Goal: Transaction & Acquisition: Purchase product/service

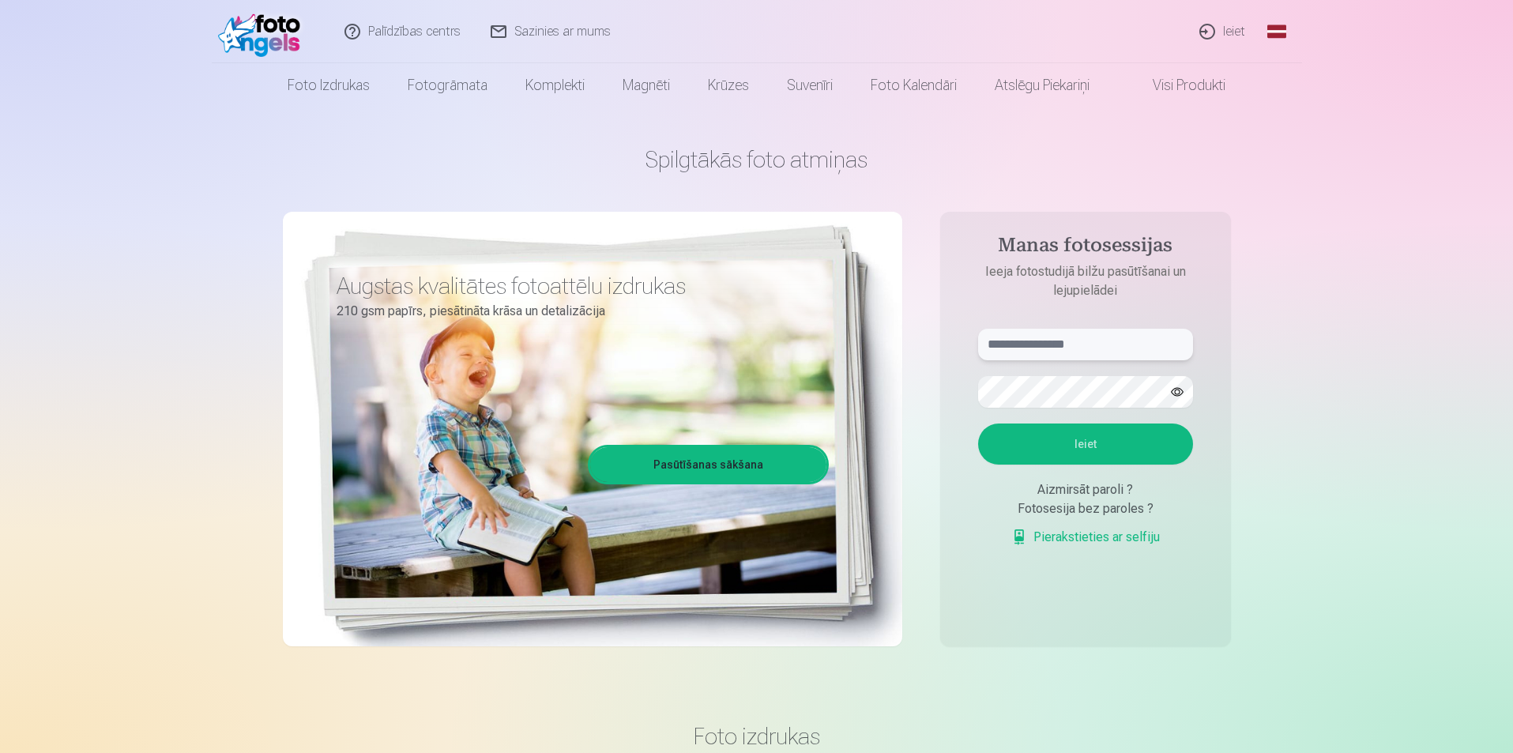
click at [1110, 359] on input "text" at bounding box center [1085, 345] width 215 height 32
type input "**********"
click at [1149, 449] on button "Ieiet" at bounding box center [1085, 443] width 215 height 41
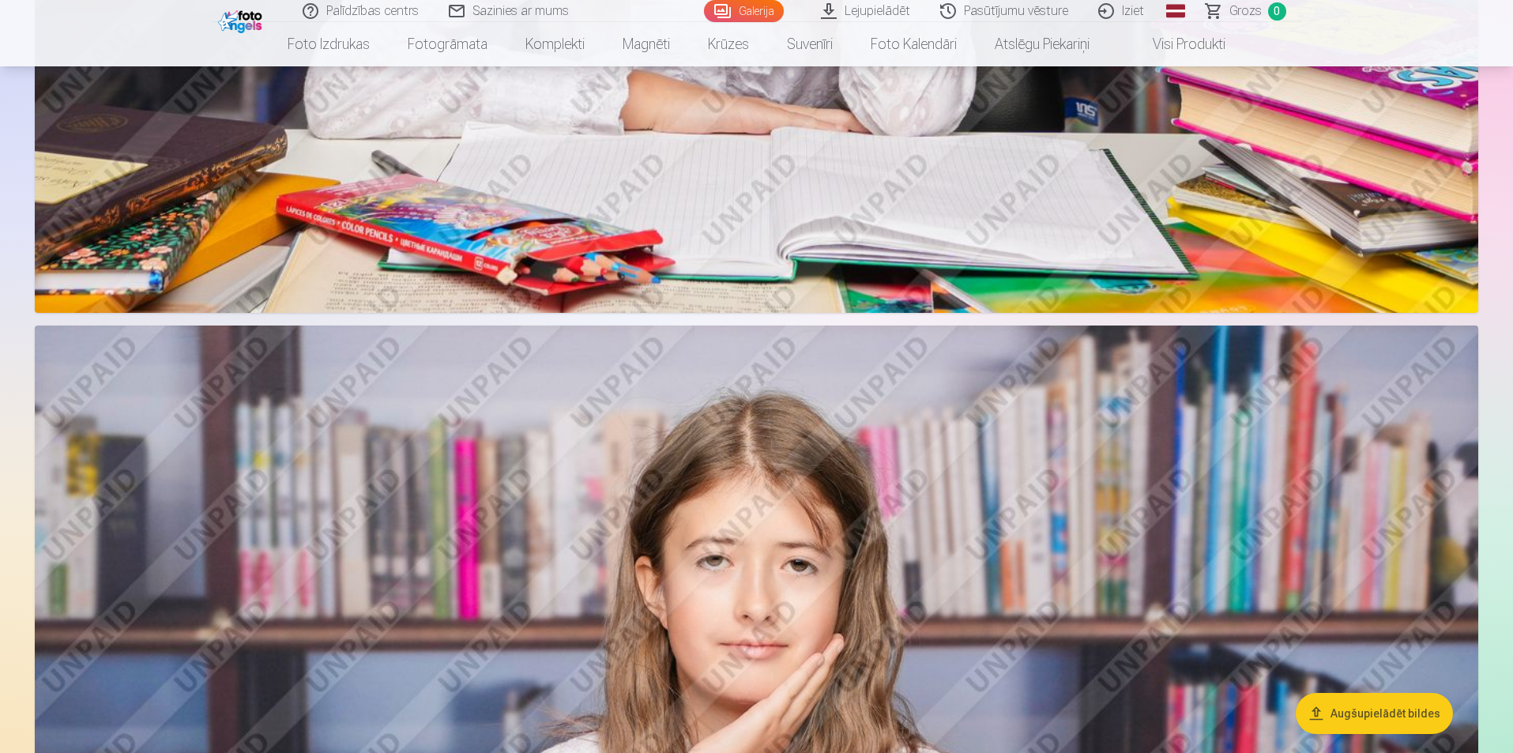
scroll to position [1343, 0]
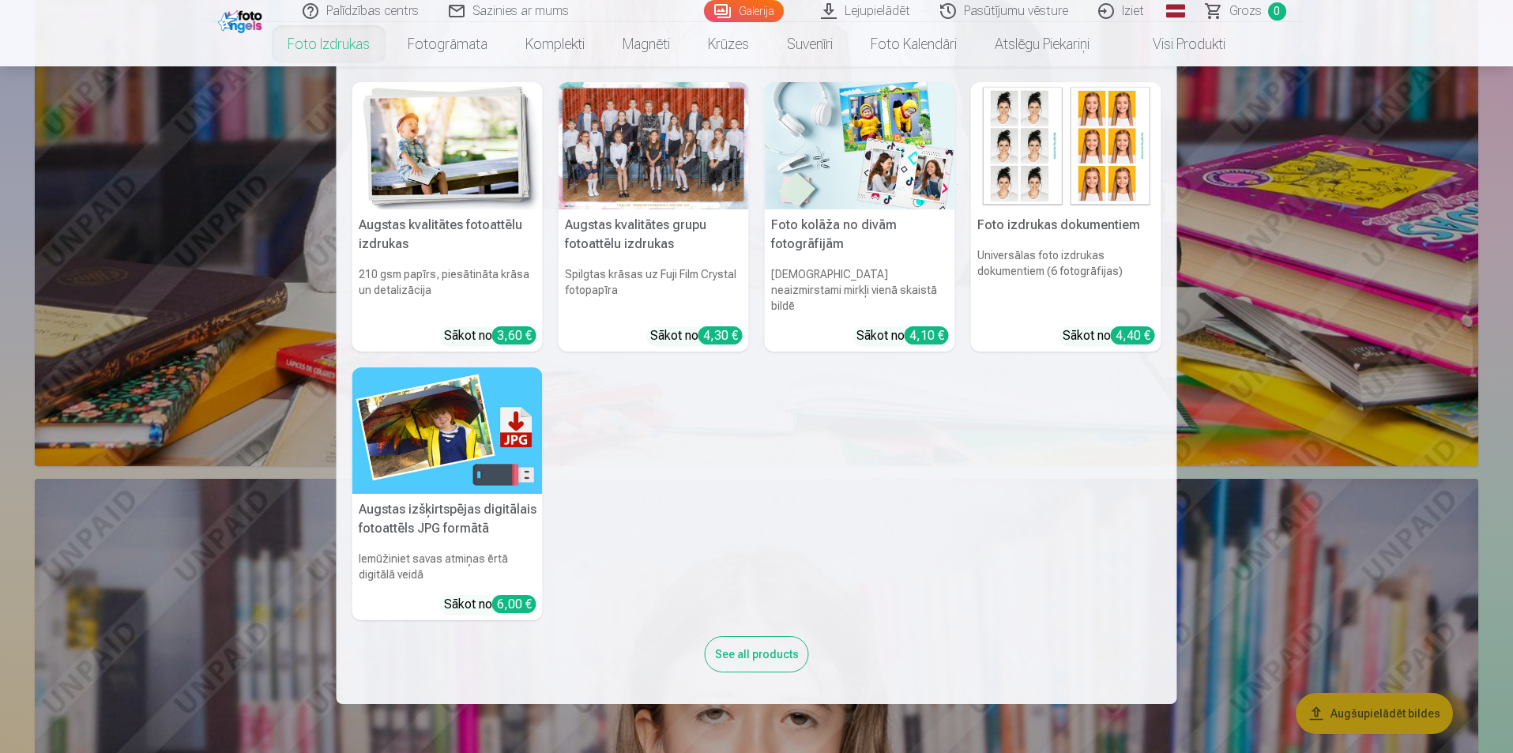
click at [302, 59] on link "Foto izdrukas" at bounding box center [329, 44] width 120 height 44
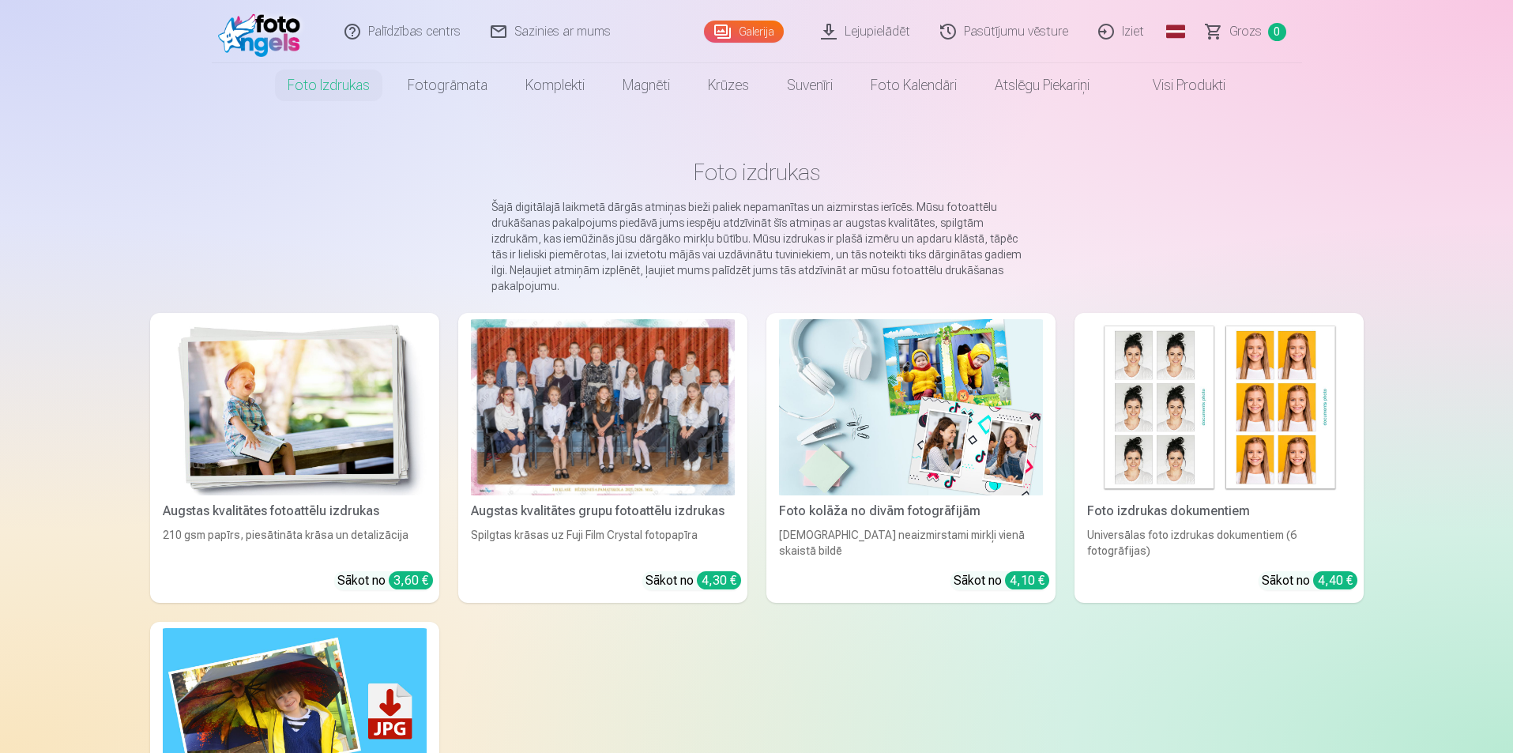
click at [291, 381] on img at bounding box center [295, 407] width 264 height 176
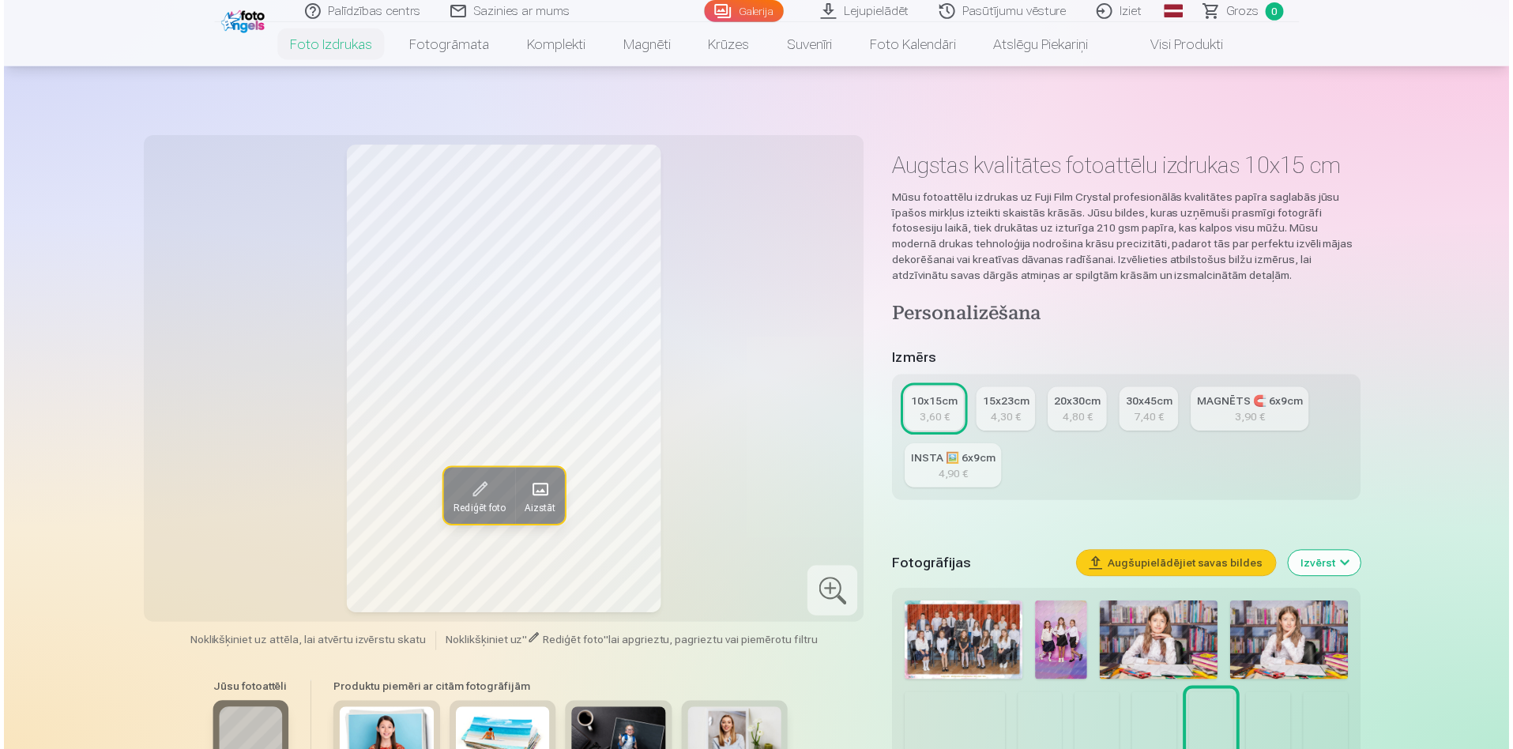
scroll to position [79, 0]
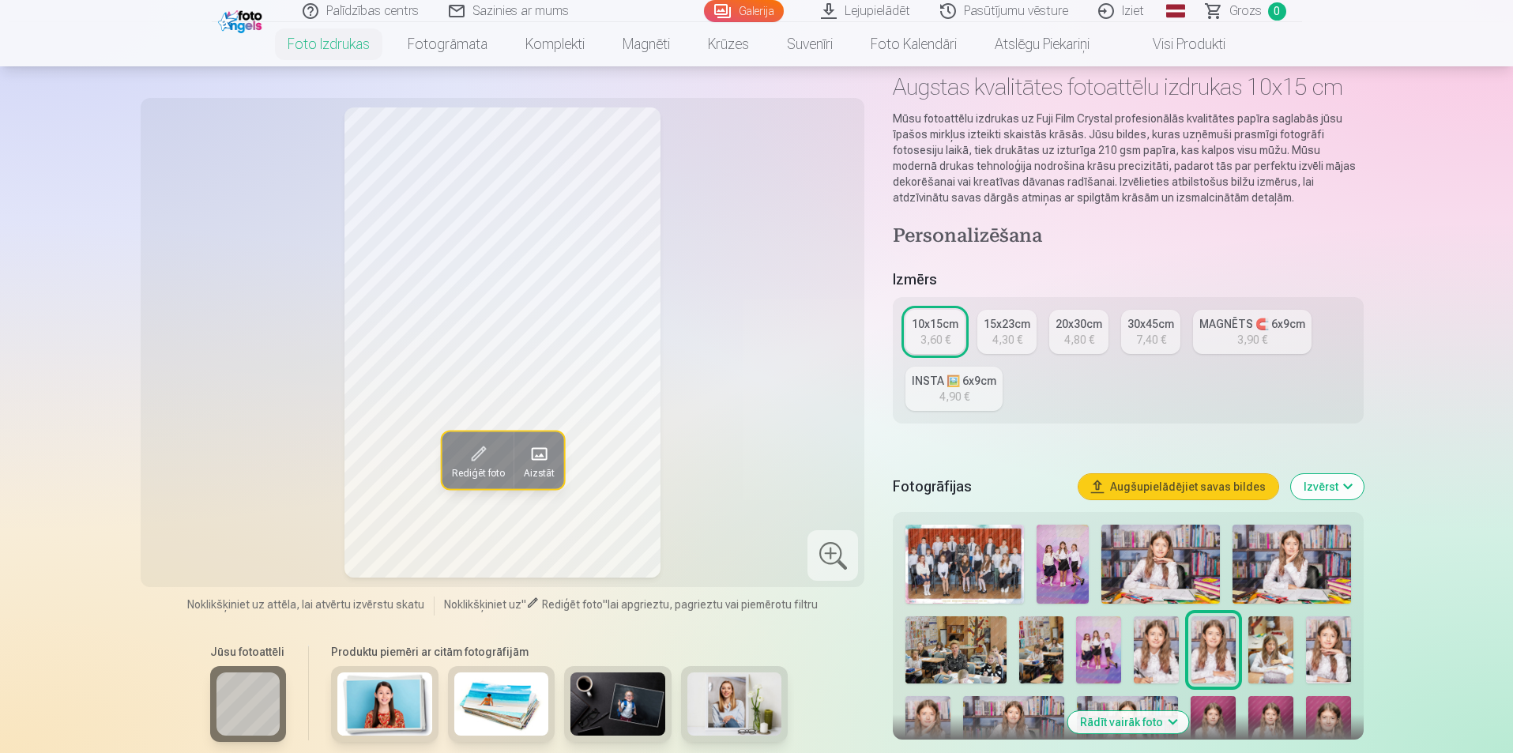
click at [950, 549] on img at bounding box center [964, 564] width 118 height 79
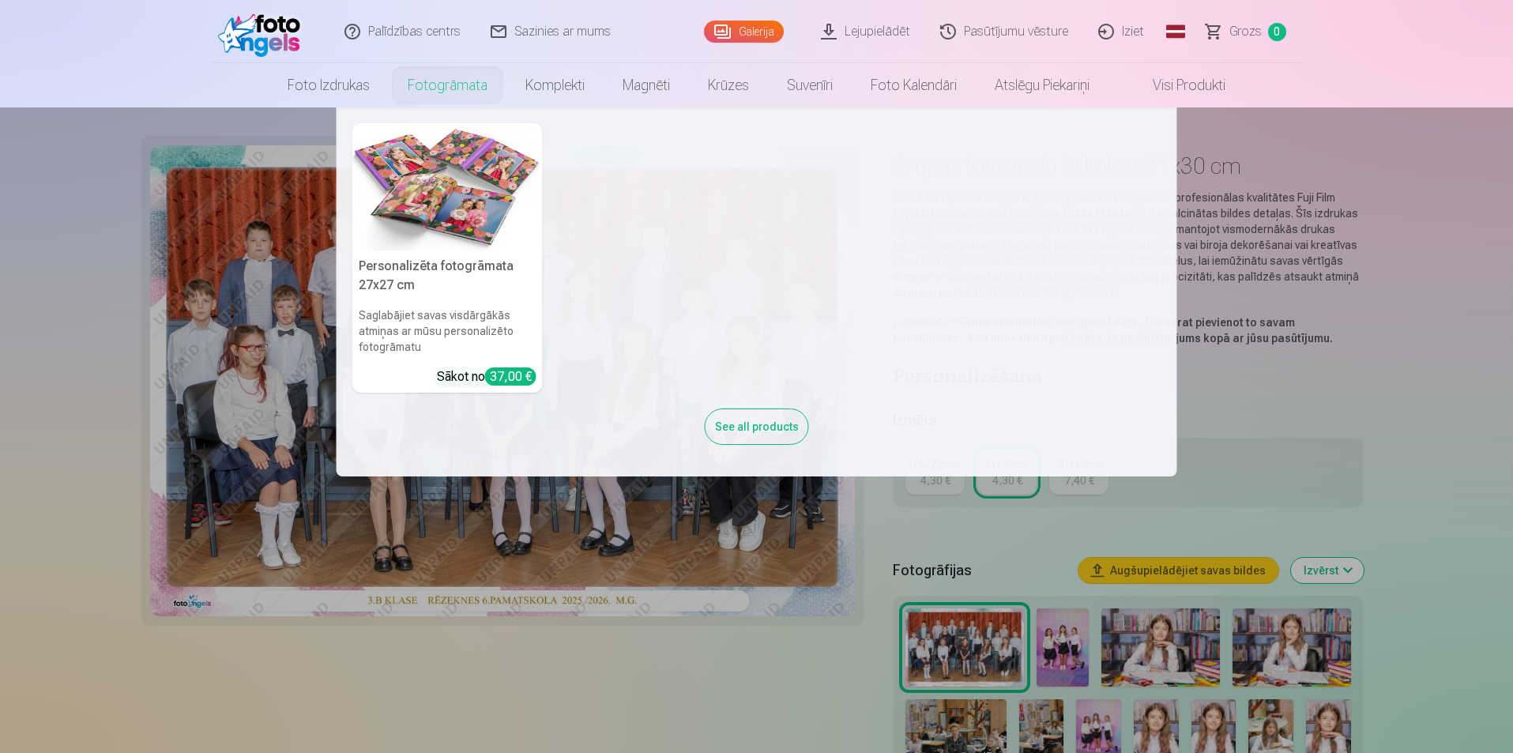
click at [425, 83] on link "Fotogrāmata" at bounding box center [448, 85] width 118 height 44
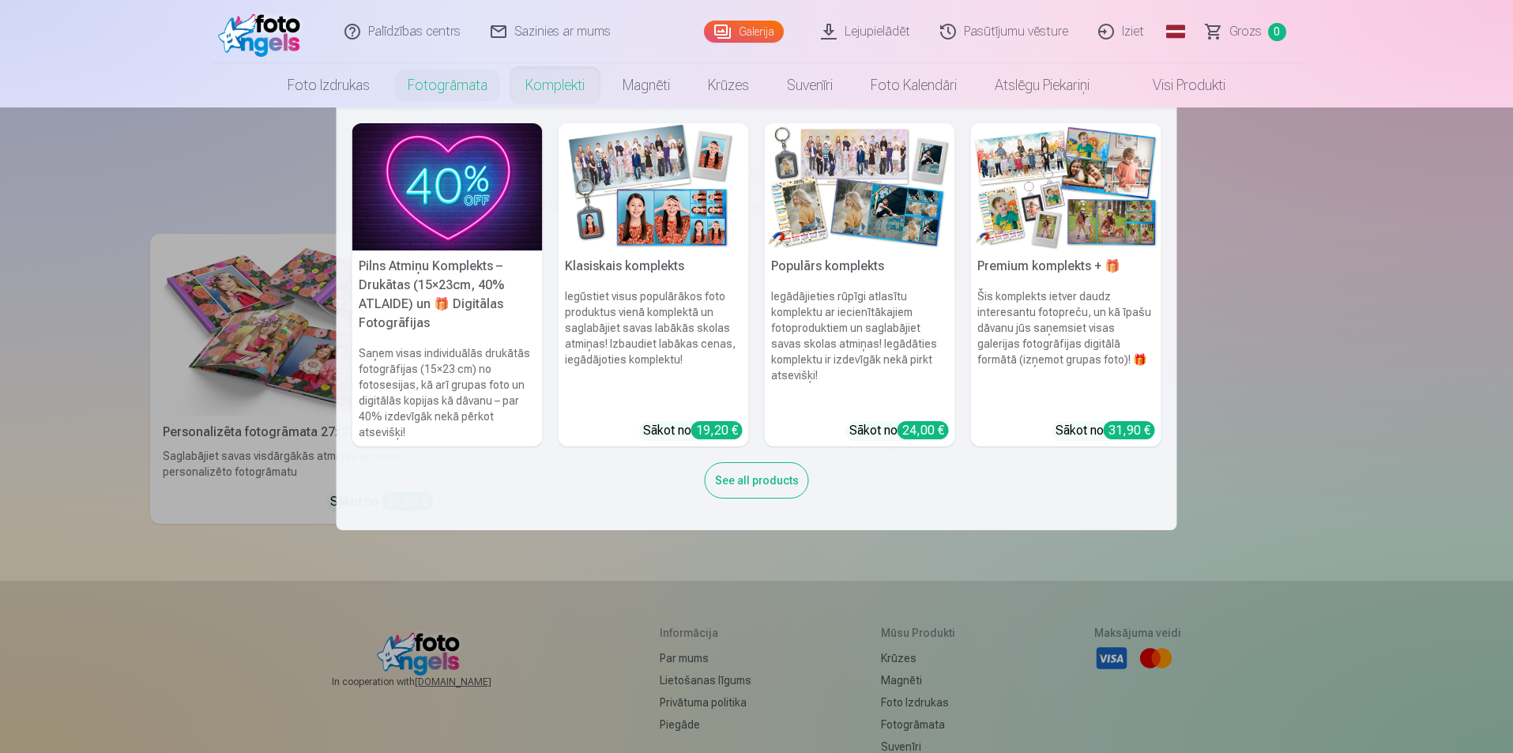
click at [586, 83] on link "Komplekti" at bounding box center [554, 85] width 97 height 44
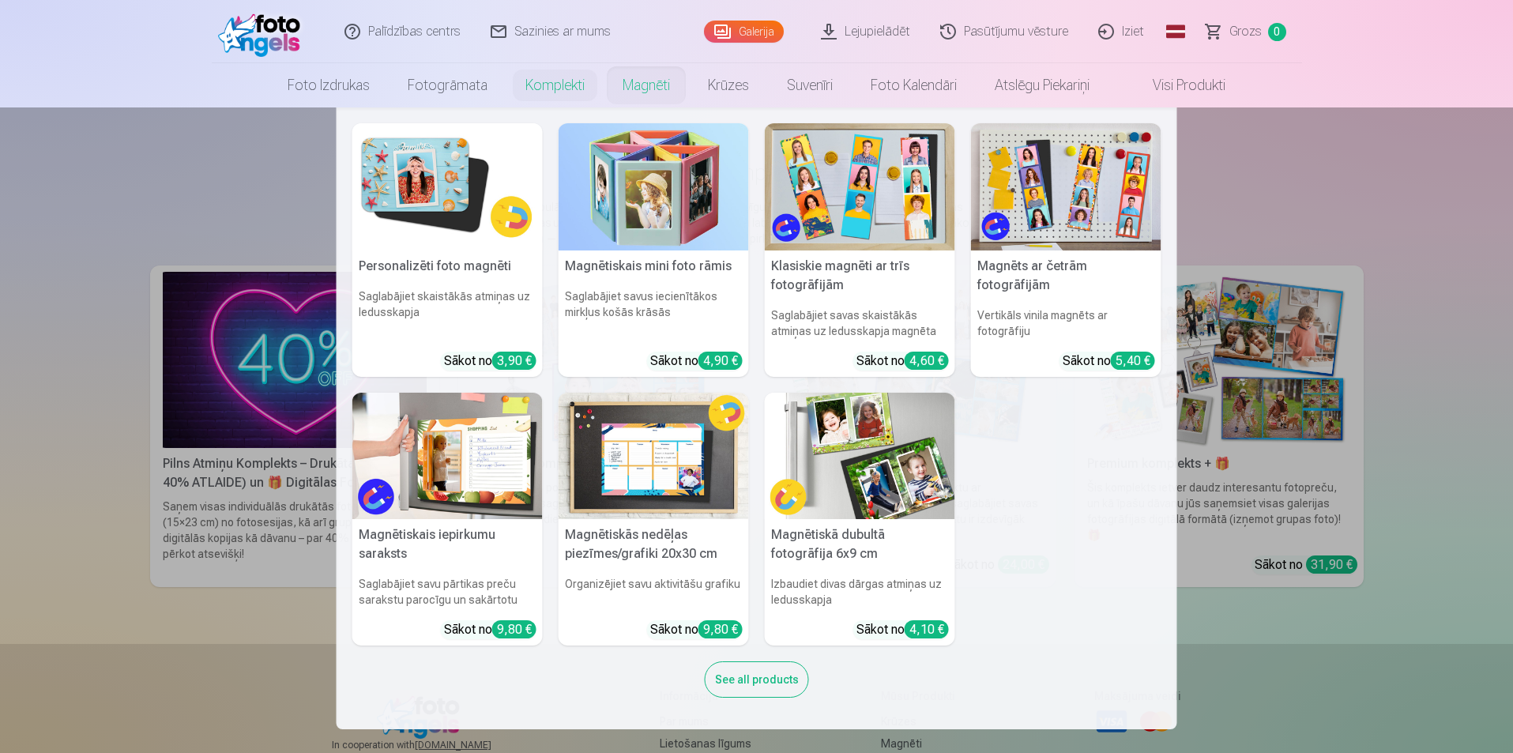
click at [641, 83] on link "Magnēti" at bounding box center [646, 85] width 85 height 44
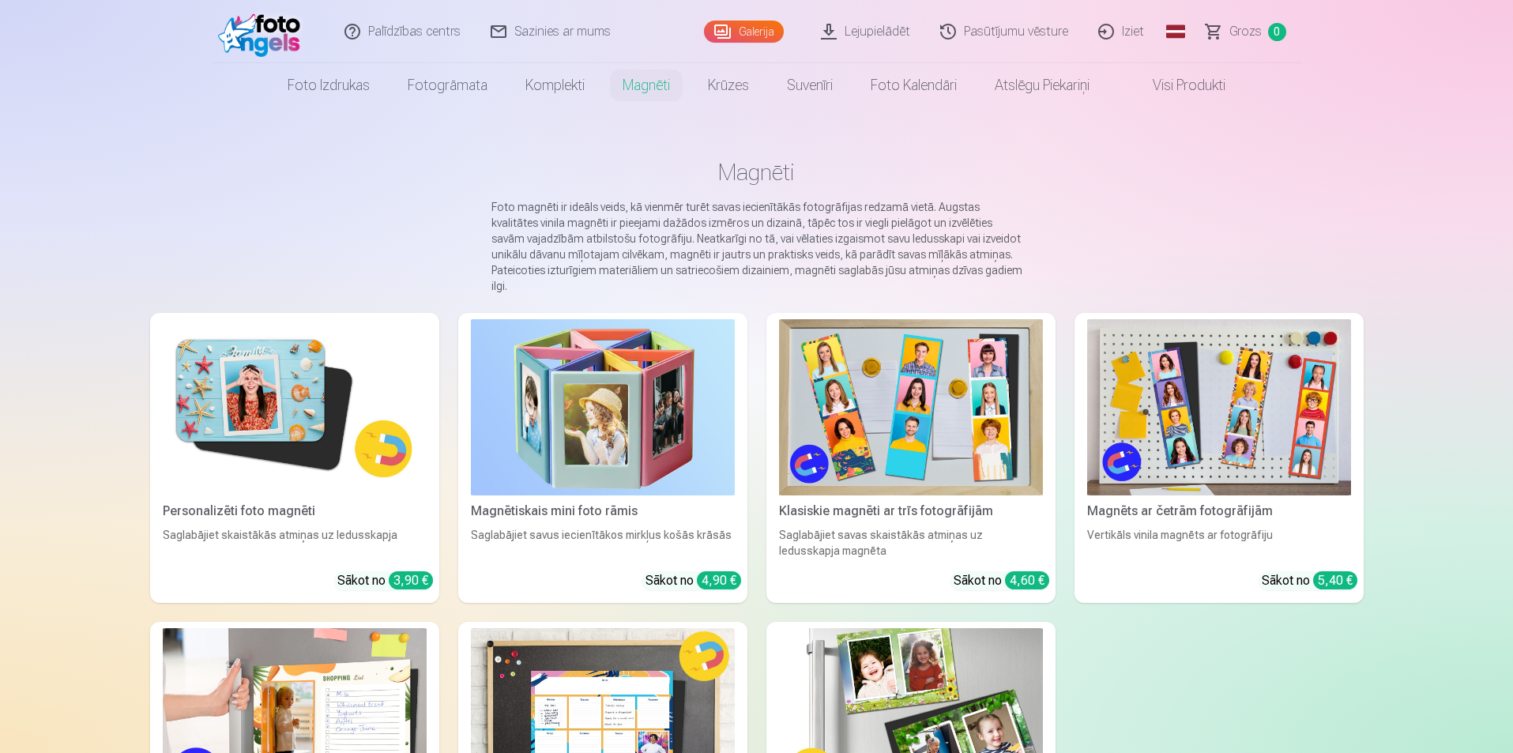
click at [728, 89] on link "Krūzes" at bounding box center [728, 85] width 79 height 44
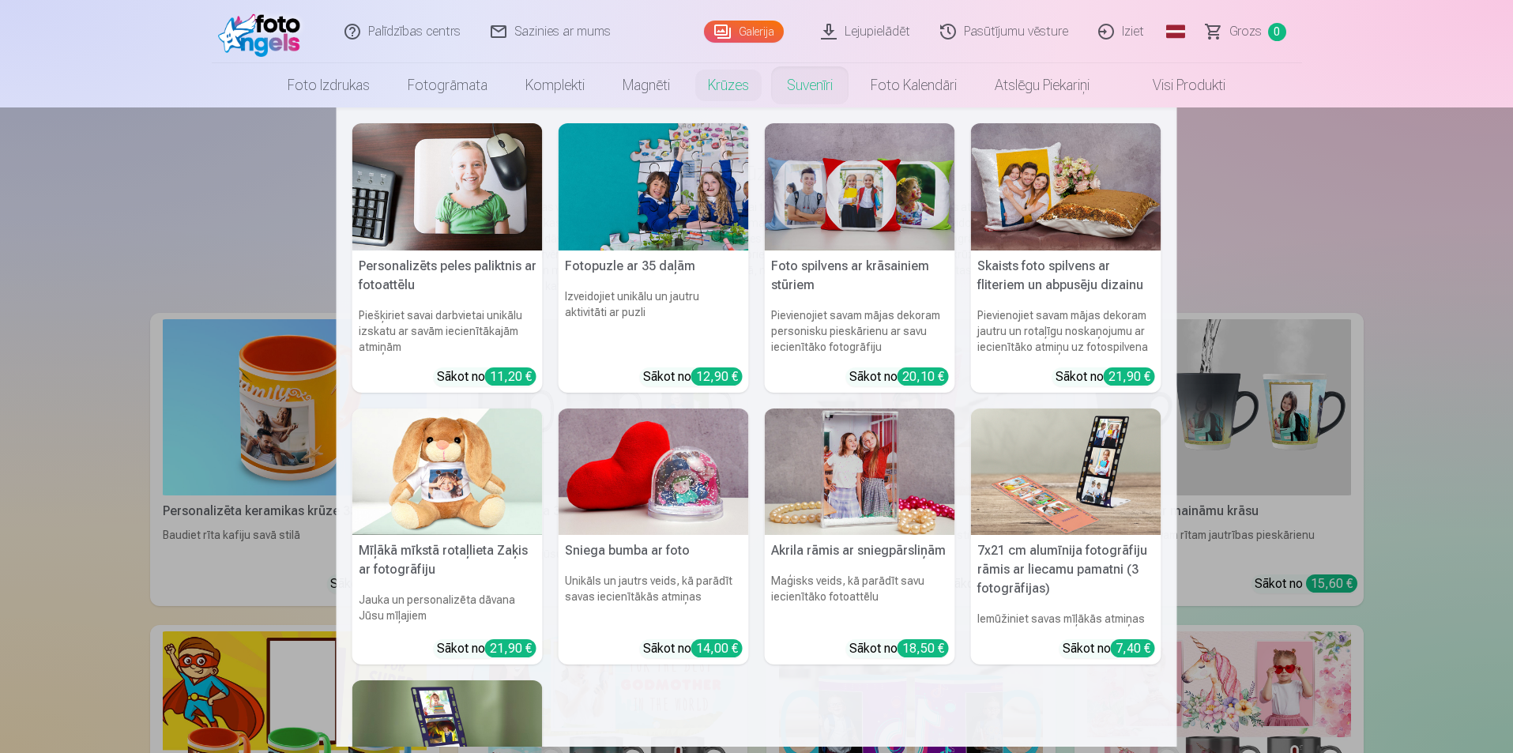
click at [797, 85] on link "Suvenīri" at bounding box center [810, 85] width 84 height 44
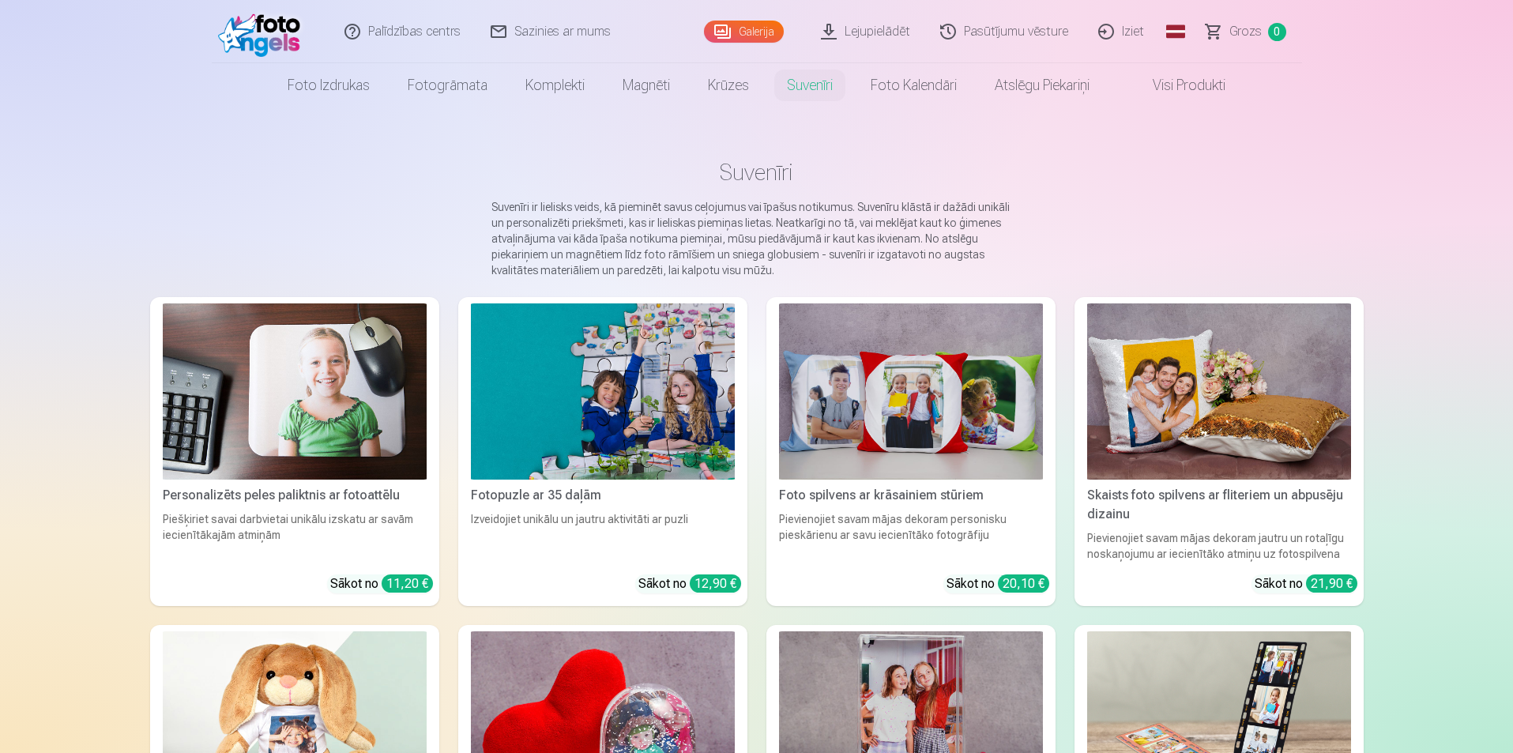
click at [267, 48] on img at bounding box center [263, 31] width 91 height 51
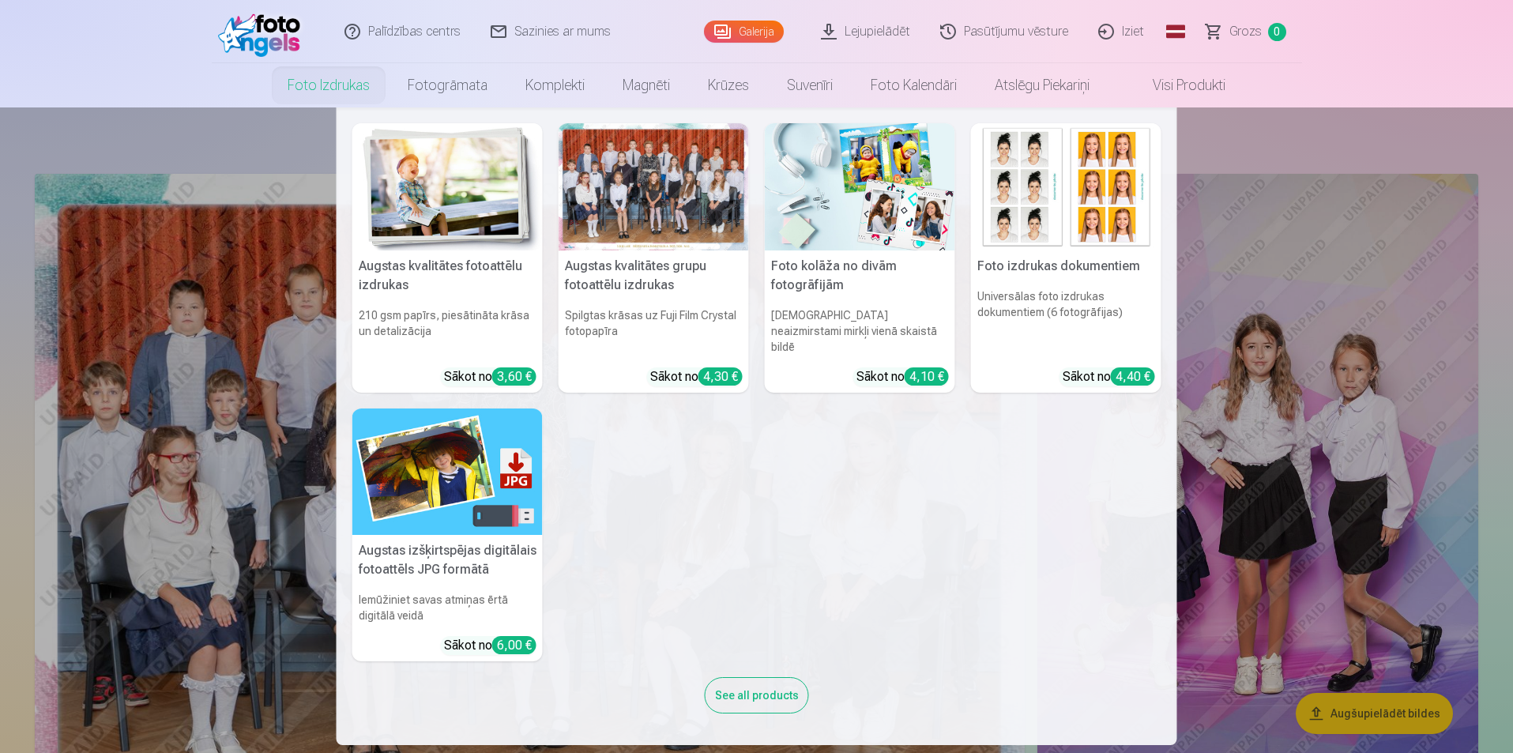
click at [221, 126] on nav "Augstas kvalitātes fotoattēlu izdrukas 210 gsm papīrs, piesātināta krāsa un det…" at bounding box center [756, 425] width 1513 height 637
click at [359, 78] on link "Foto izdrukas" at bounding box center [329, 85] width 120 height 44
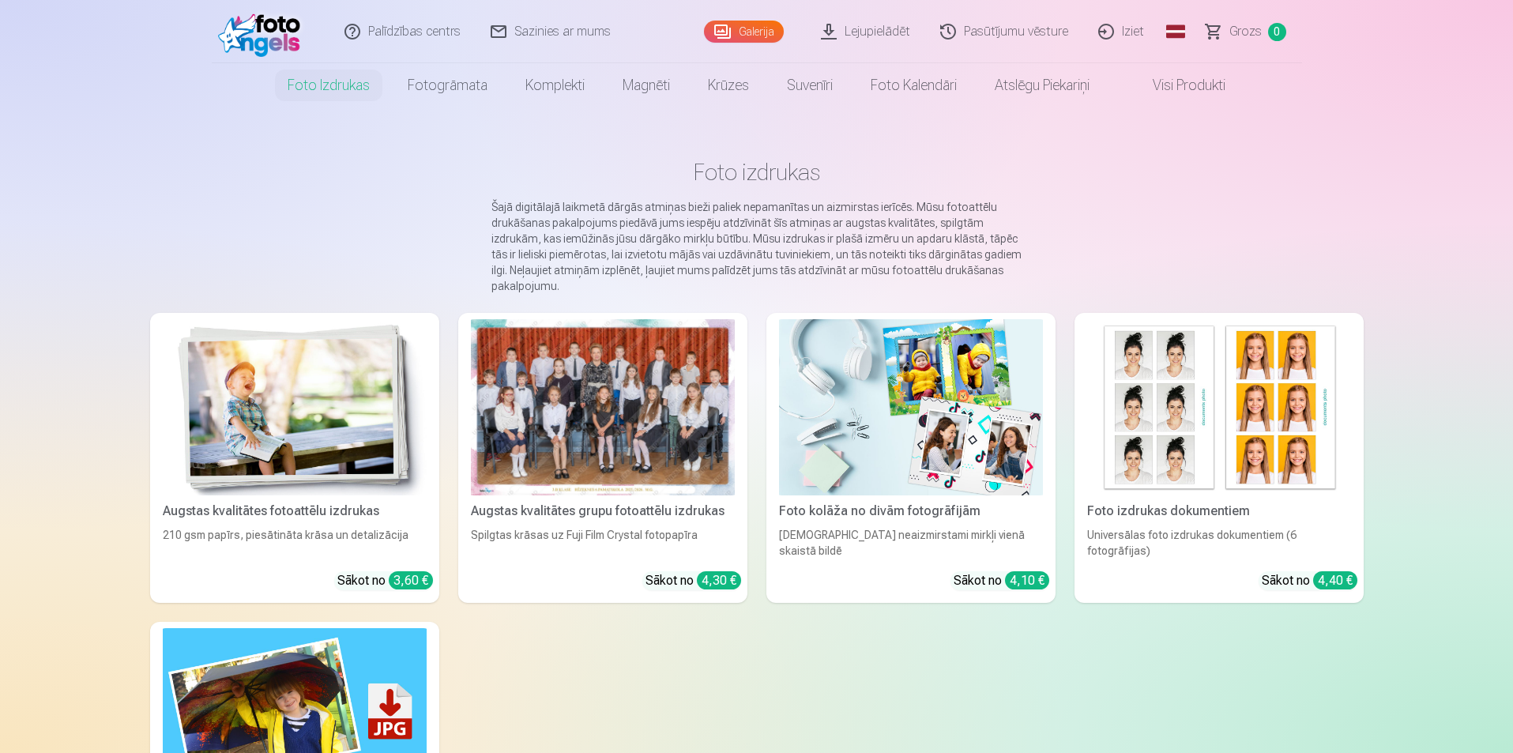
click at [548, 382] on div at bounding box center [603, 407] width 264 height 176
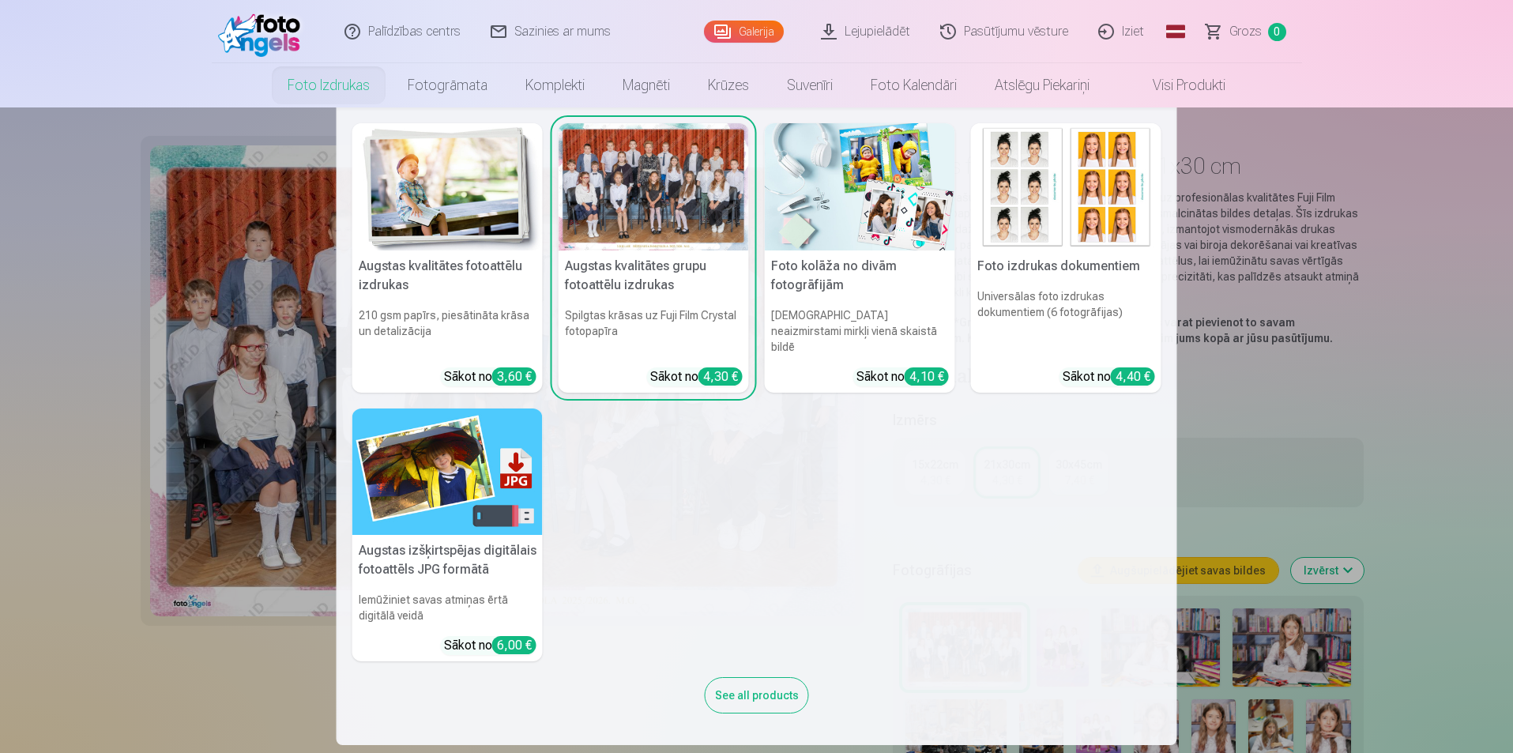
click at [407, 180] on img at bounding box center [447, 186] width 190 height 127
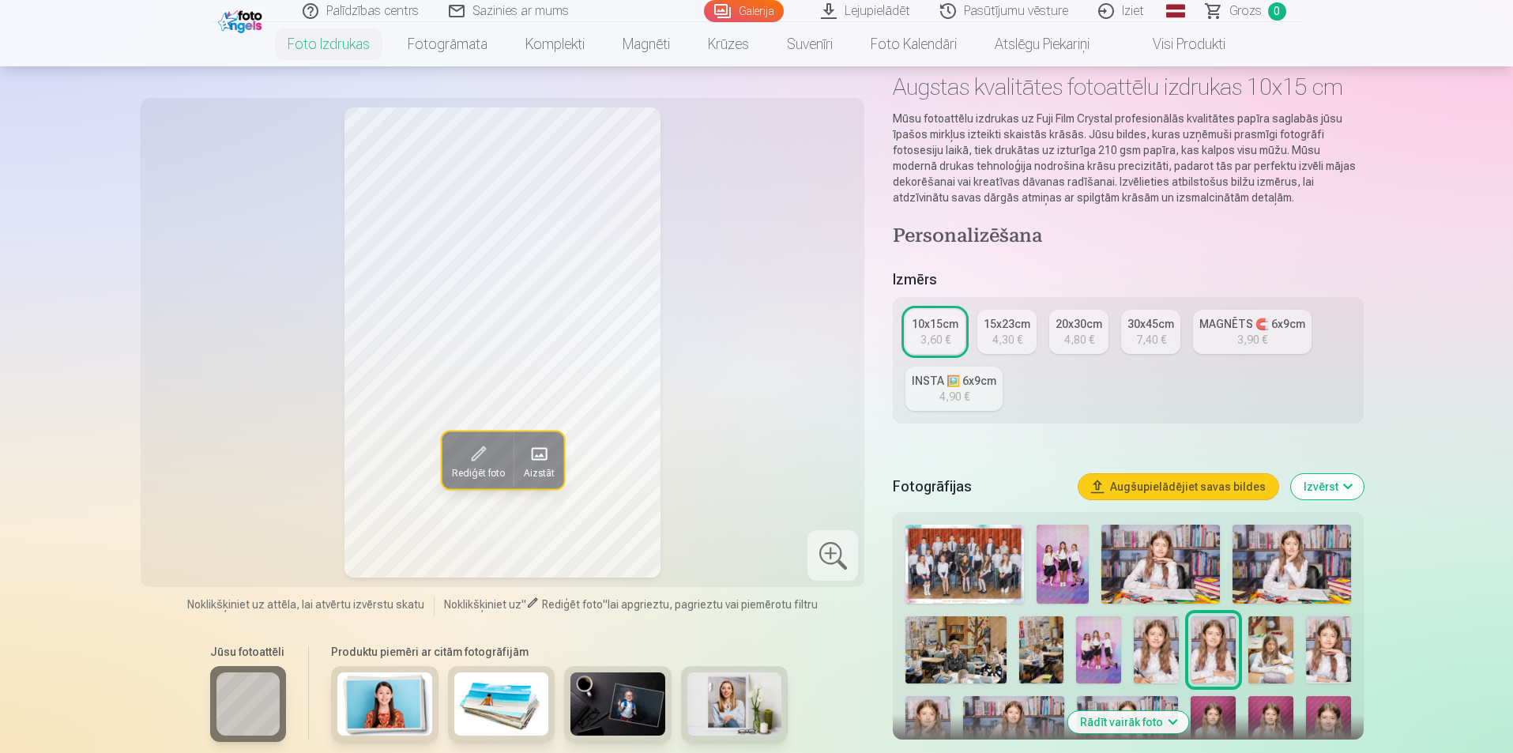
scroll to position [158, 0]
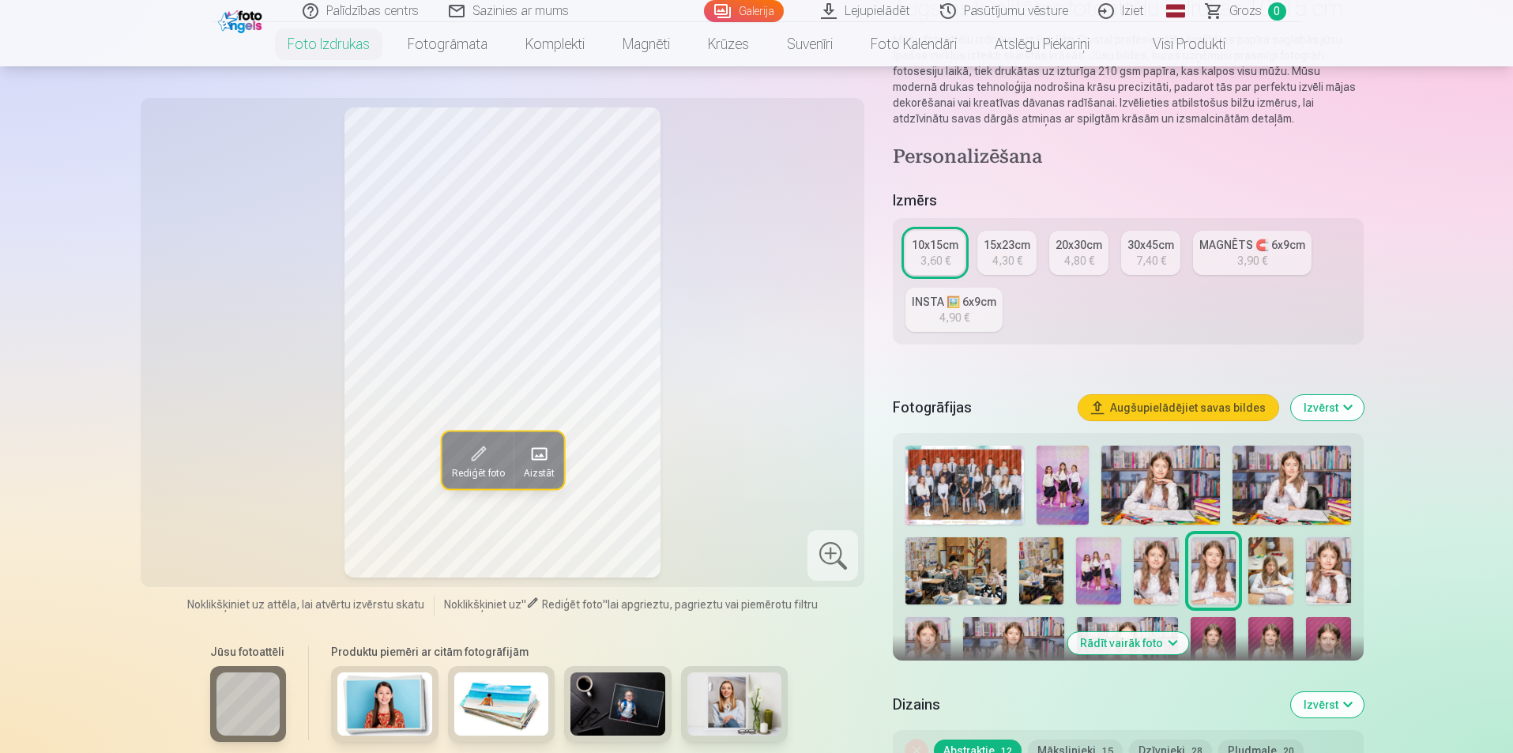
click at [1113, 642] on button "Rādīt vairāk foto" at bounding box center [1127, 643] width 121 height 22
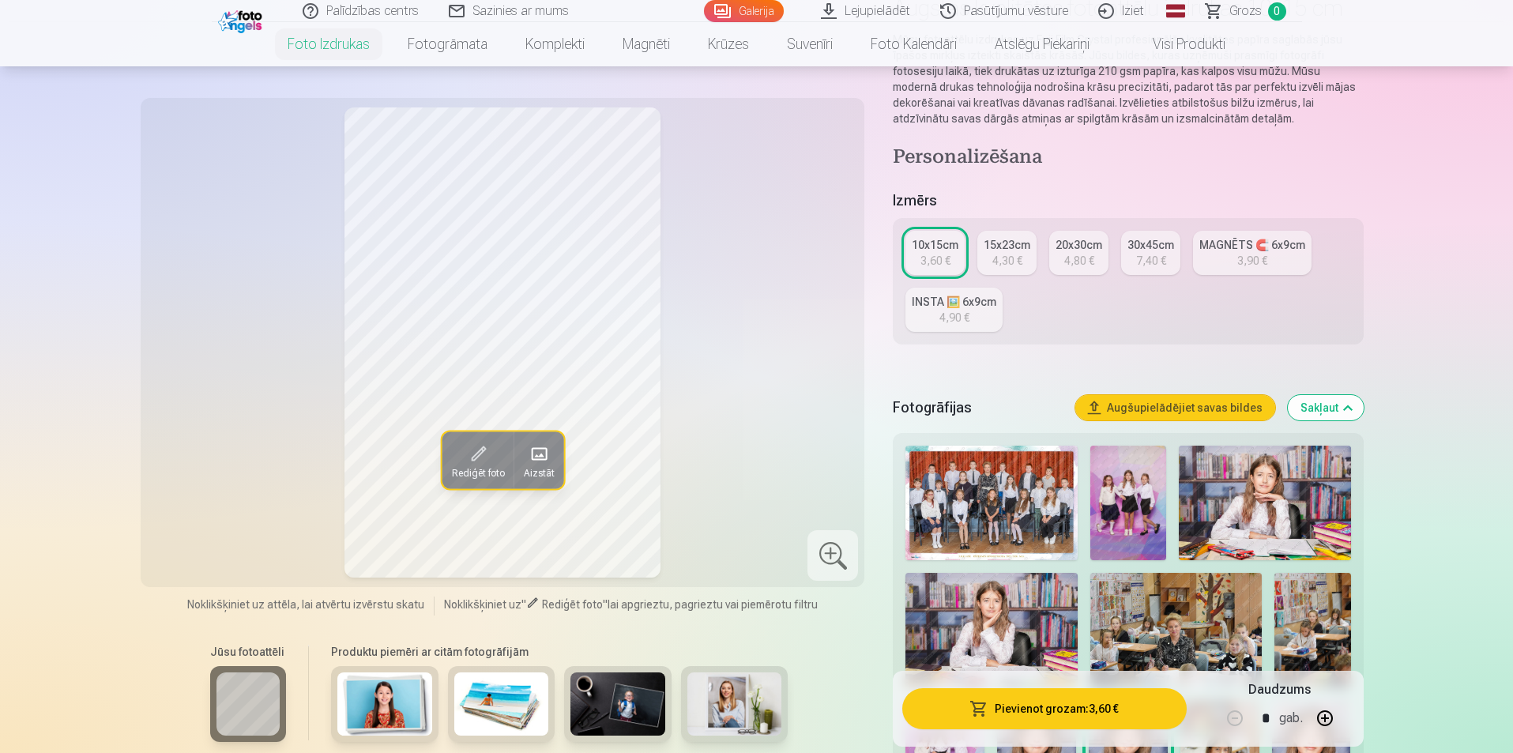
click at [1258, 487] on img at bounding box center [1264, 503] width 171 height 115
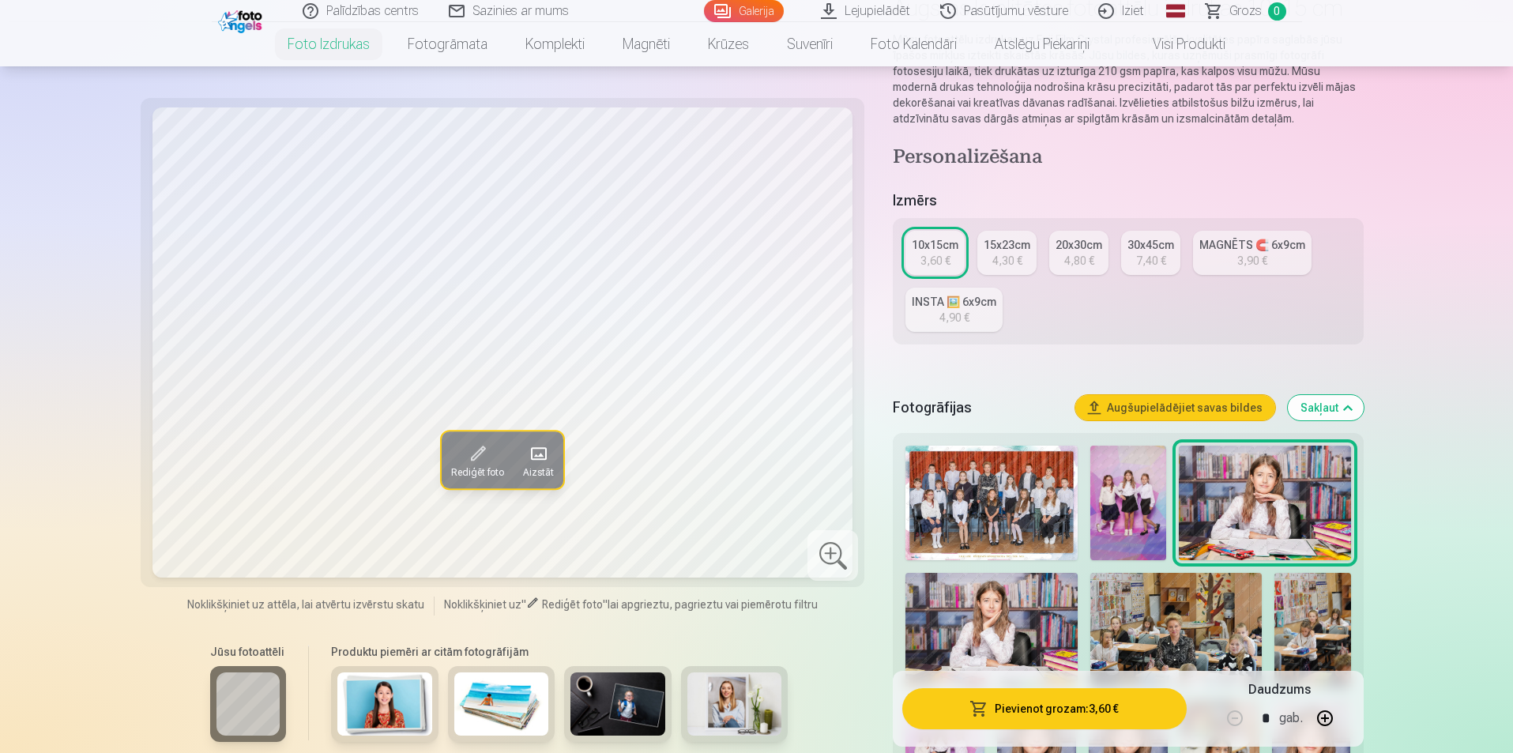
click at [1010, 611] on img at bounding box center [990, 630] width 171 height 115
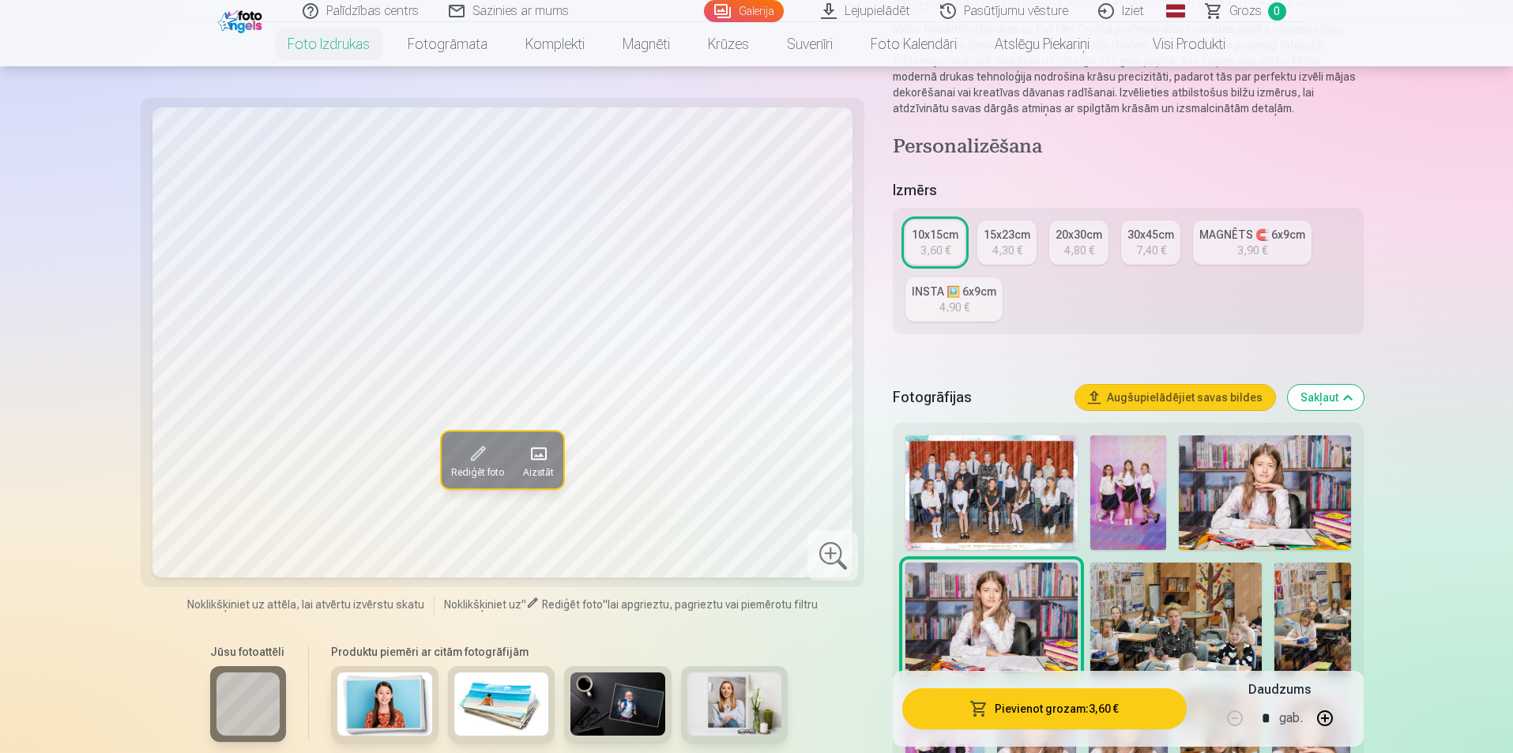
scroll to position [316, 0]
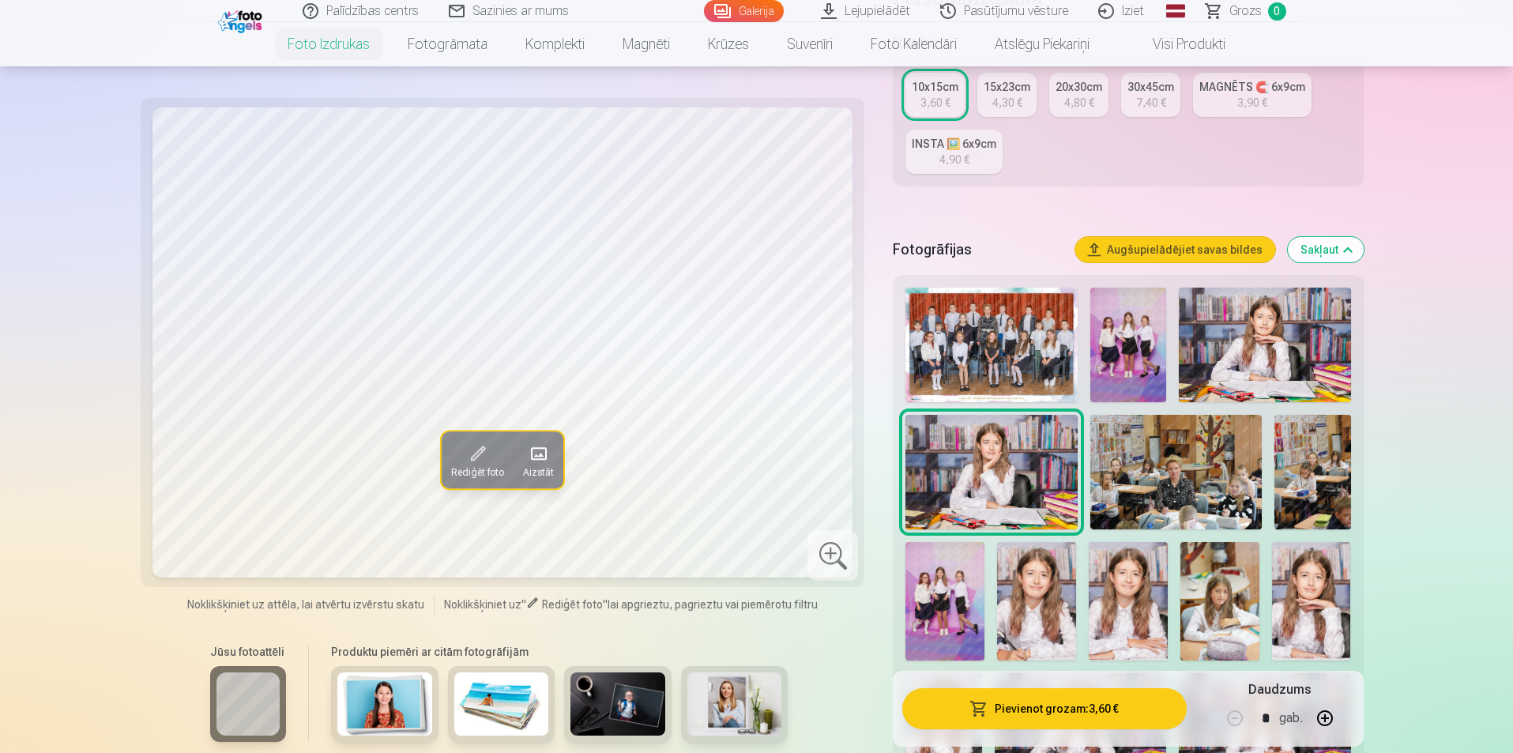
click at [1022, 609] on img at bounding box center [1036, 601] width 79 height 118
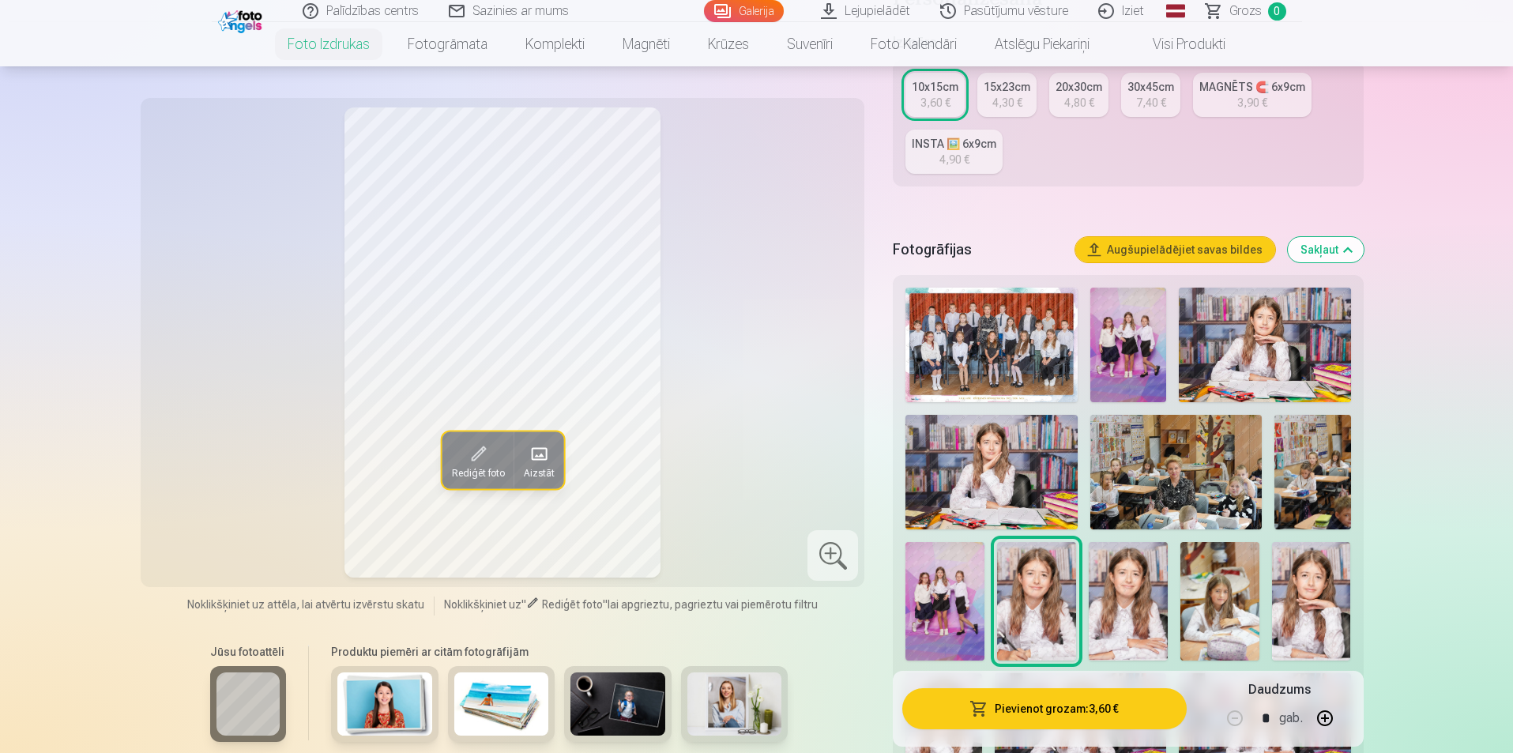
click at [1145, 599] on img at bounding box center [1128, 601] width 79 height 118
click at [1220, 594] on img at bounding box center [1219, 601] width 79 height 118
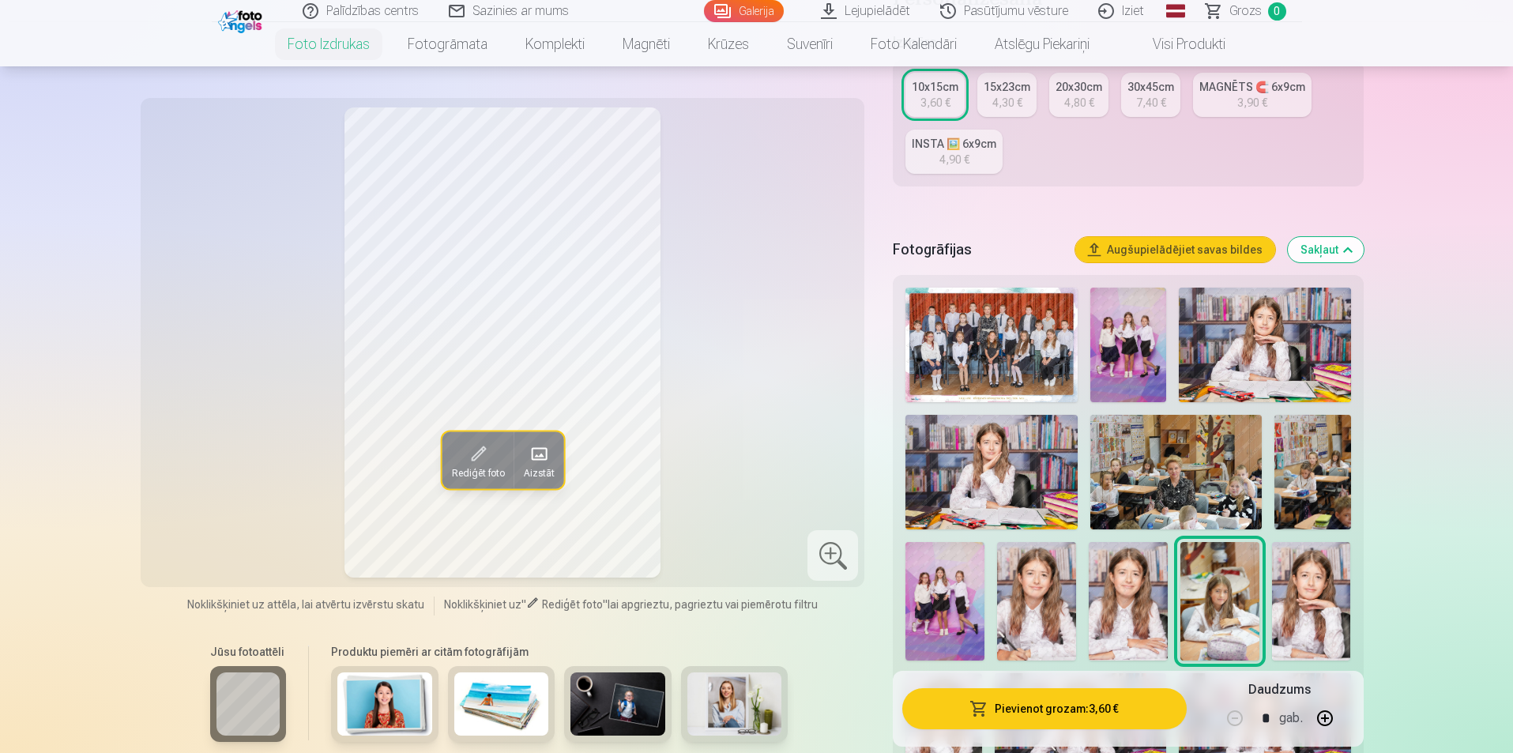
click at [1303, 594] on img at bounding box center [1311, 601] width 79 height 118
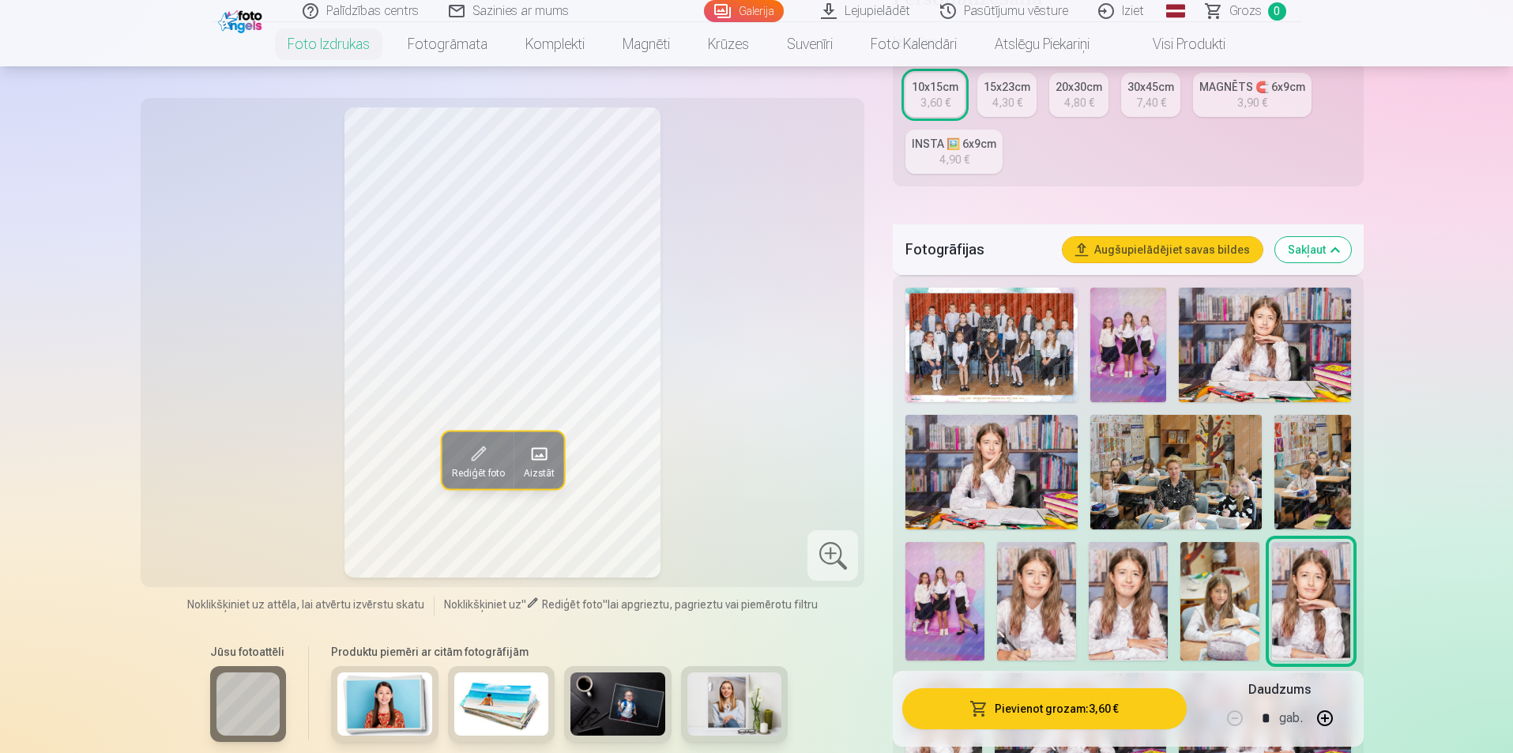
scroll to position [474, 0]
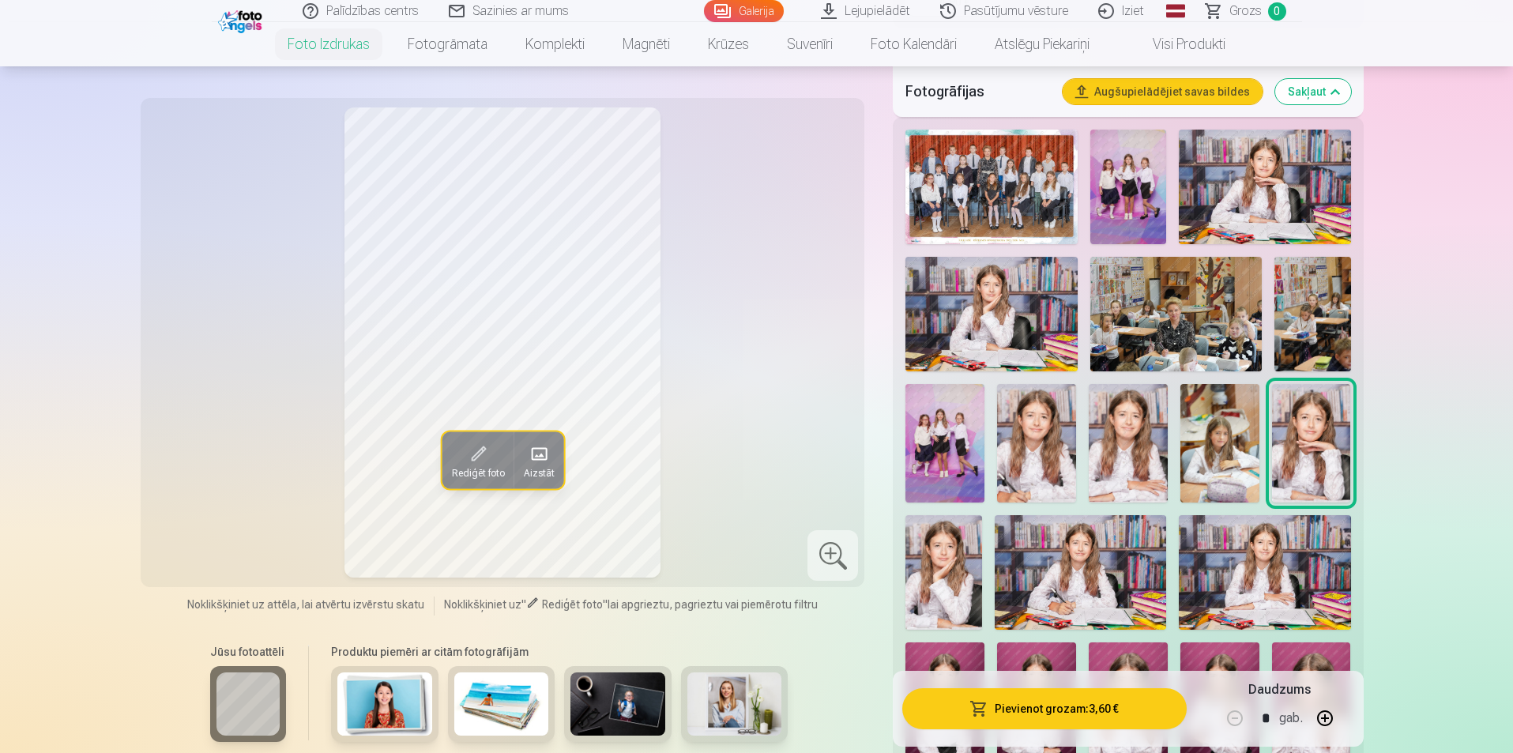
click at [938, 543] on img at bounding box center [943, 572] width 77 height 115
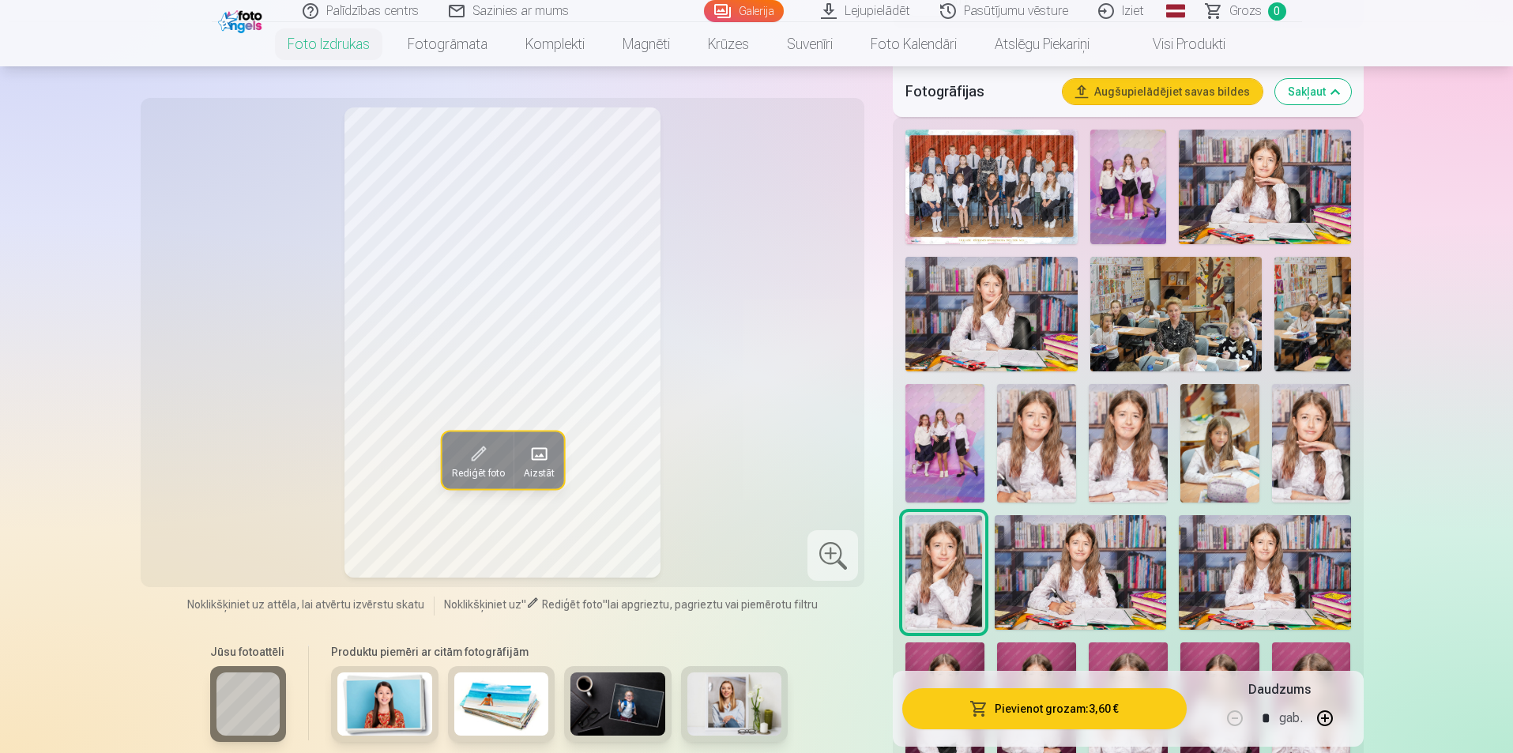
click at [1101, 584] on img at bounding box center [1080, 572] width 171 height 115
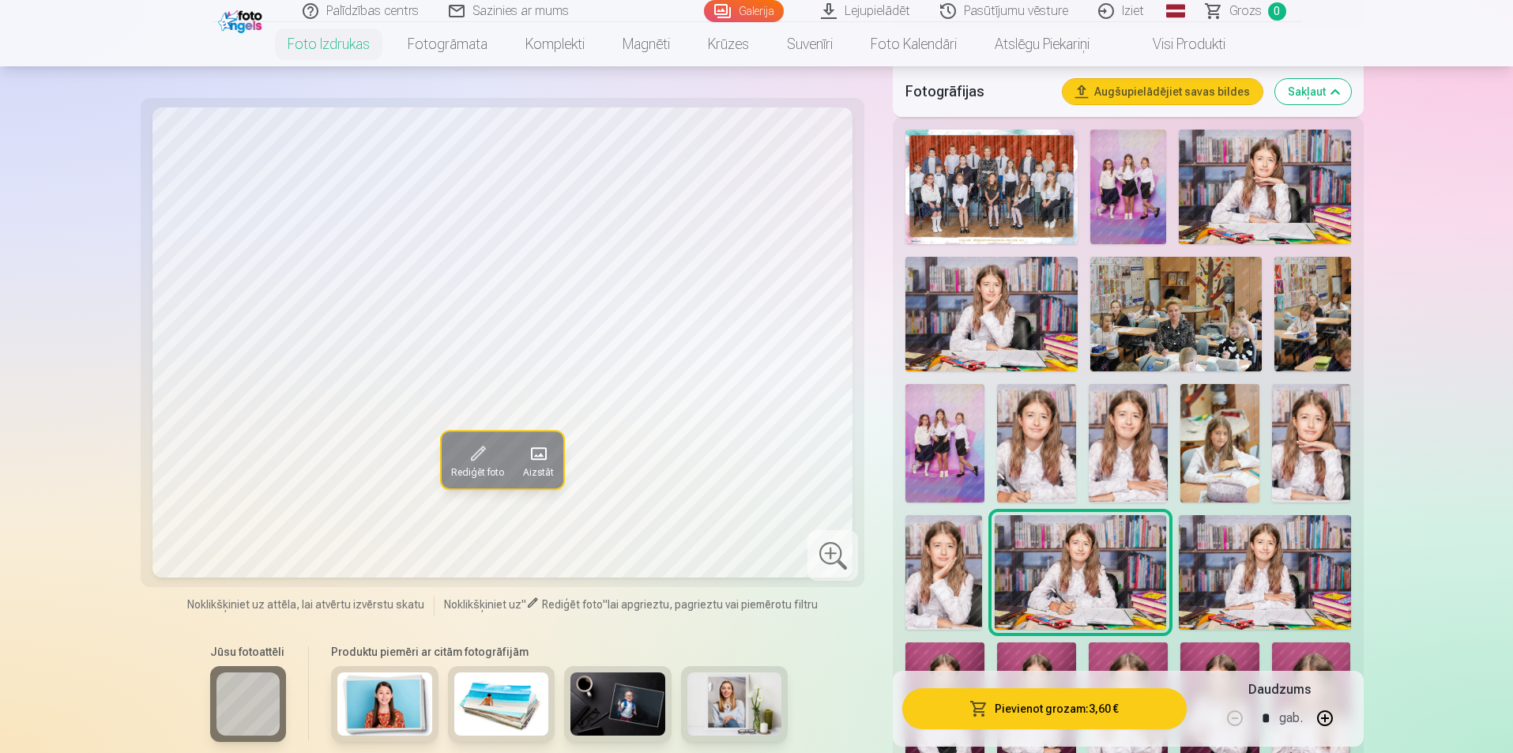
click at [1308, 588] on img at bounding box center [1264, 572] width 171 height 115
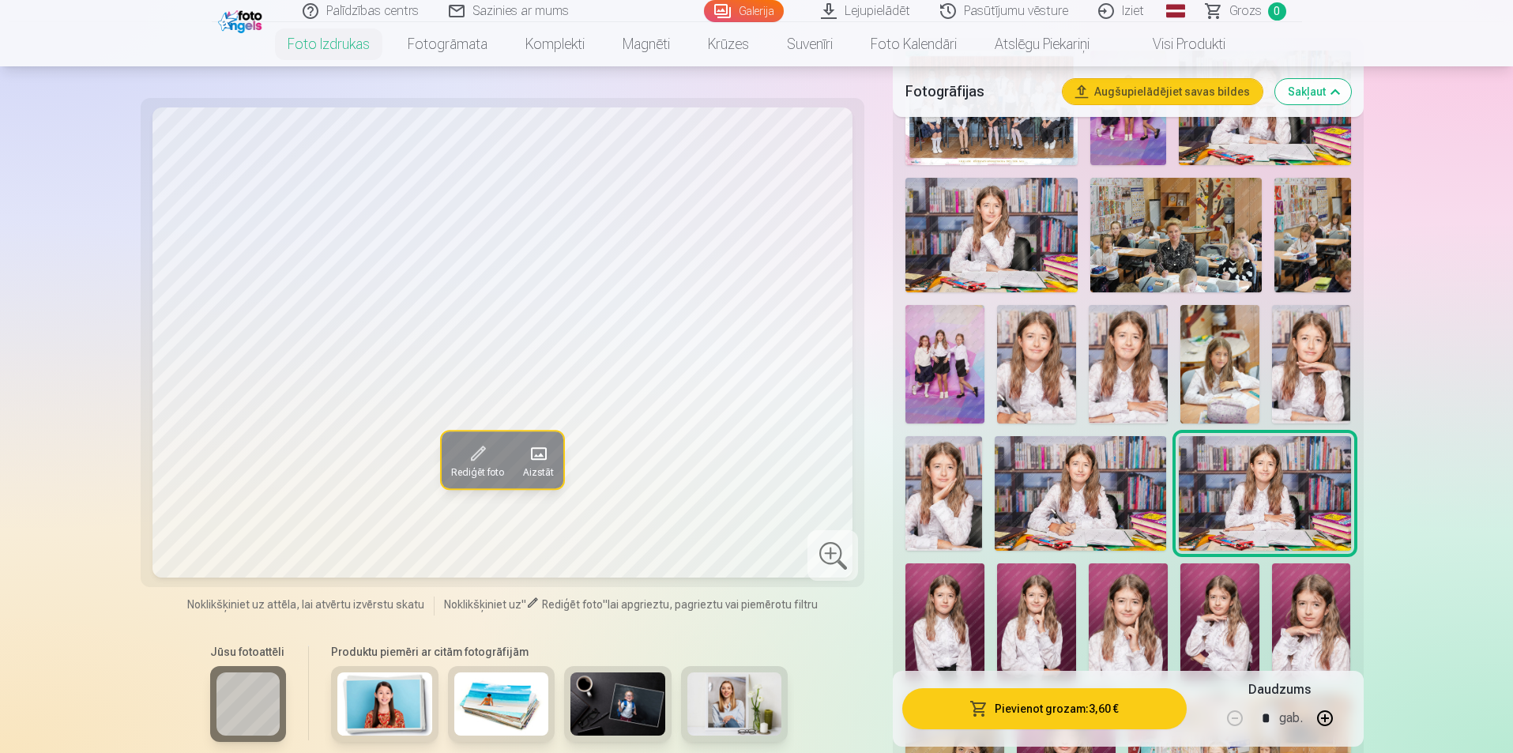
scroll to position [632, 0]
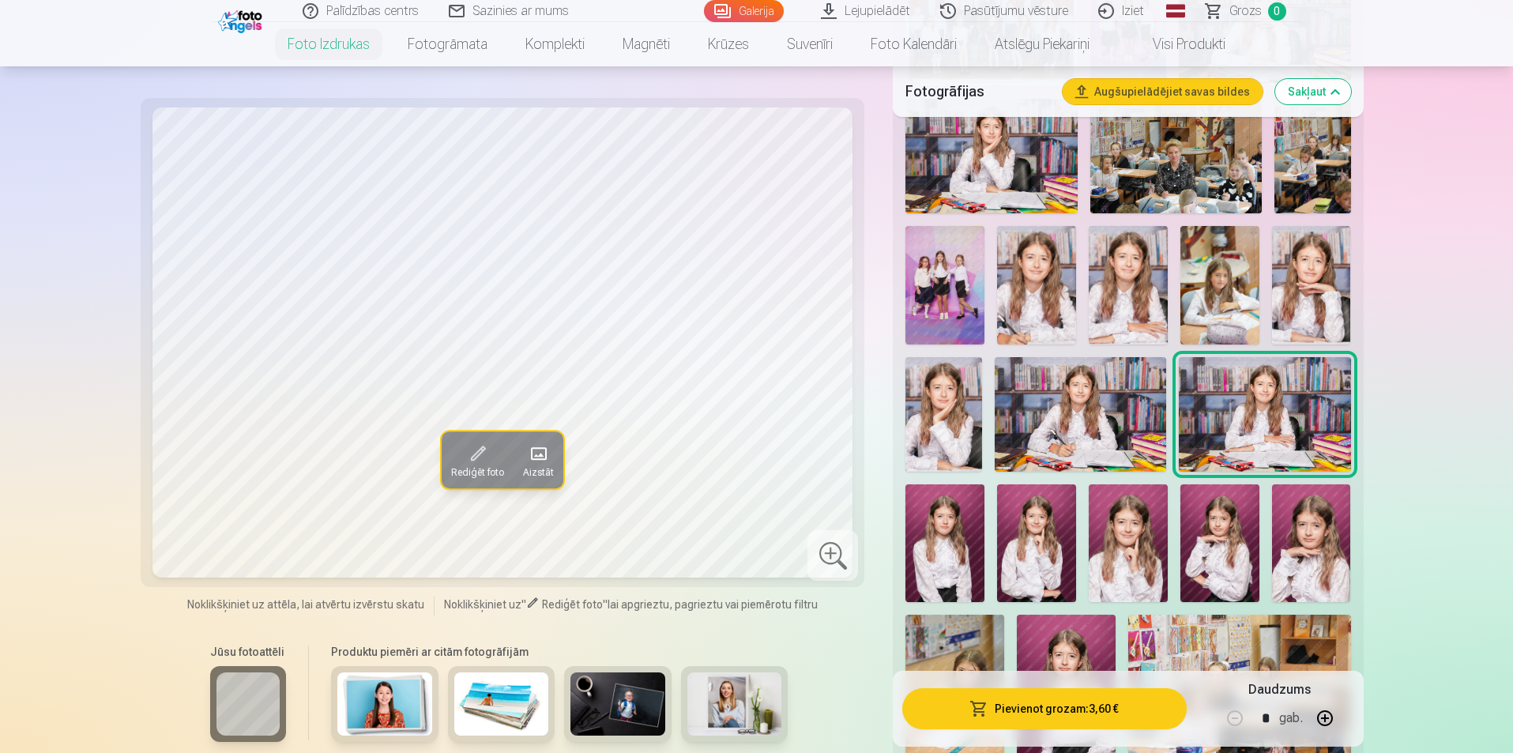
click at [955, 547] on img at bounding box center [944, 543] width 79 height 118
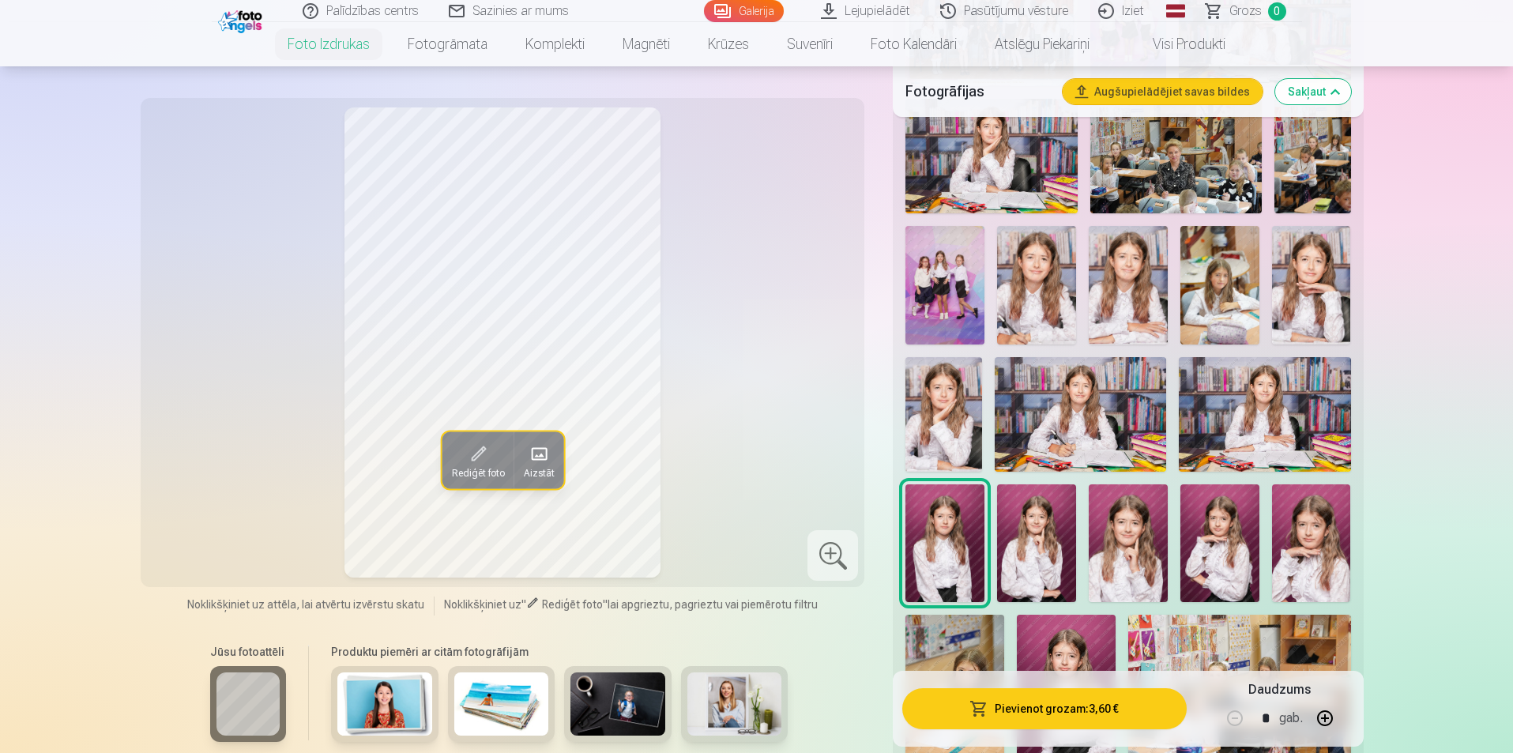
click at [1023, 543] on img at bounding box center [1036, 543] width 79 height 118
click at [1137, 542] on img at bounding box center [1128, 543] width 79 height 118
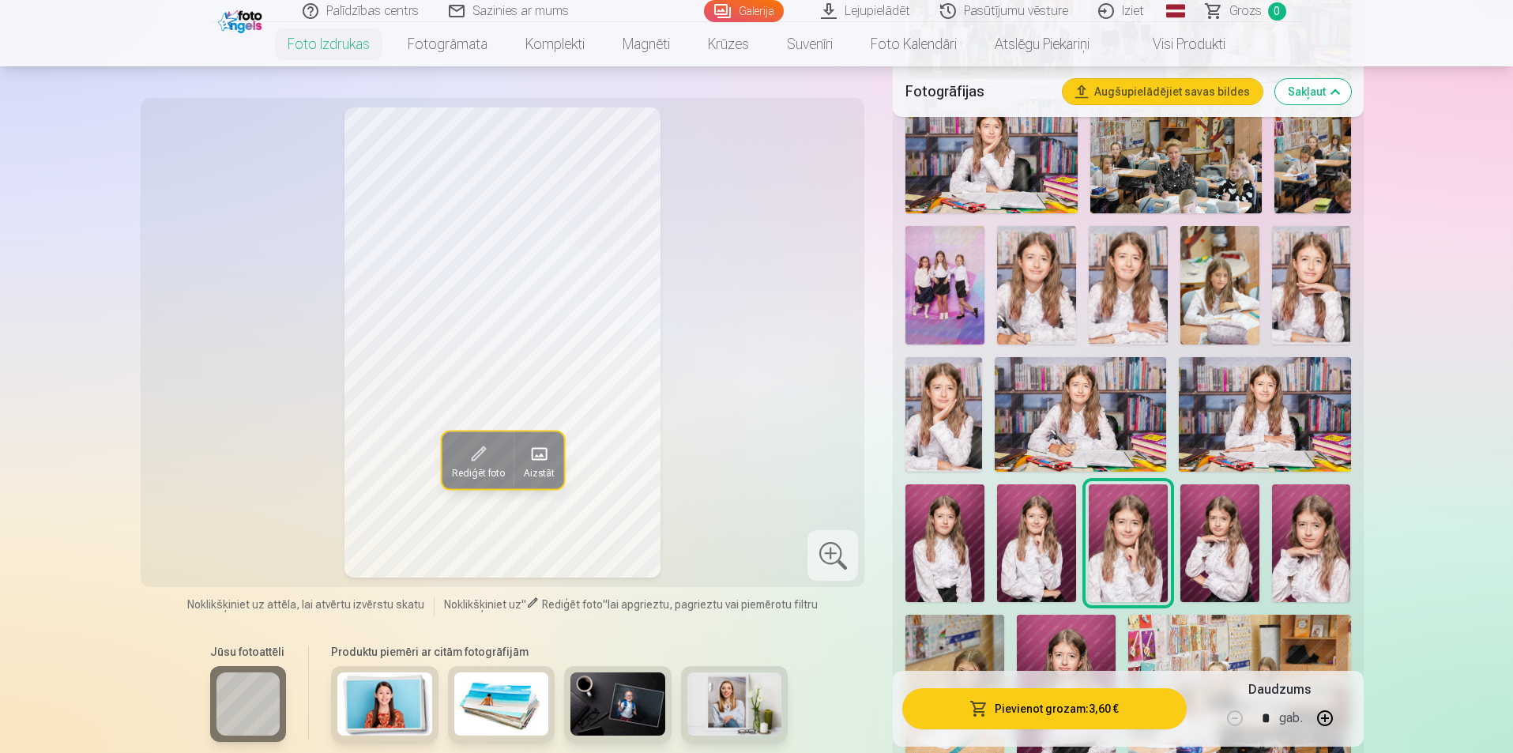
click at [1228, 547] on img at bounding box center [1219, 543] width 79 height 118
click at [1315, 532] on img at bounding box center [1311, 543] width 79 height 118
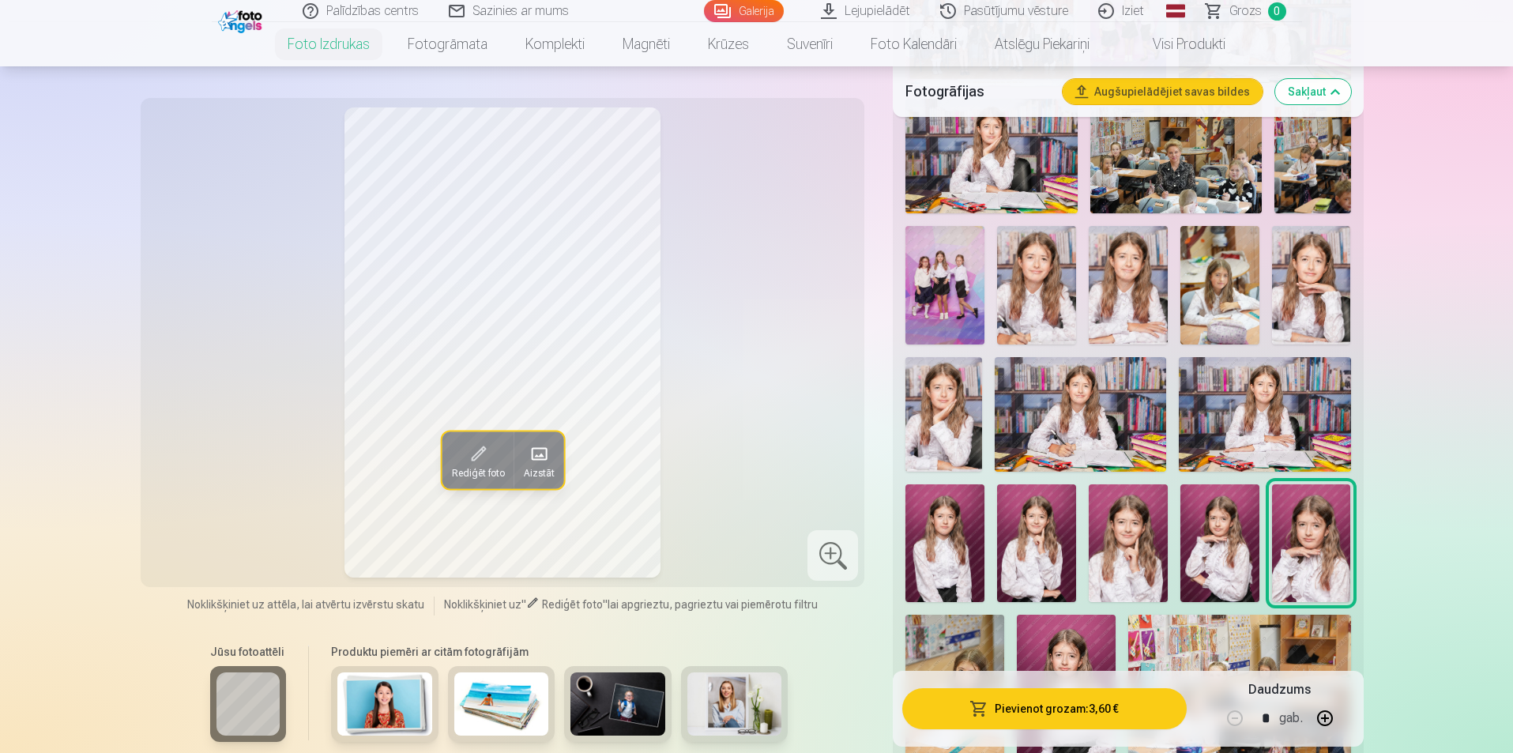
scroll to position [790, 0]
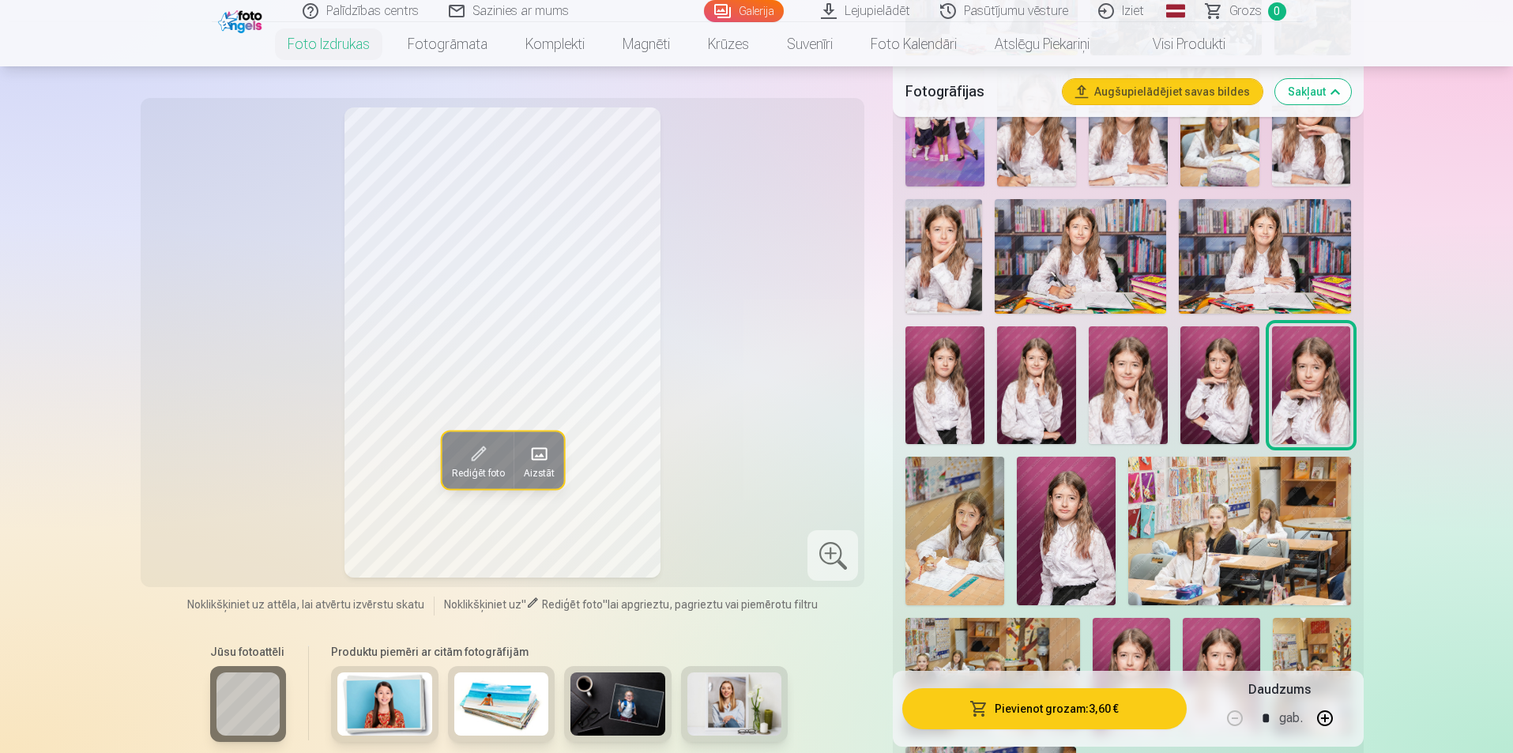
click at [972, 562] on img at bounding box center [954, 531] width 99 height 149
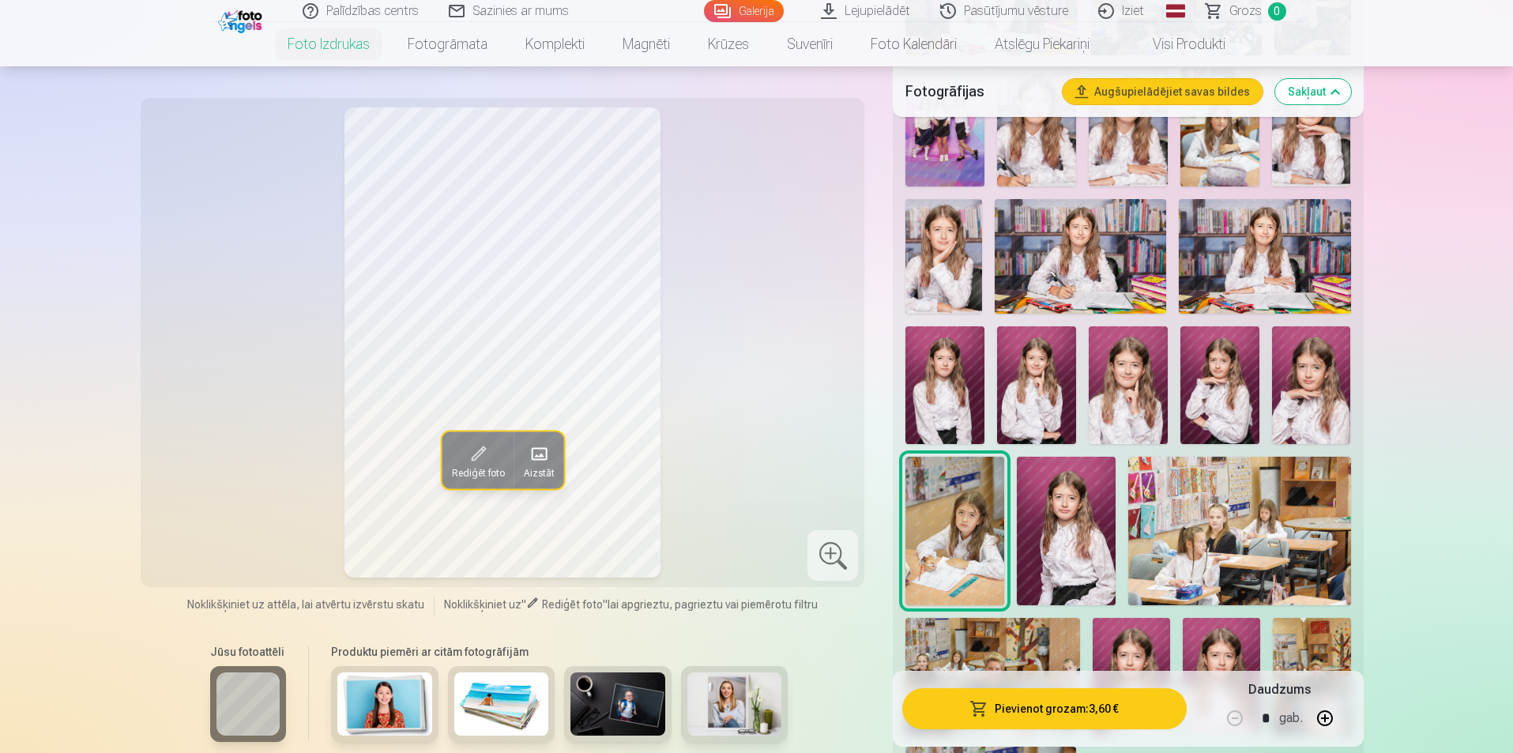
click at [1094, 492] on img at bounding box center [1066, 531] width 99 height 149
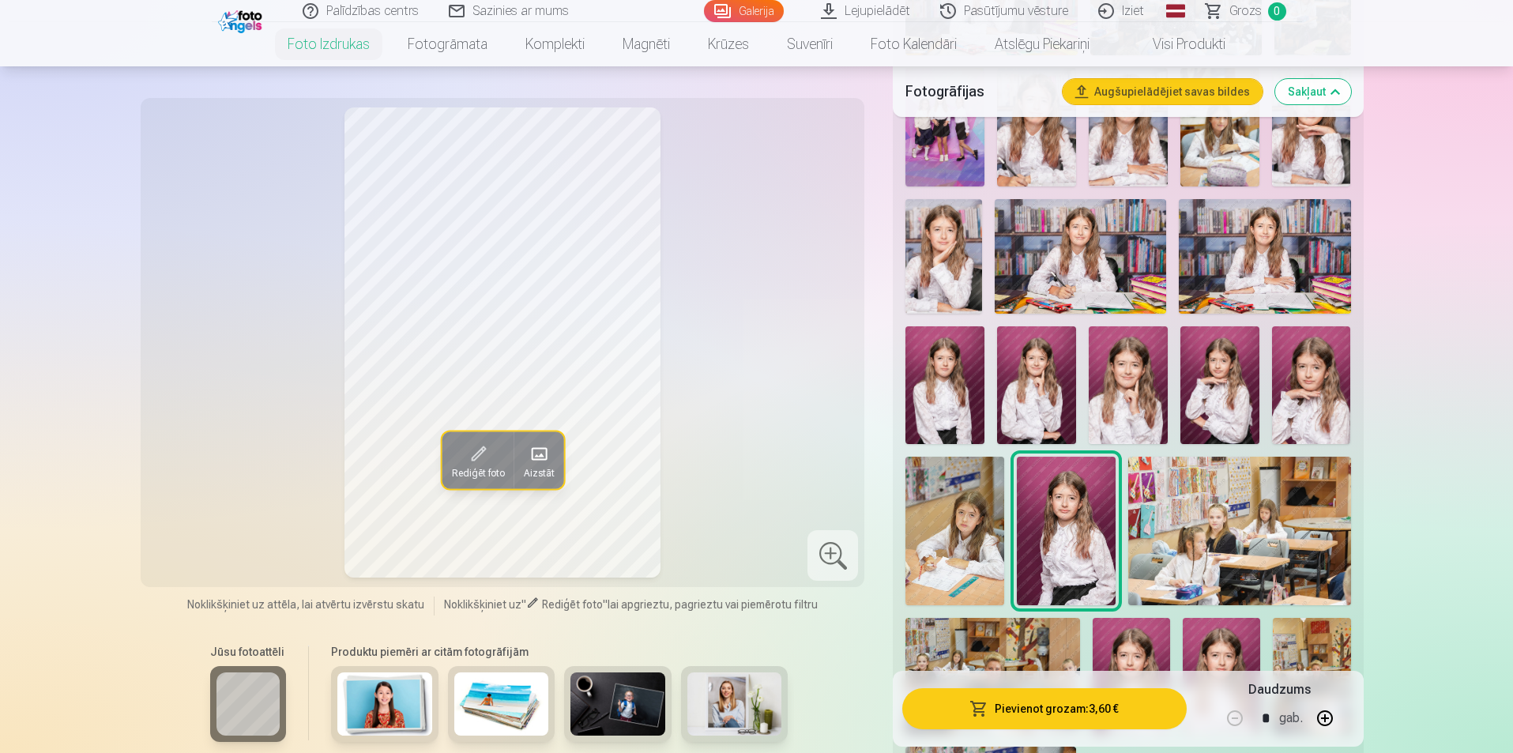
click at [1299, 549] on img at bounding box center [1239, 531] width 222 height 148
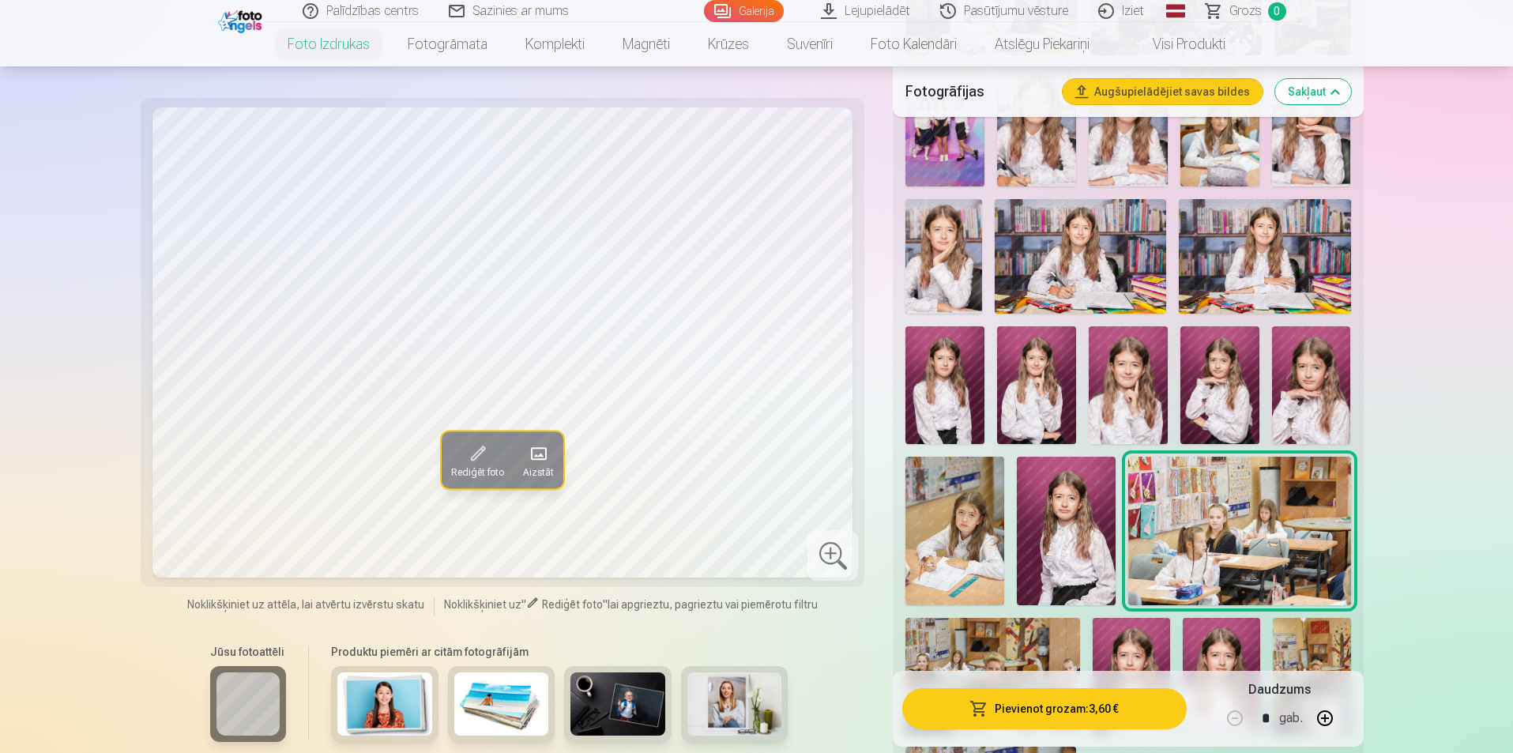
scroll to position [869, 0]
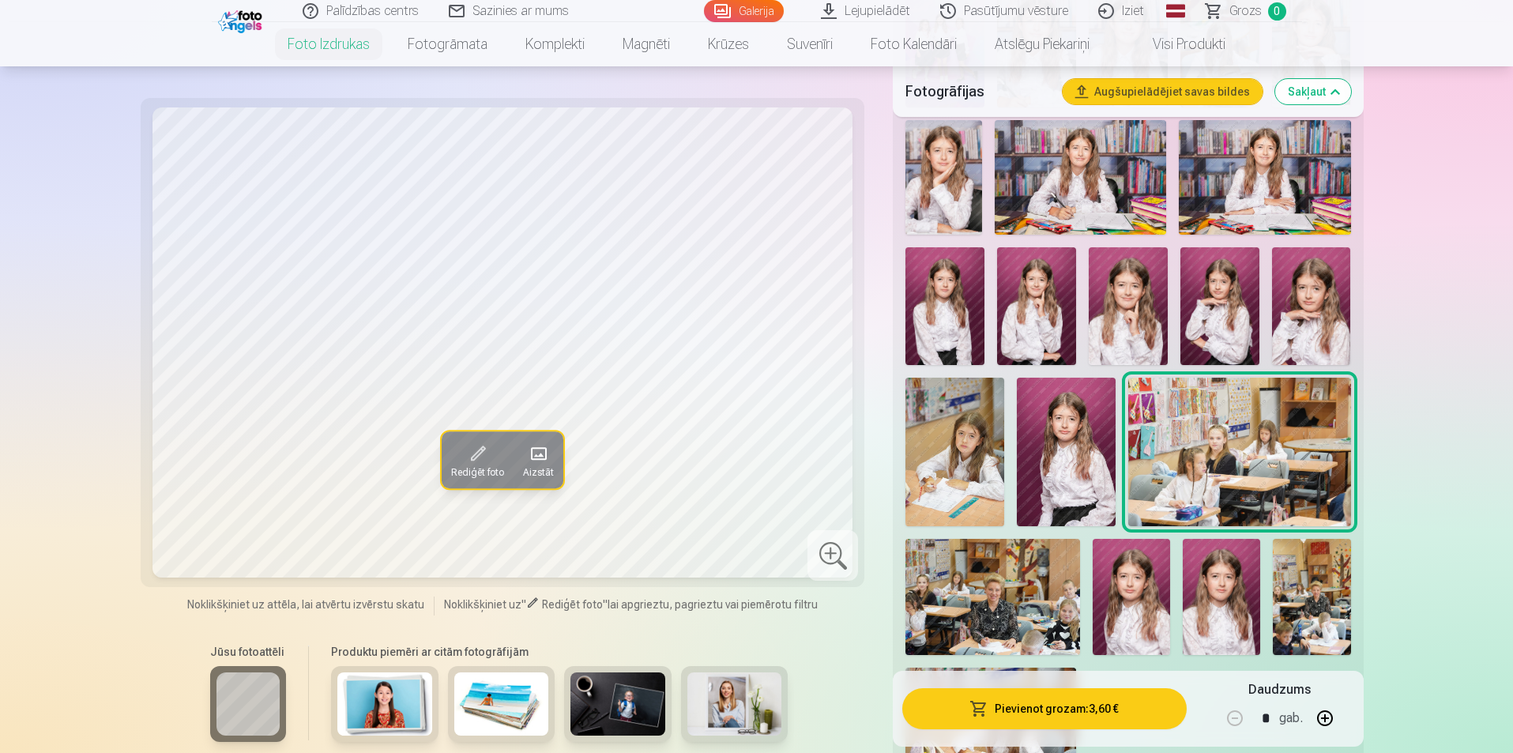
click at [997, 608] on img at bounding box center [992, 597] width 175 height 116
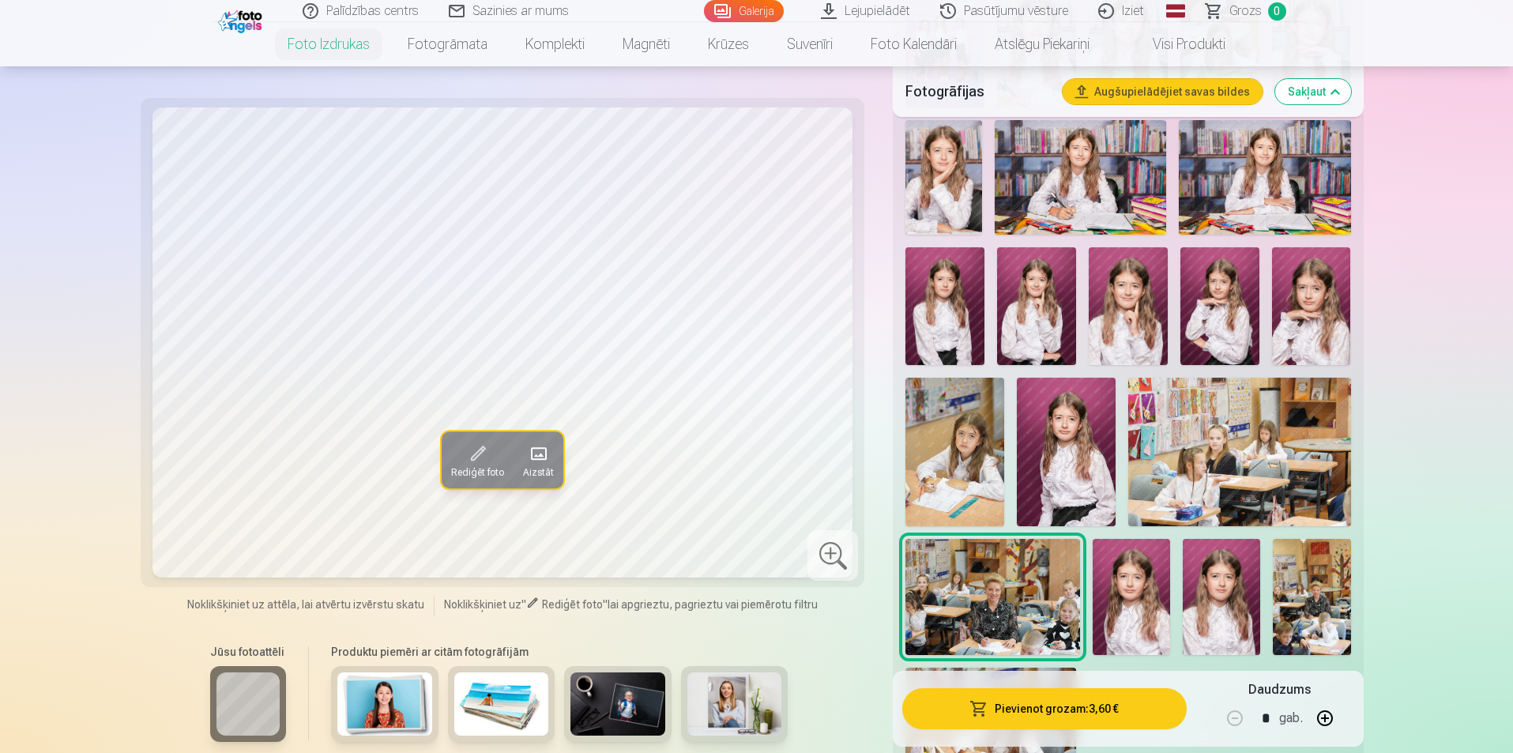
click at [1140, 582] on img at bounding box center [1131, 597] width 77 height 116
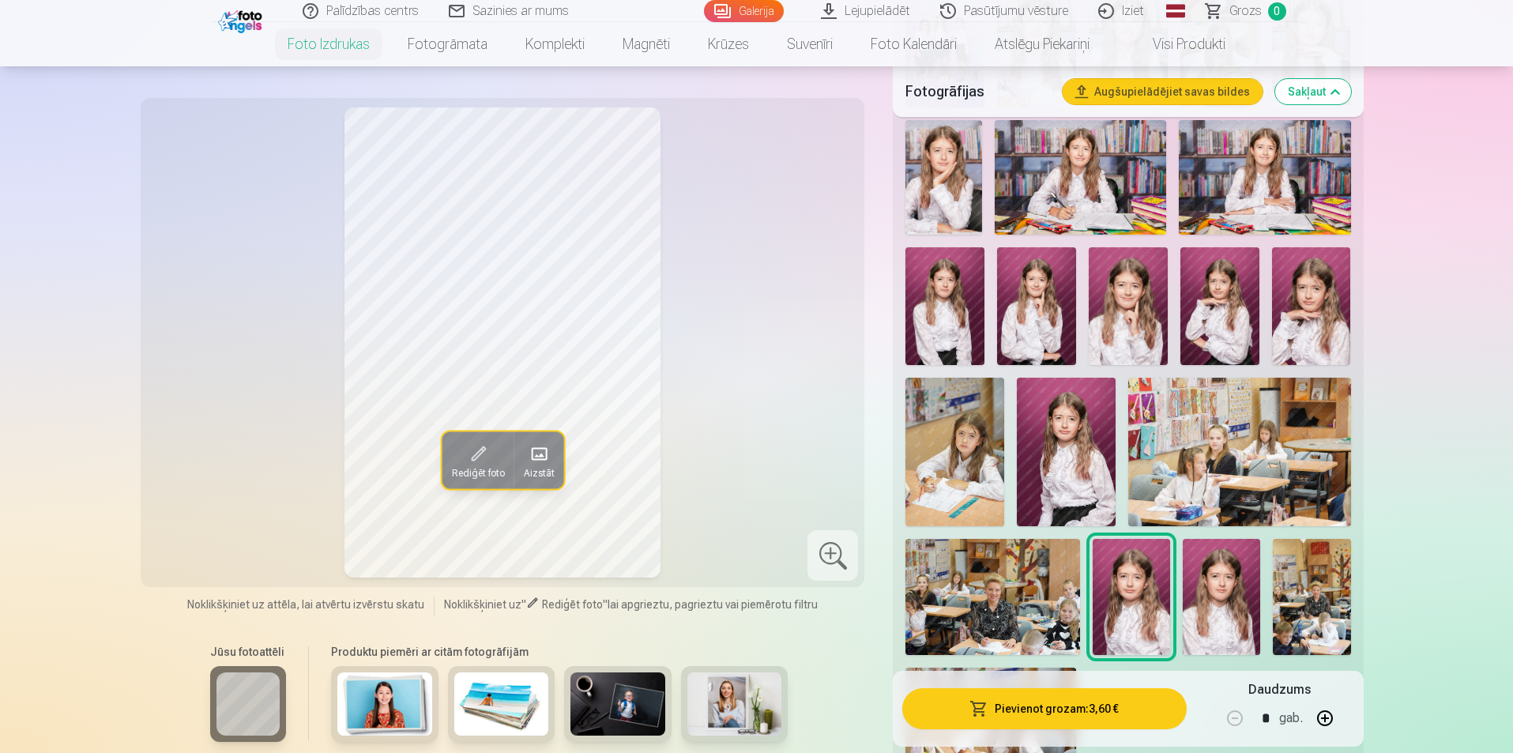
click at [1211, 611] on img at bounding box center [1221, 597] width 77 height 116
click at [1340, 620] on img at bounding box center [1311, 597] width 77 height 116
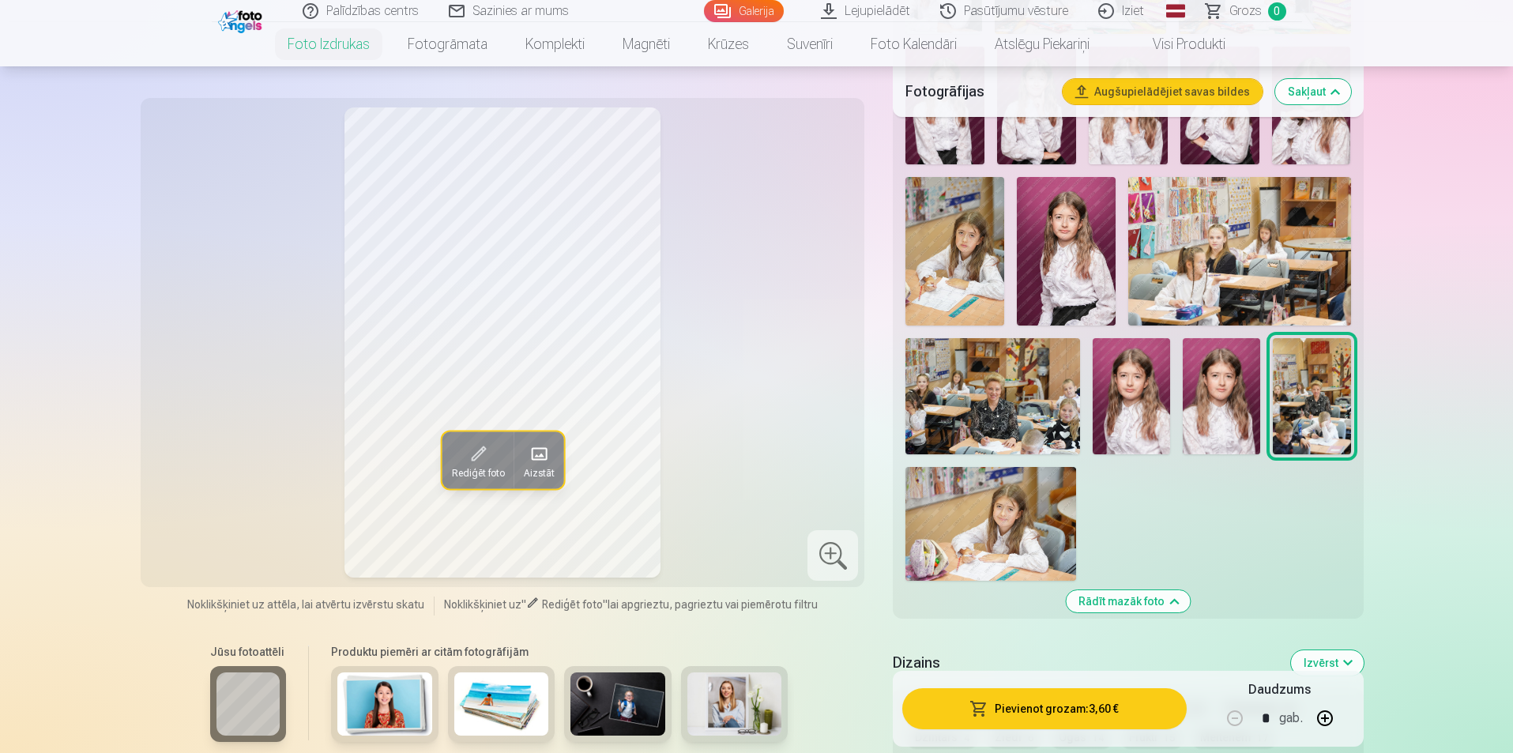
scroll to position [1106, 0]
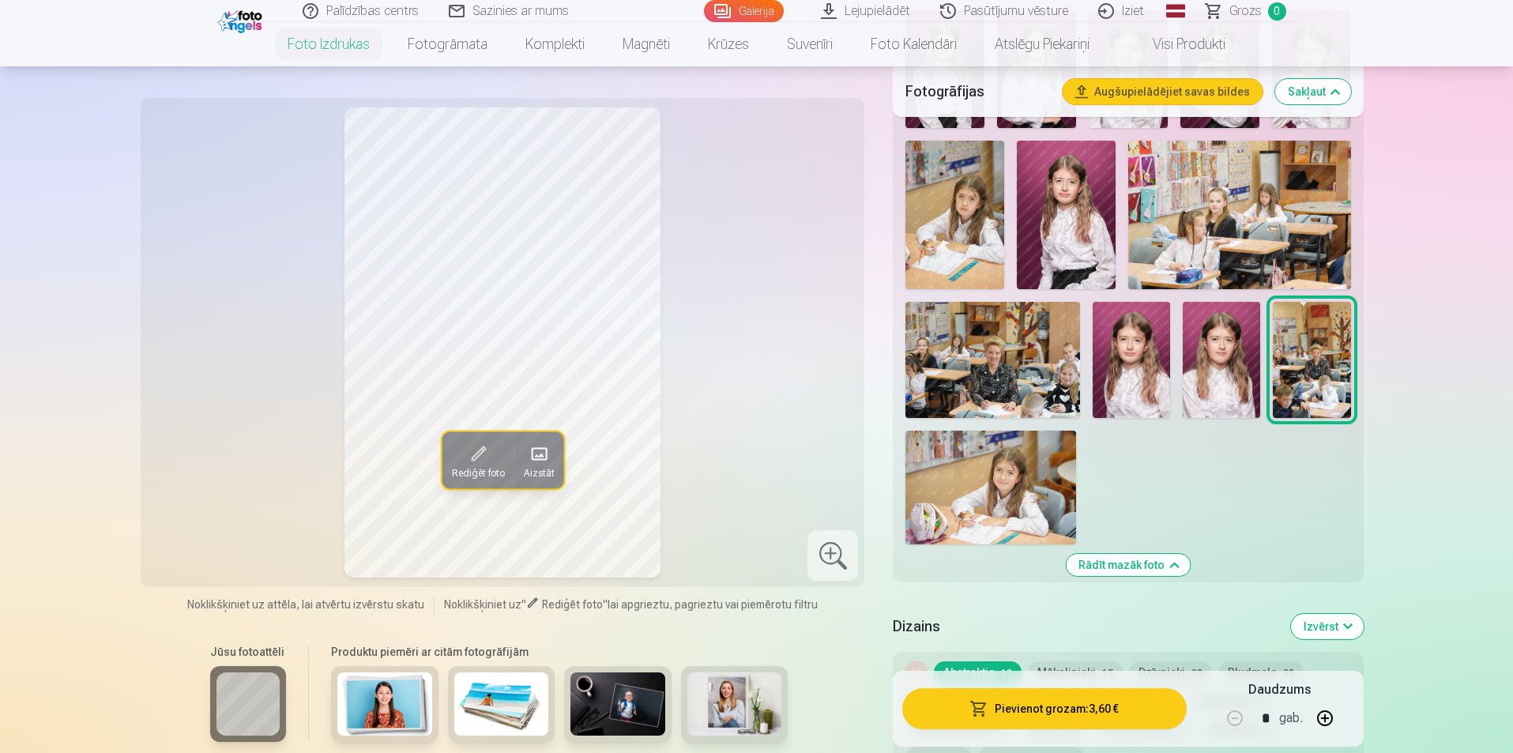
click at [1020, 483] on img at bounding box center [990, 488] width 171 height 114
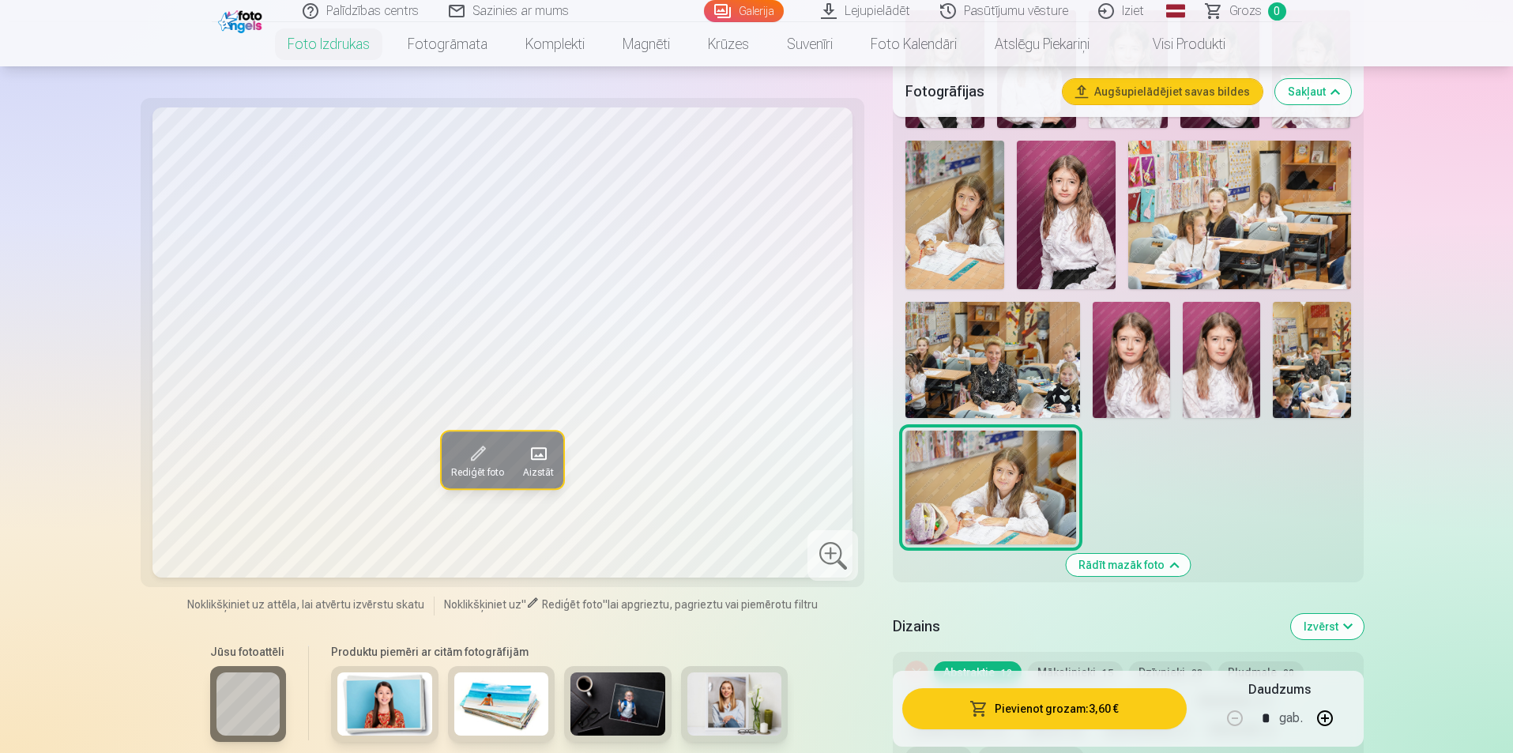
click at [1082, 214] on img at bounding box center [1066, 215] width 99 height 149
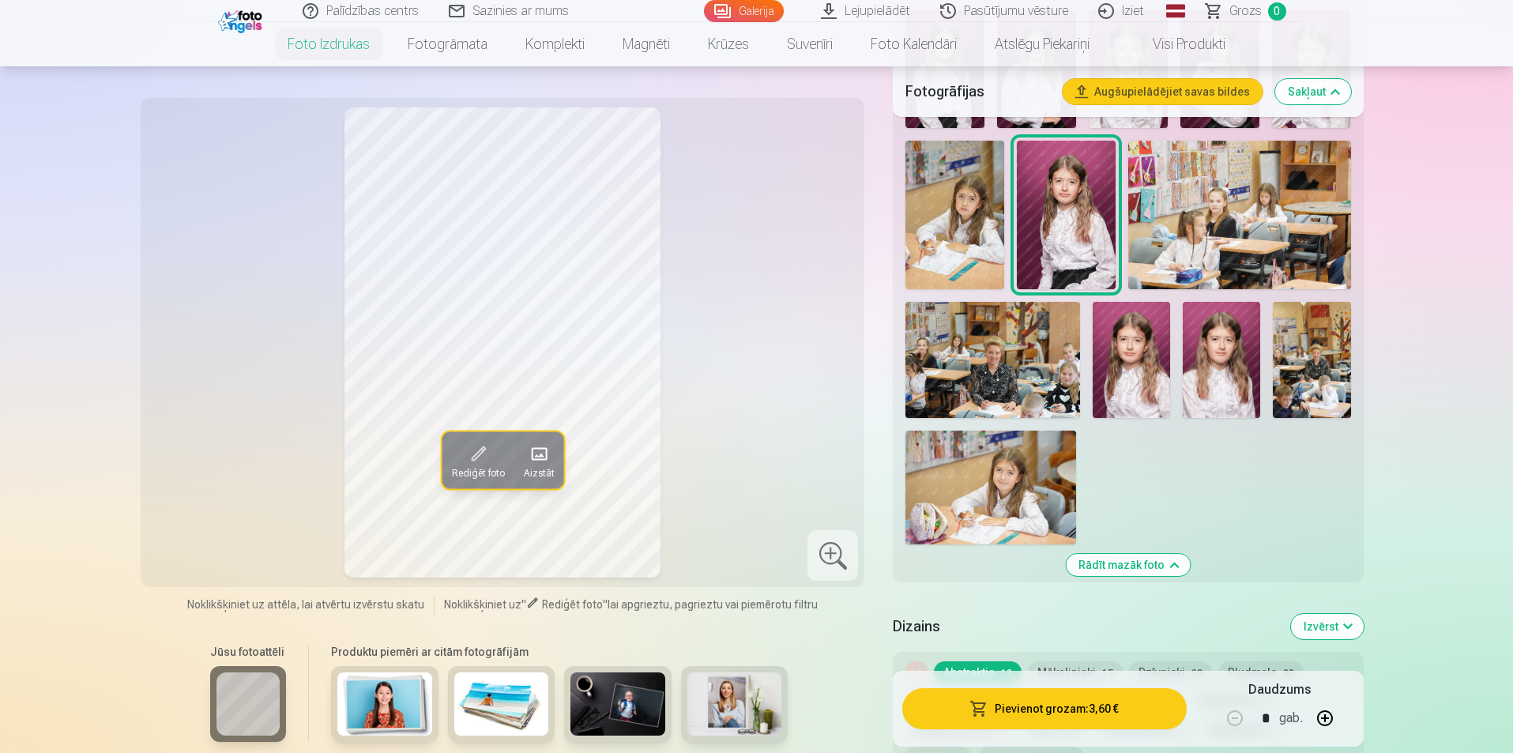
click at [989, 491] on img at bounding box center [990, 488] width 171 height 114
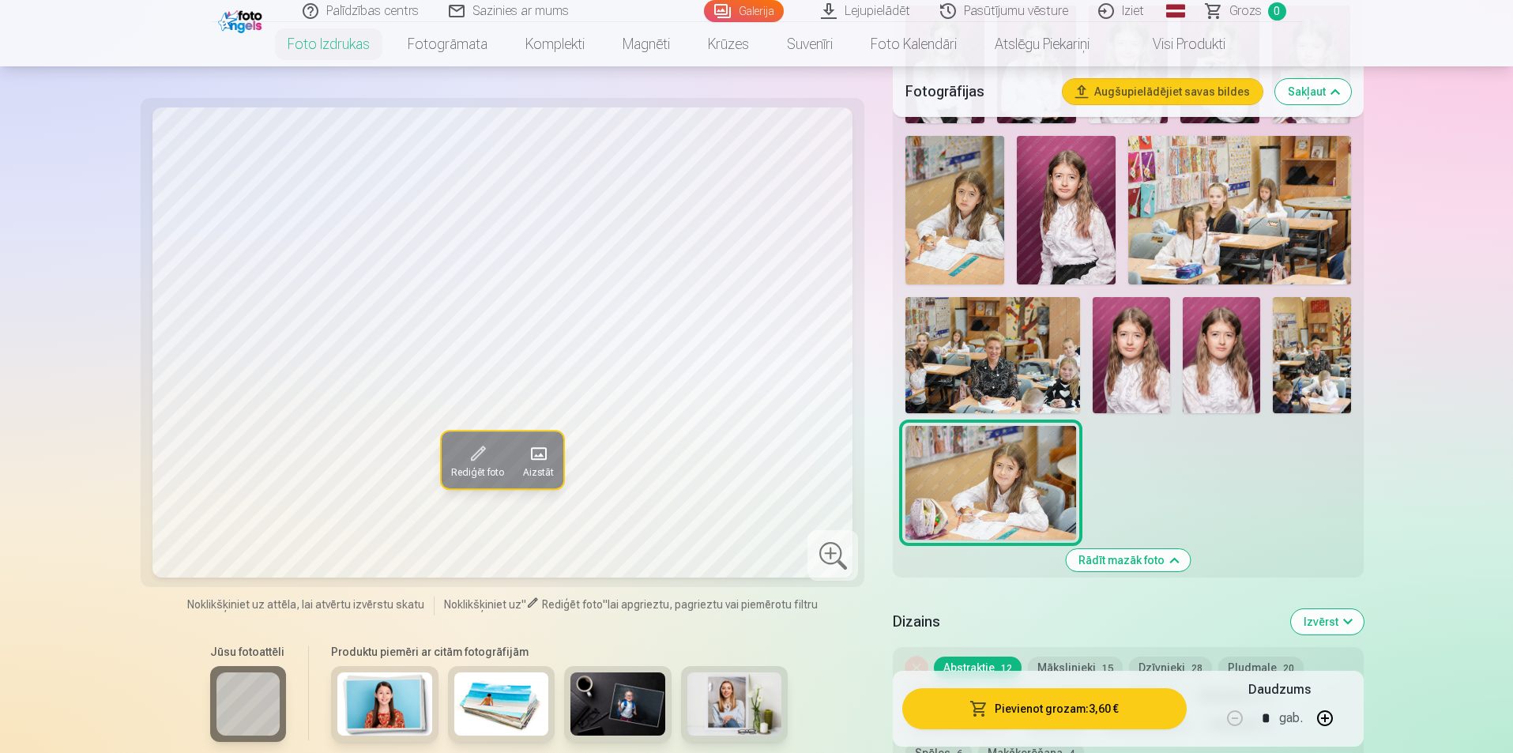
scroll to position [1343, 0]
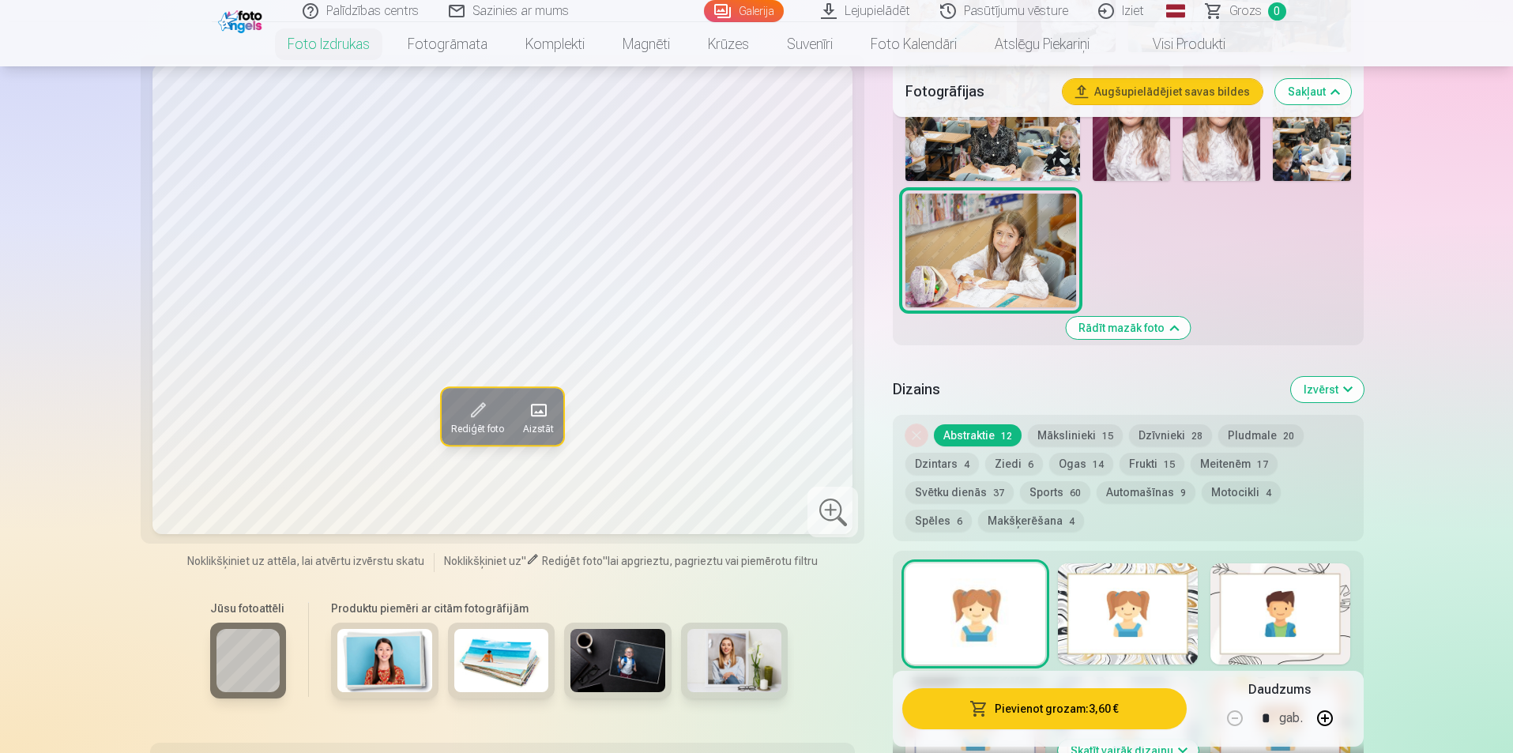
click at [1058, 431] on button "Mākslinieki 15" at bounding box center [1075, 435] width 95 height 22
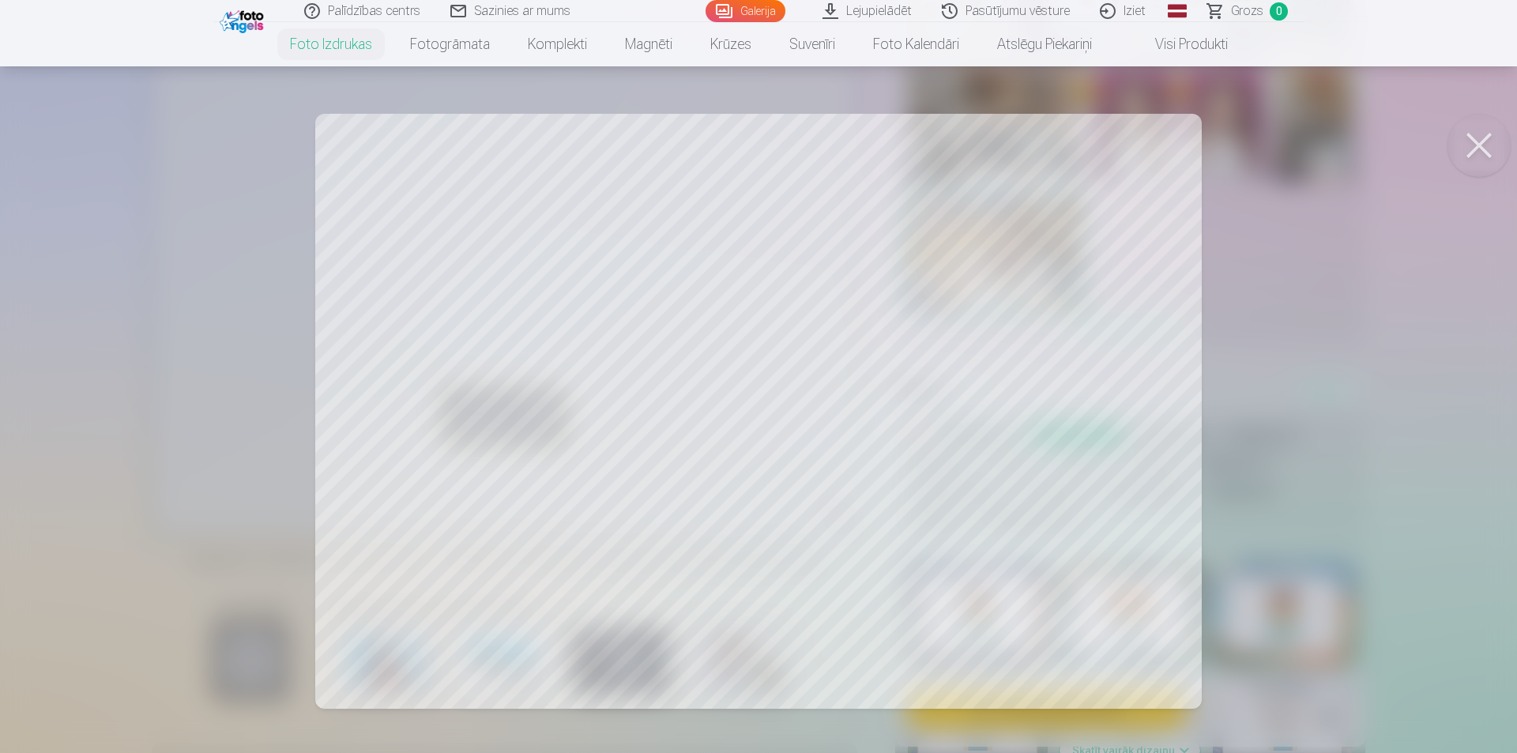
click at [1397, 262] on div at bounding box center [758, 376] width 1517 height 753
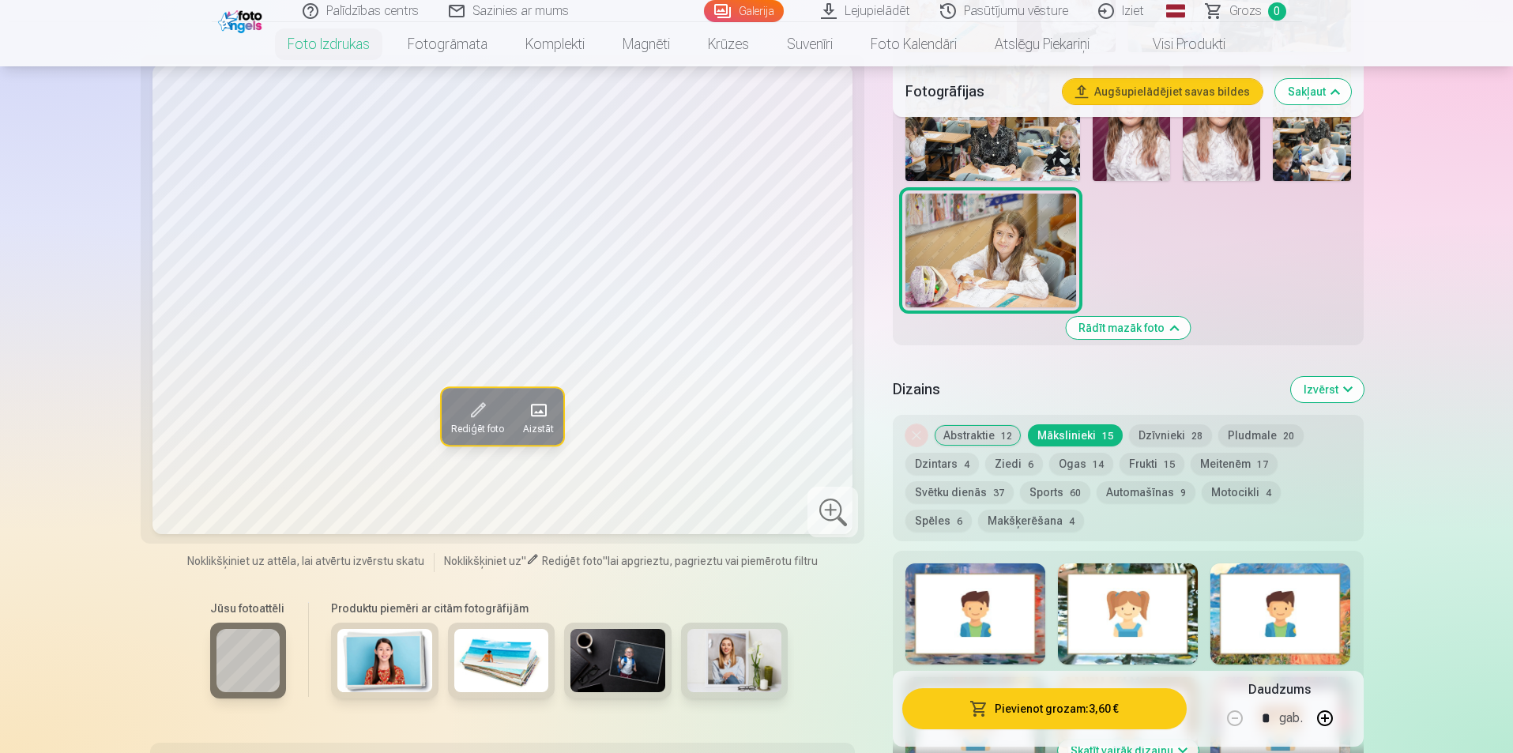
click at [1160, 588] on div at bounding box center [1128, 613] width 140 height 101
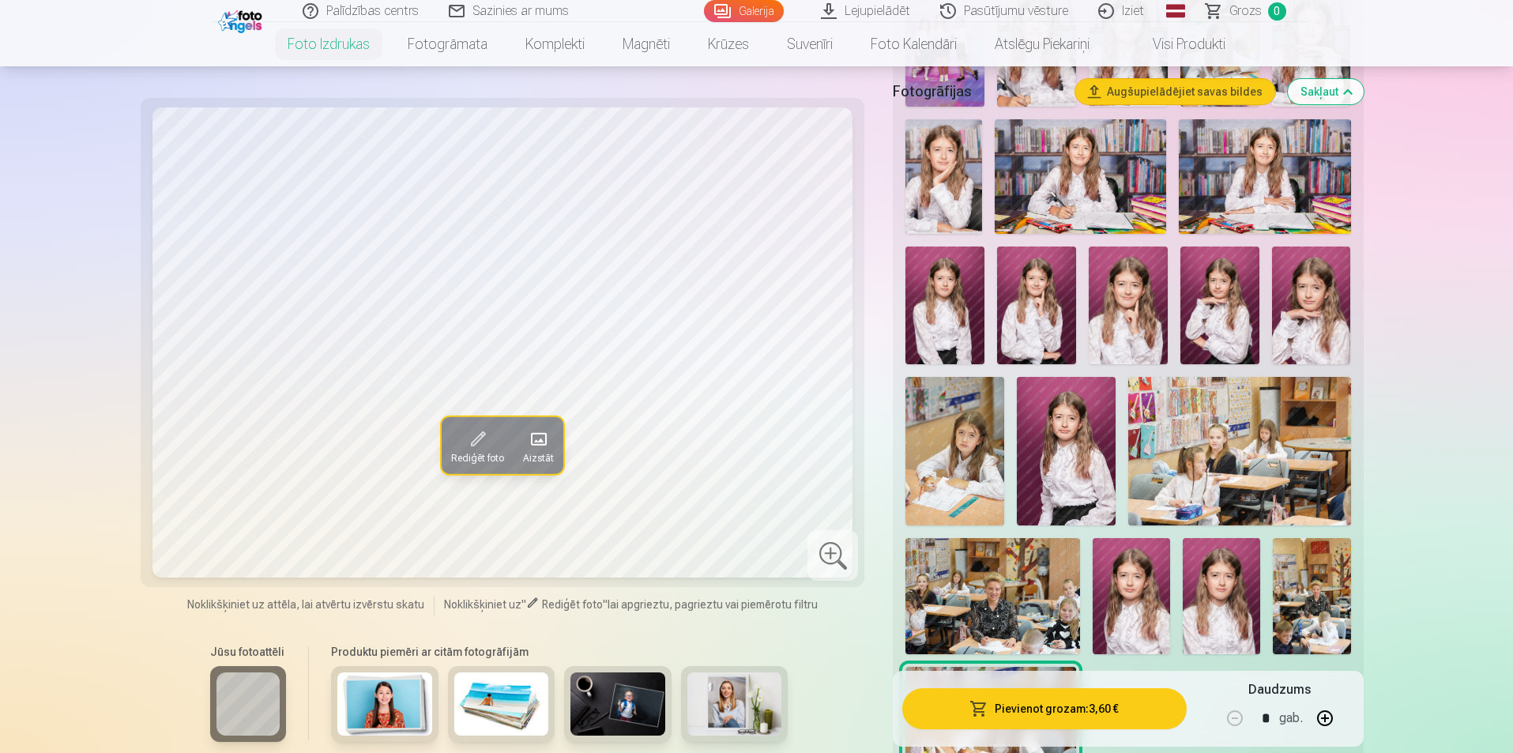
scroll to position [316, 0]
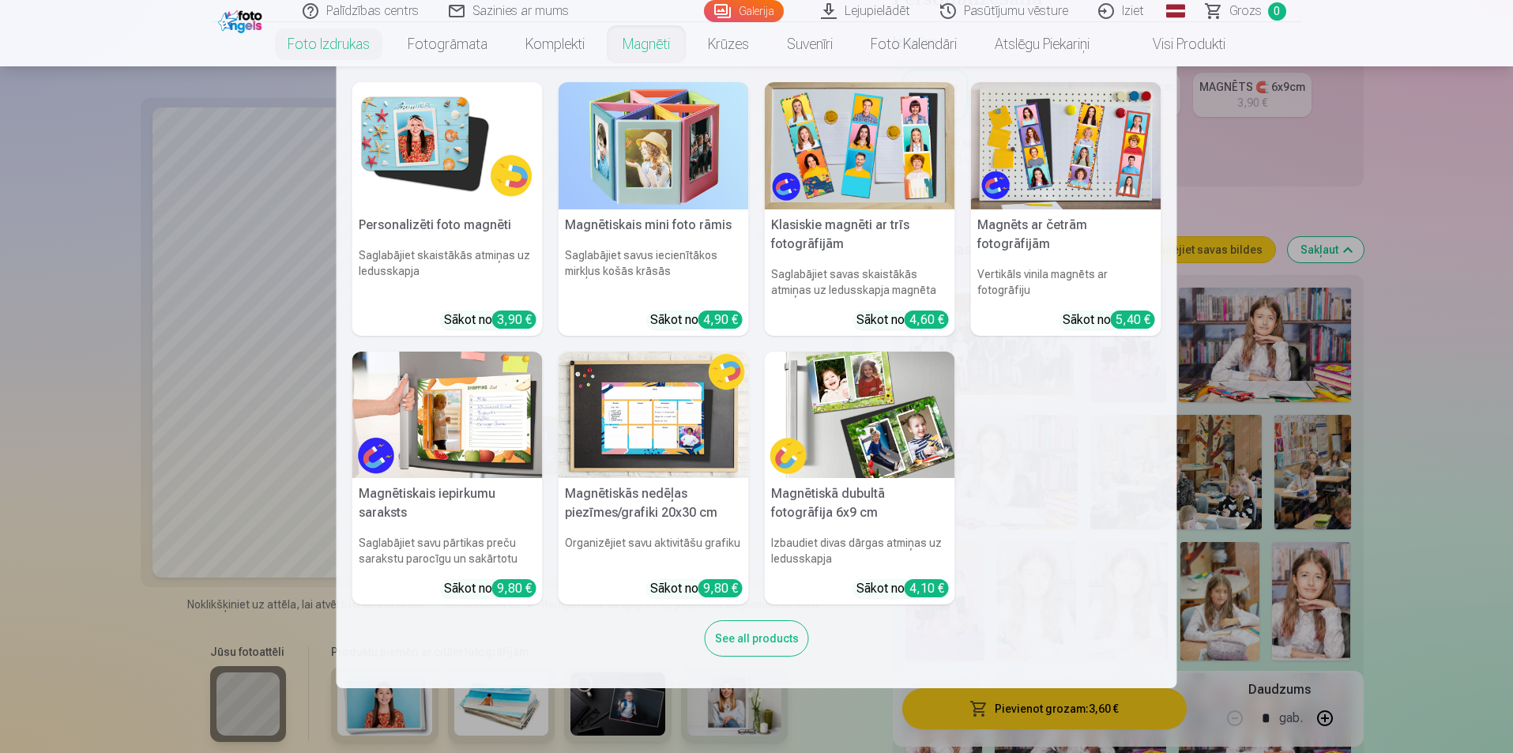
click at [640, 55] on link "Magnēti" at bounding box center [646, 44] width 85 height 44
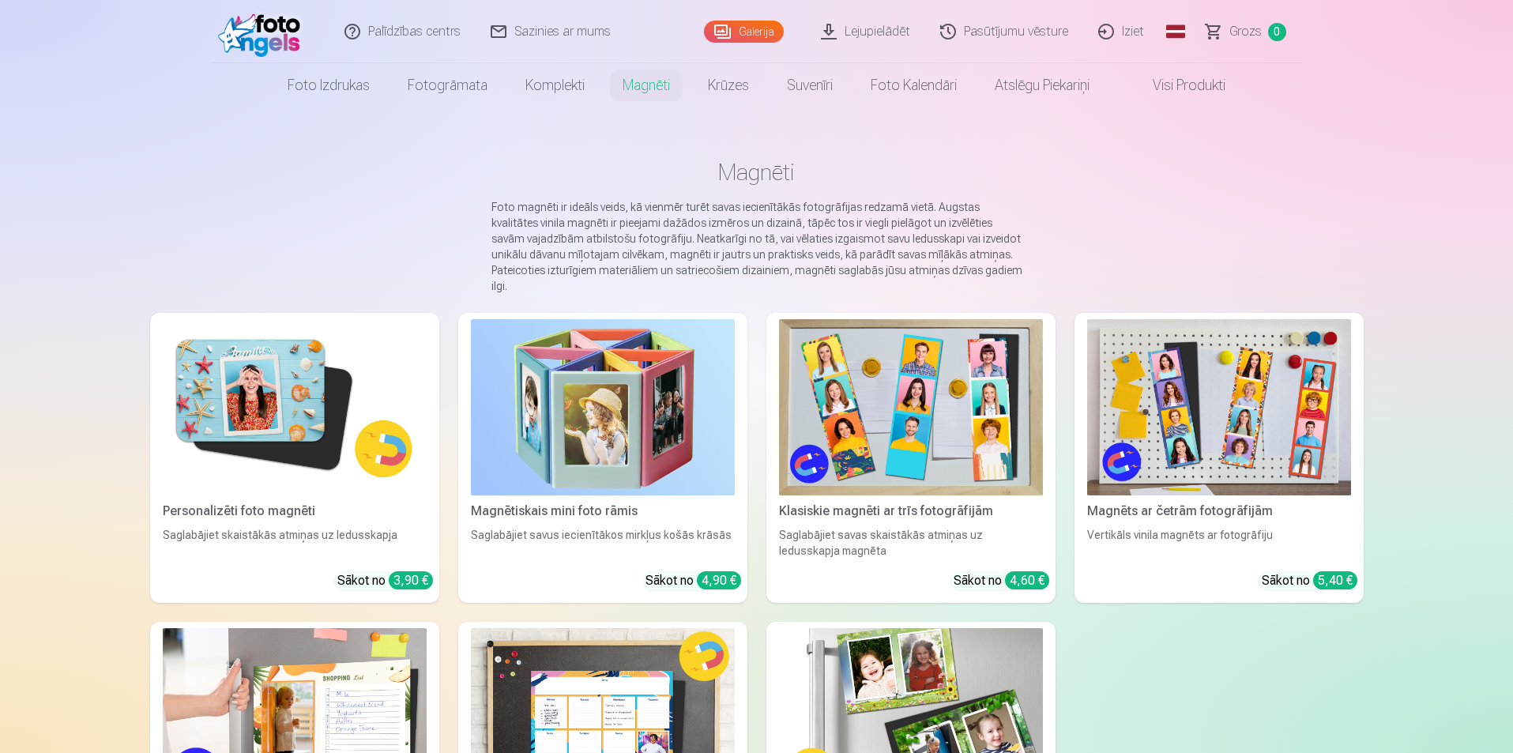
click at [279, 397] on img at bounding box center [295, 407] width 264 height 176
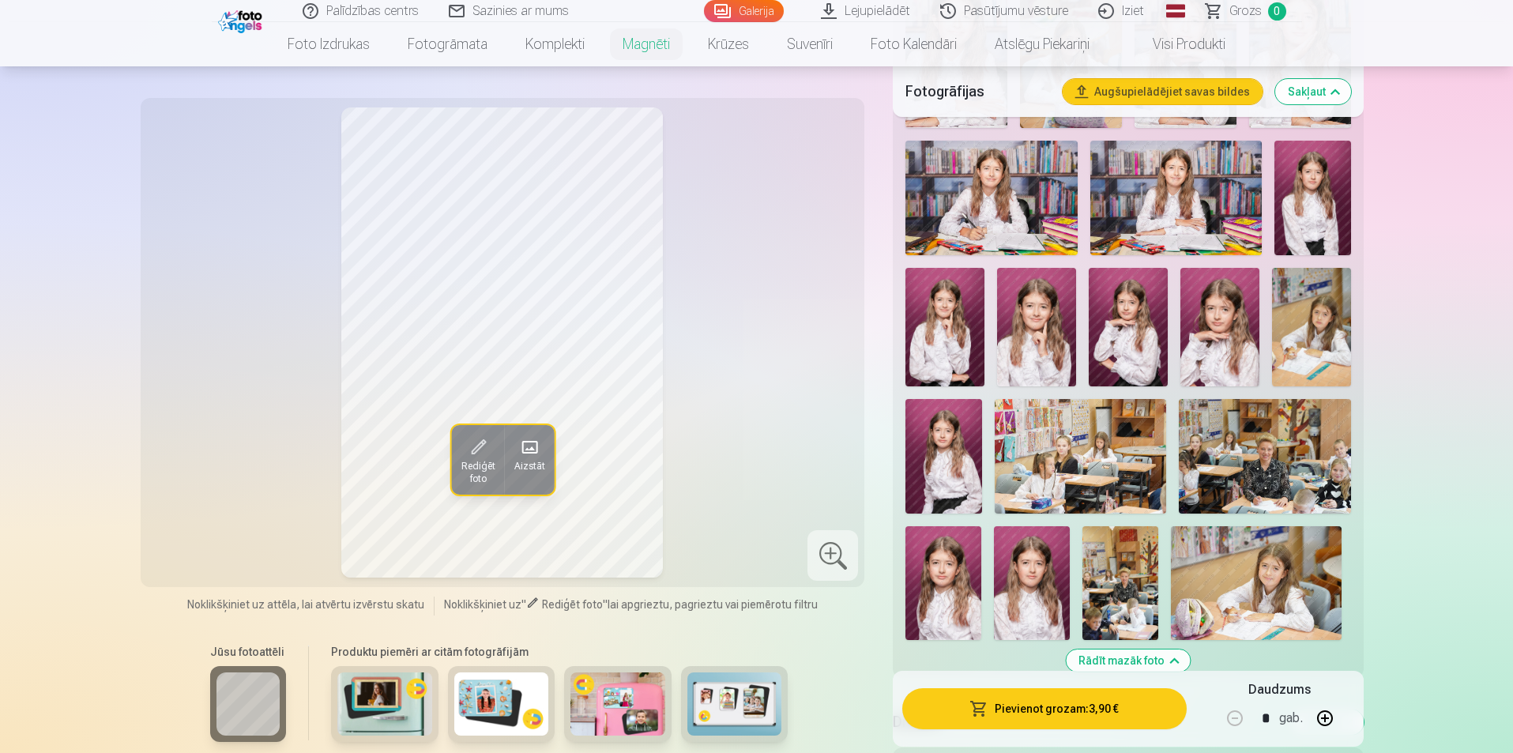
scroll to position [869, 0]
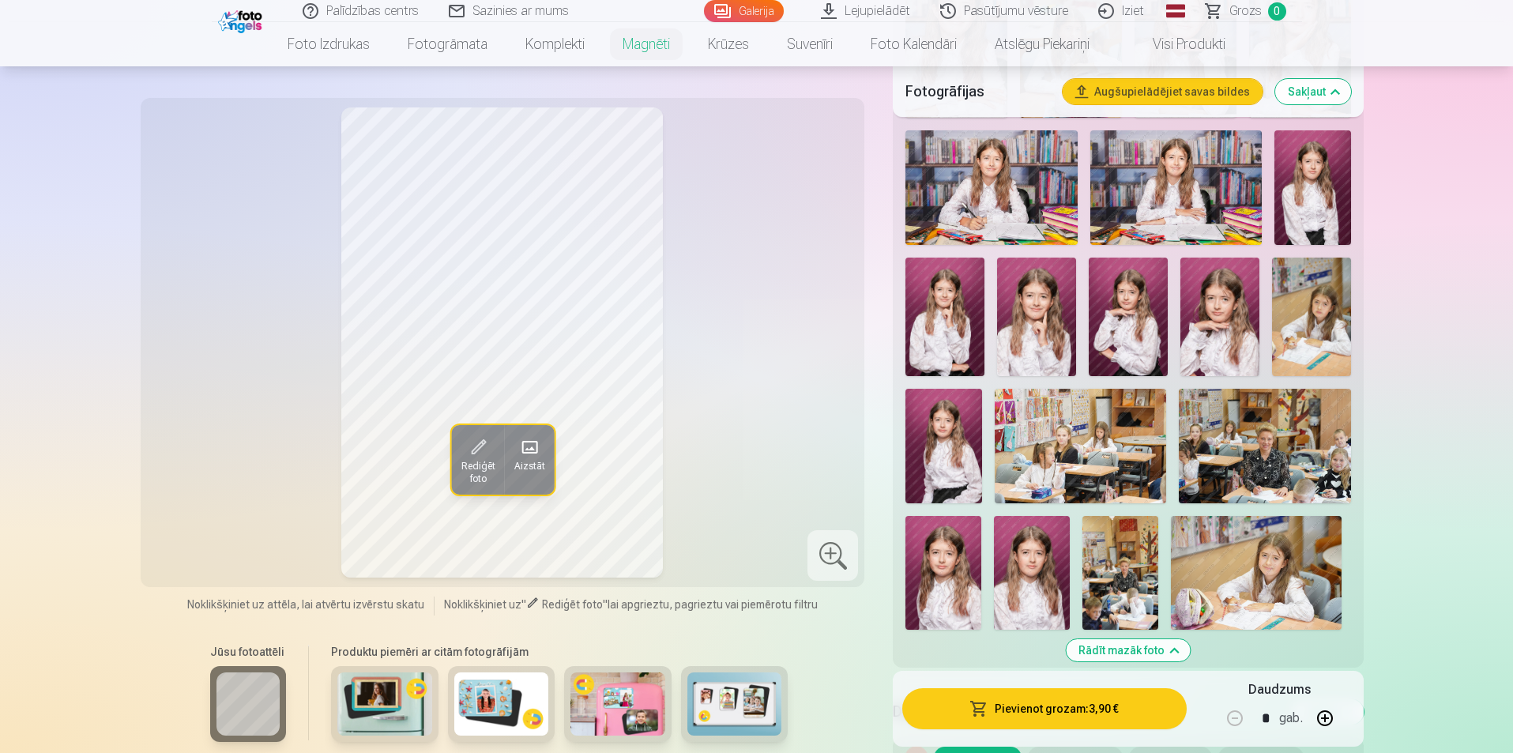
click at [1271, 596] on img at bounding box center [1256, 573] width 171 height 114
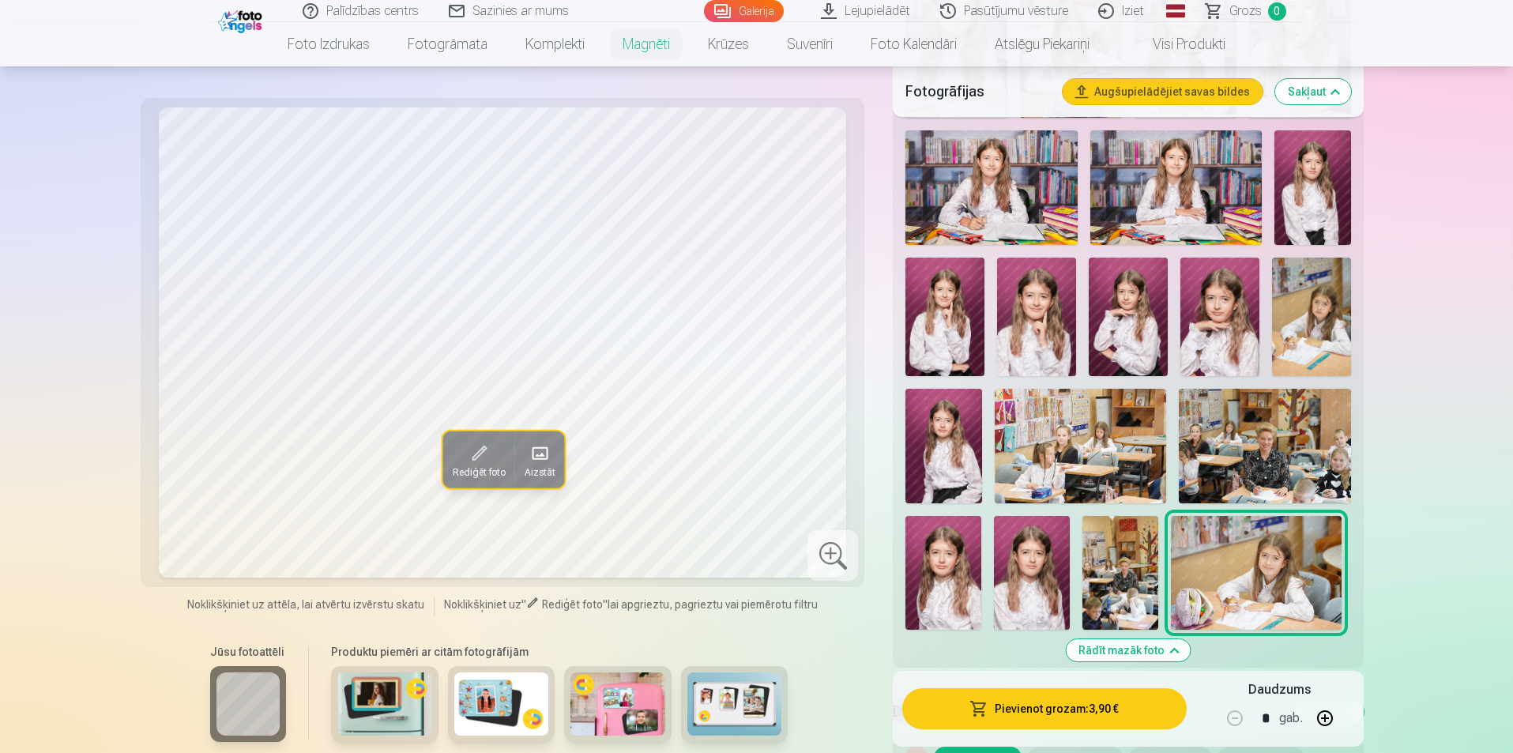
click at [476, 467] on span "Rediģēt foto" at bounding box center [477, 472] width 53 height 13
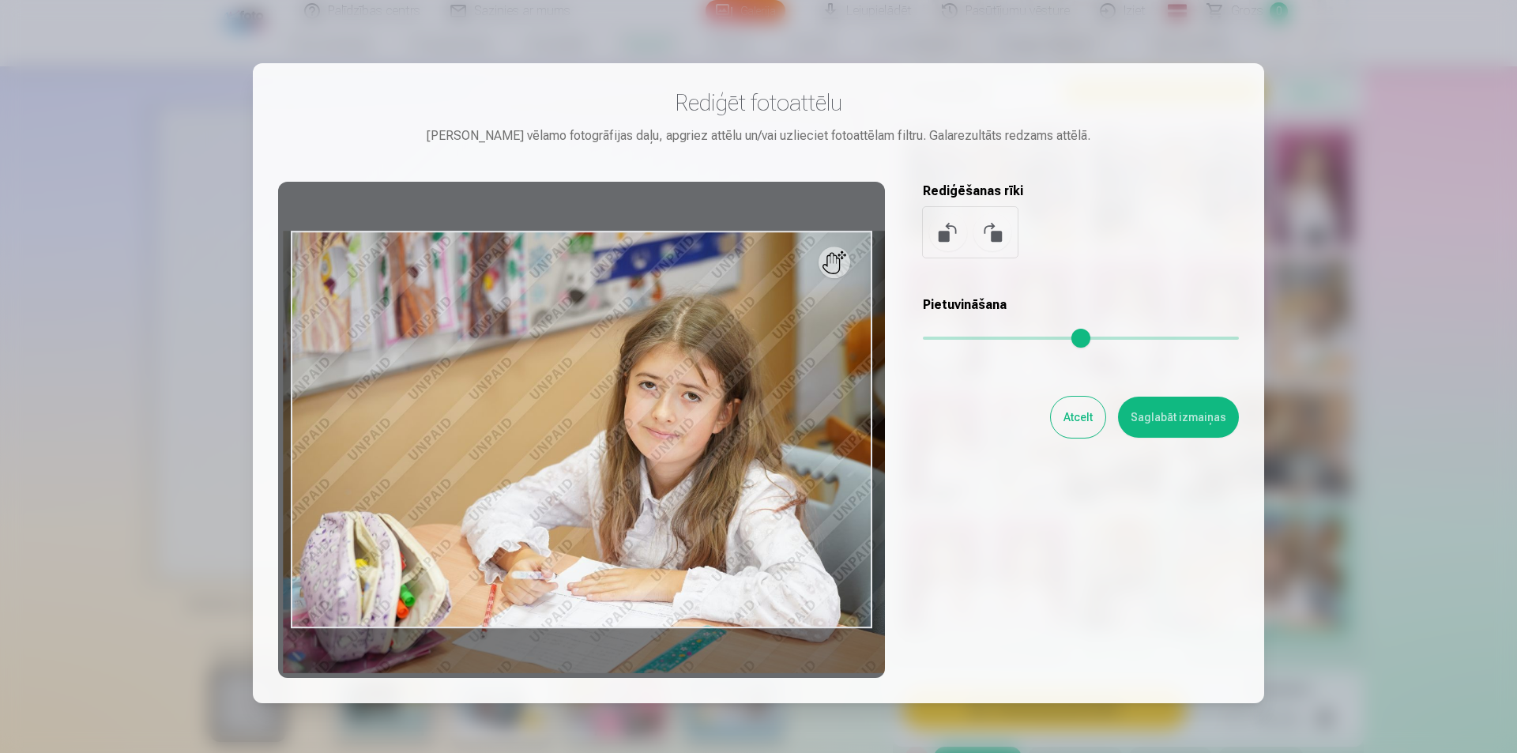
drag, startPoint x: 931, startPoint y: 337, endPoint x: 938, endPoint y: 330, distance: 9.5
click at [938, 337] on input "range" at bounding box center [1081, 338] width 316 height 3
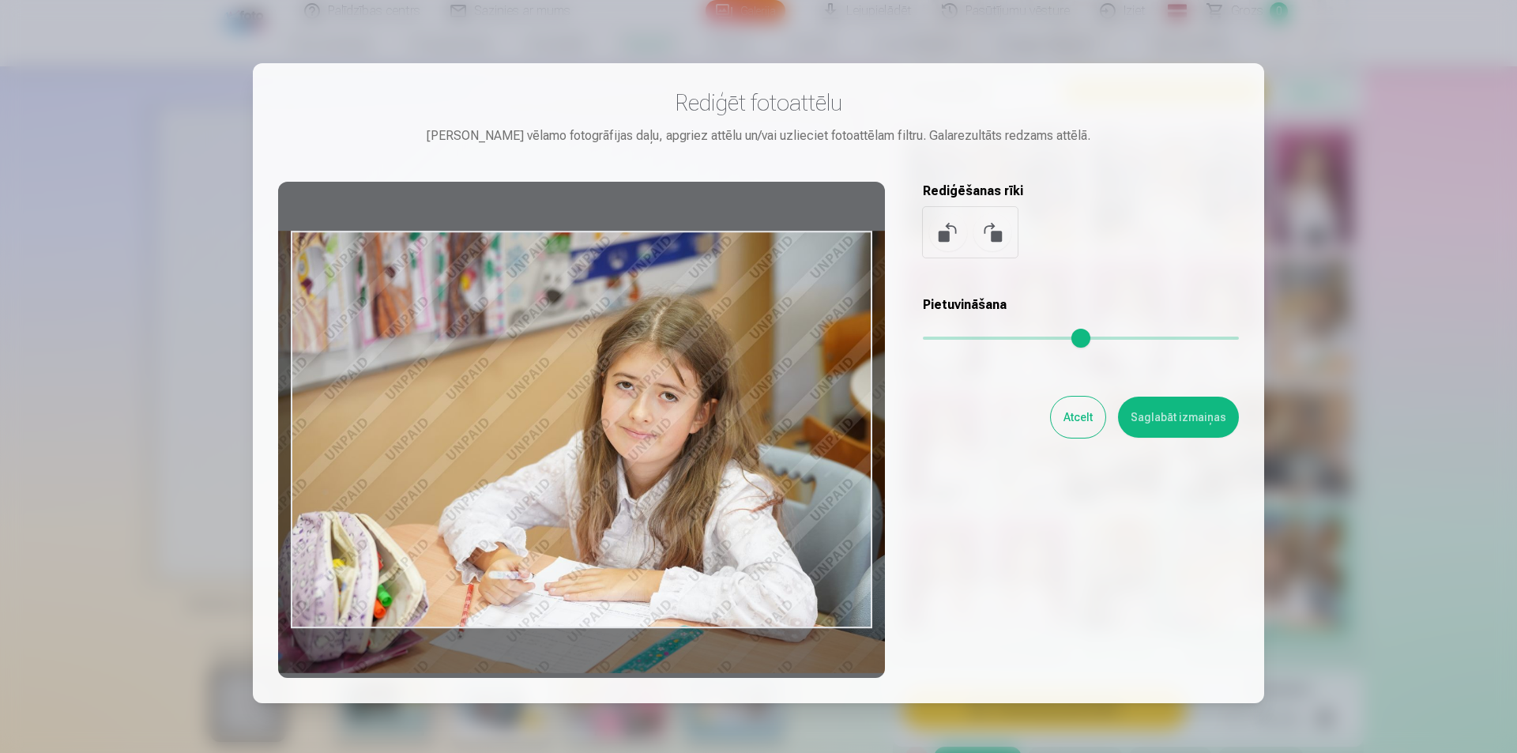
drag, startPoint x: 837, startPoint y: 274, endPoint x: 787, endPoint y: 303, distance: 58.0
click at [787, 303] on div at bounding box center [581, 430] width 607 height 496
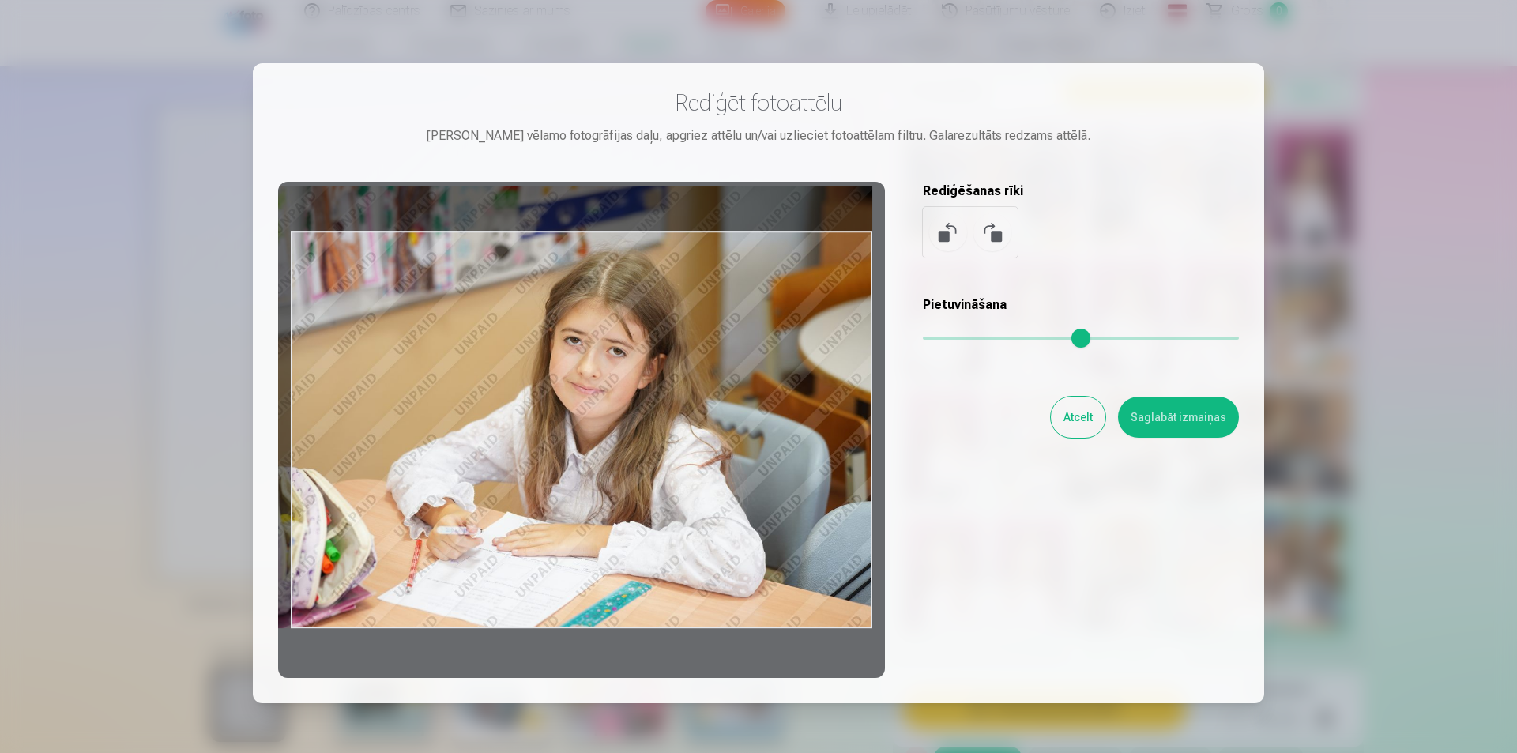
drag, startPoint x: 787, startPoint y: 300, endPoint x: 612, endPoint y: 234, distance: 186.8
click at [612, 234] on div at bounding box center [581, 430] width 607 height 496
drag, startPoint x: 710, startPoint y: 337, endPoint x: 699, endPoint y: 323, distance: 17.4
click at [699, 323] on div at bounding box center [581, 430] width 607 height 496
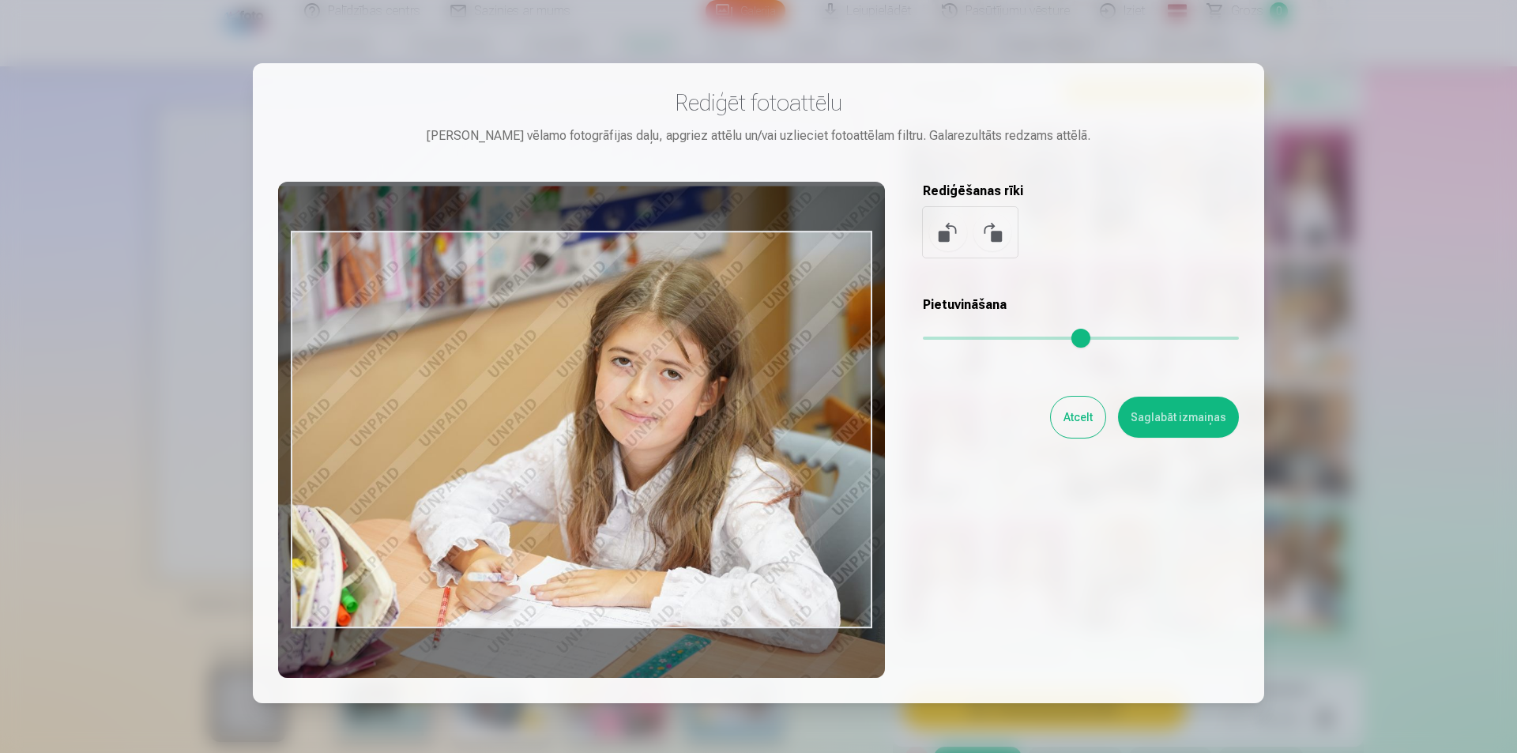
click at [950, 340] on input "range" at bounding box center [1081, 338] width 316 height 3
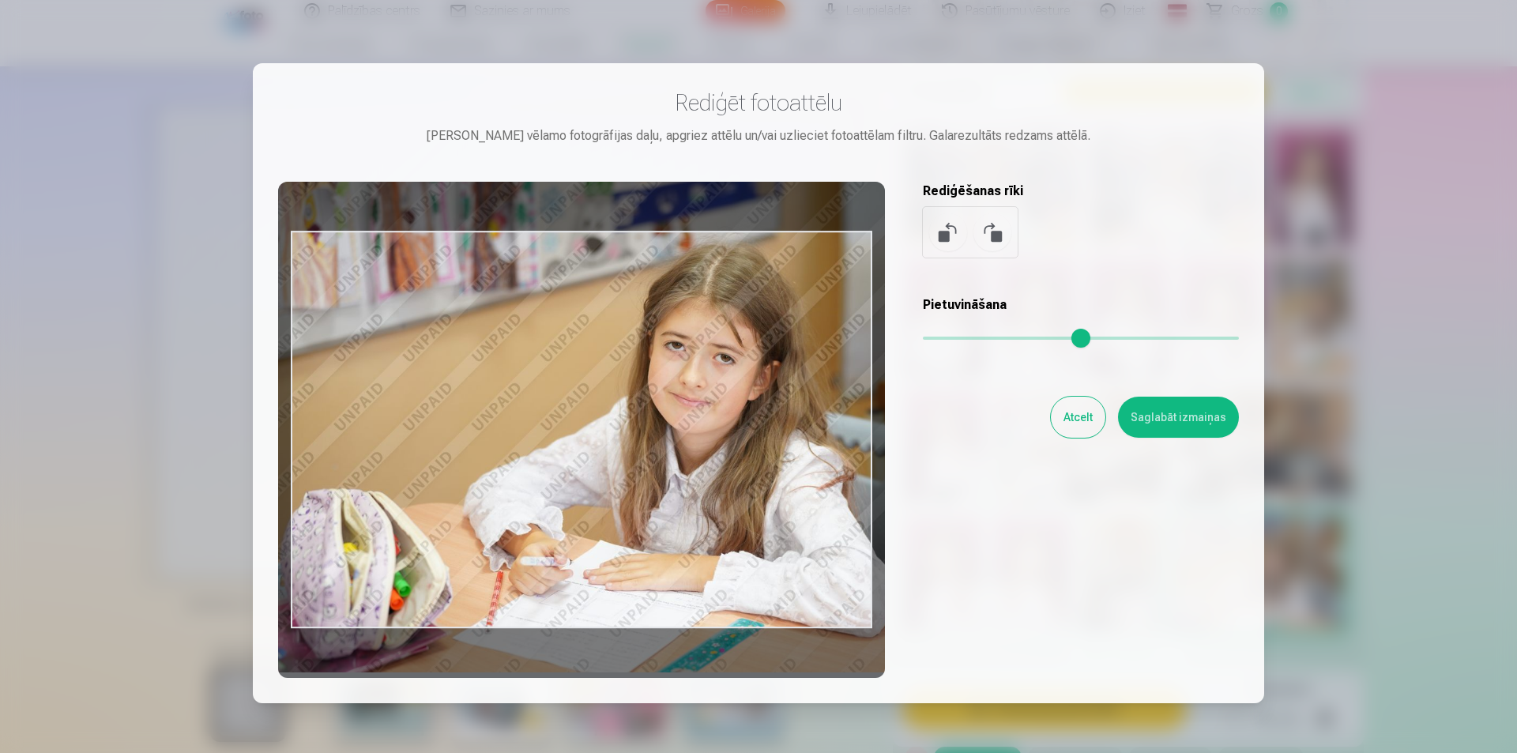
drag, startPoint x: 695, startPoint y: 418, endPoint x: 747, endPoint y: 402, distance: 54.5
click at [747, 402] on div at bounding box center [581, 430] width 607 height 496
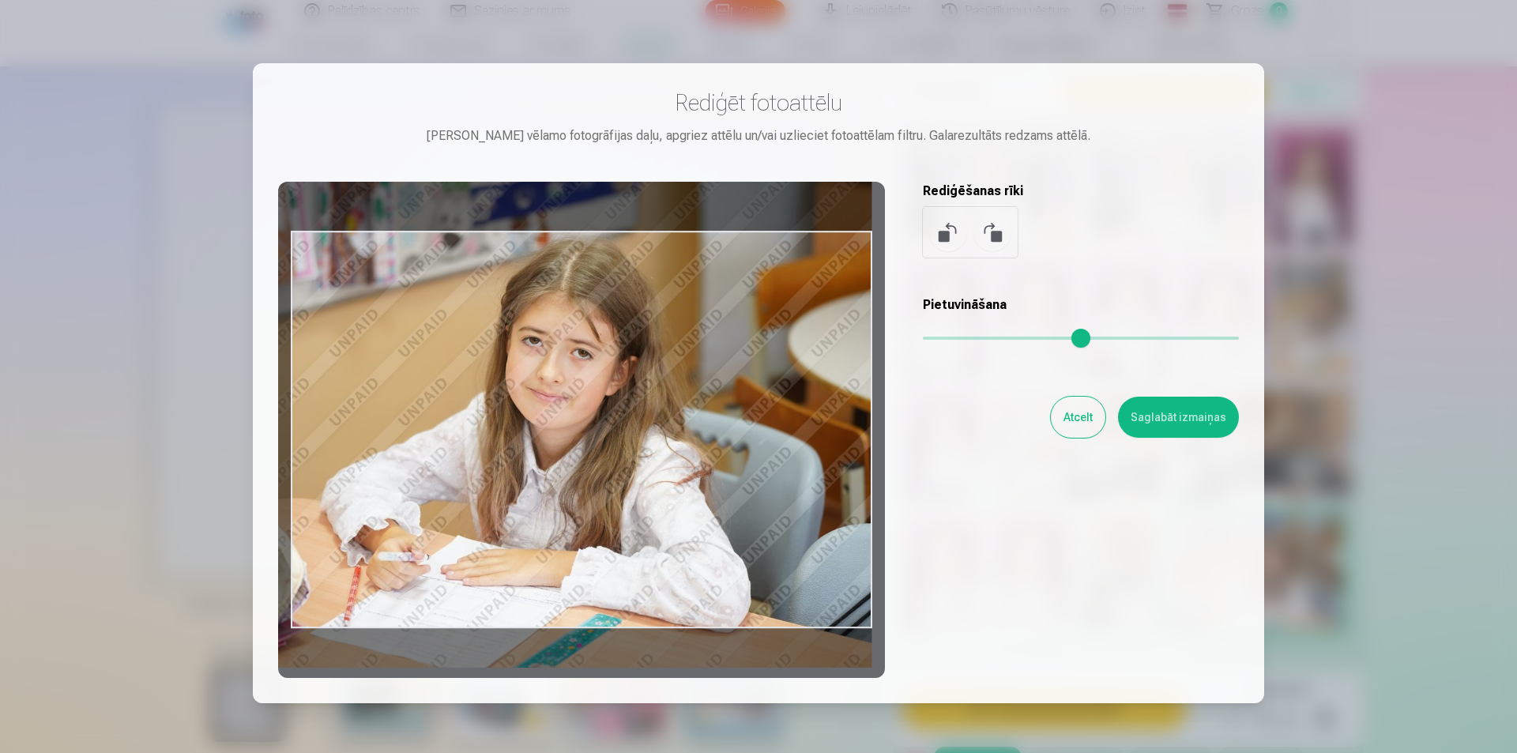
drag, startPoint x: 806, startPoint y: 351, endPoint x: 615, endPoint y: 346, distance: 190.4
click at [615, 346] on div at bounding box center [581, 430] width 607 height 496
click at [668, 636] on div at bounding box center [581, 430] width 607 height 496
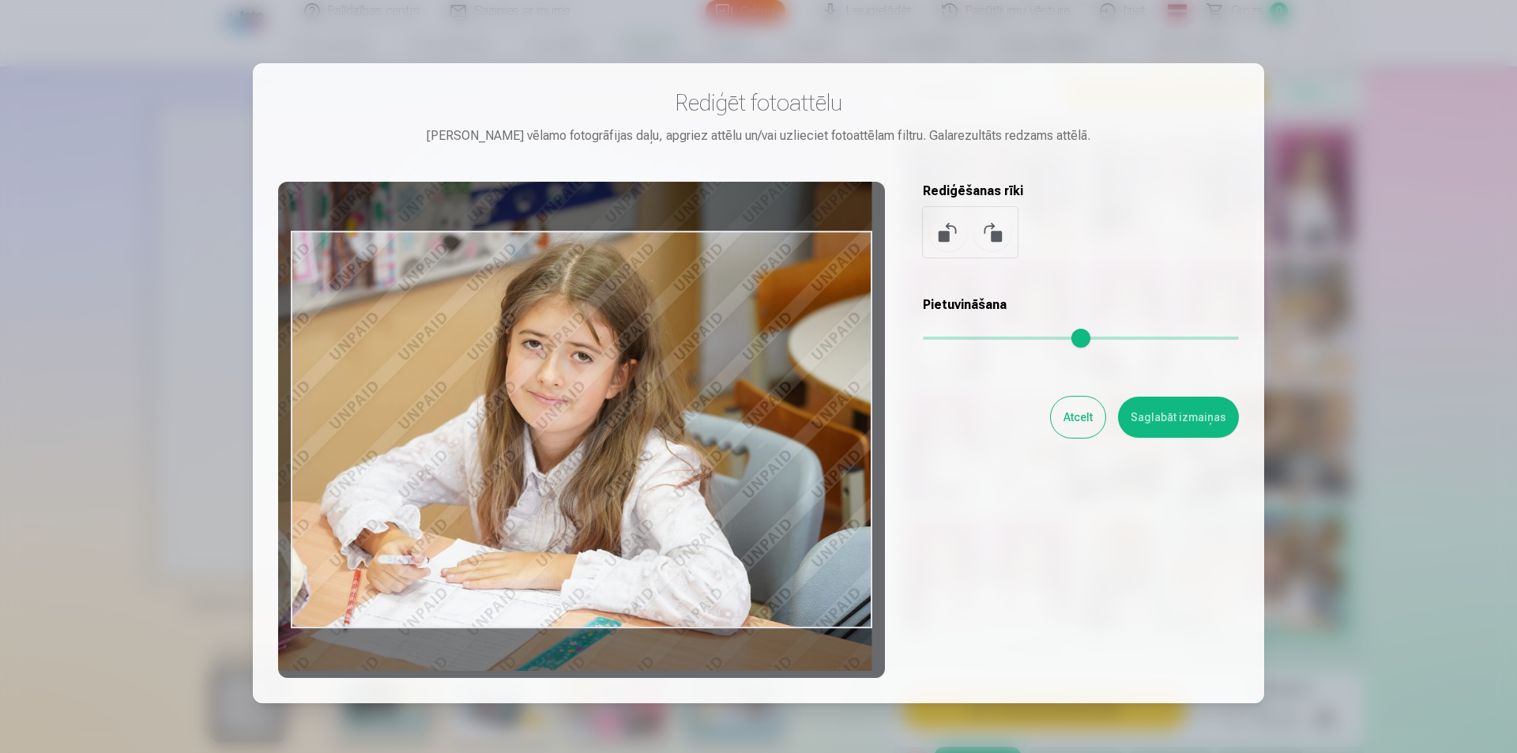
click at [667, 639] on div at bounding box center [581, 430] width 607 height 496
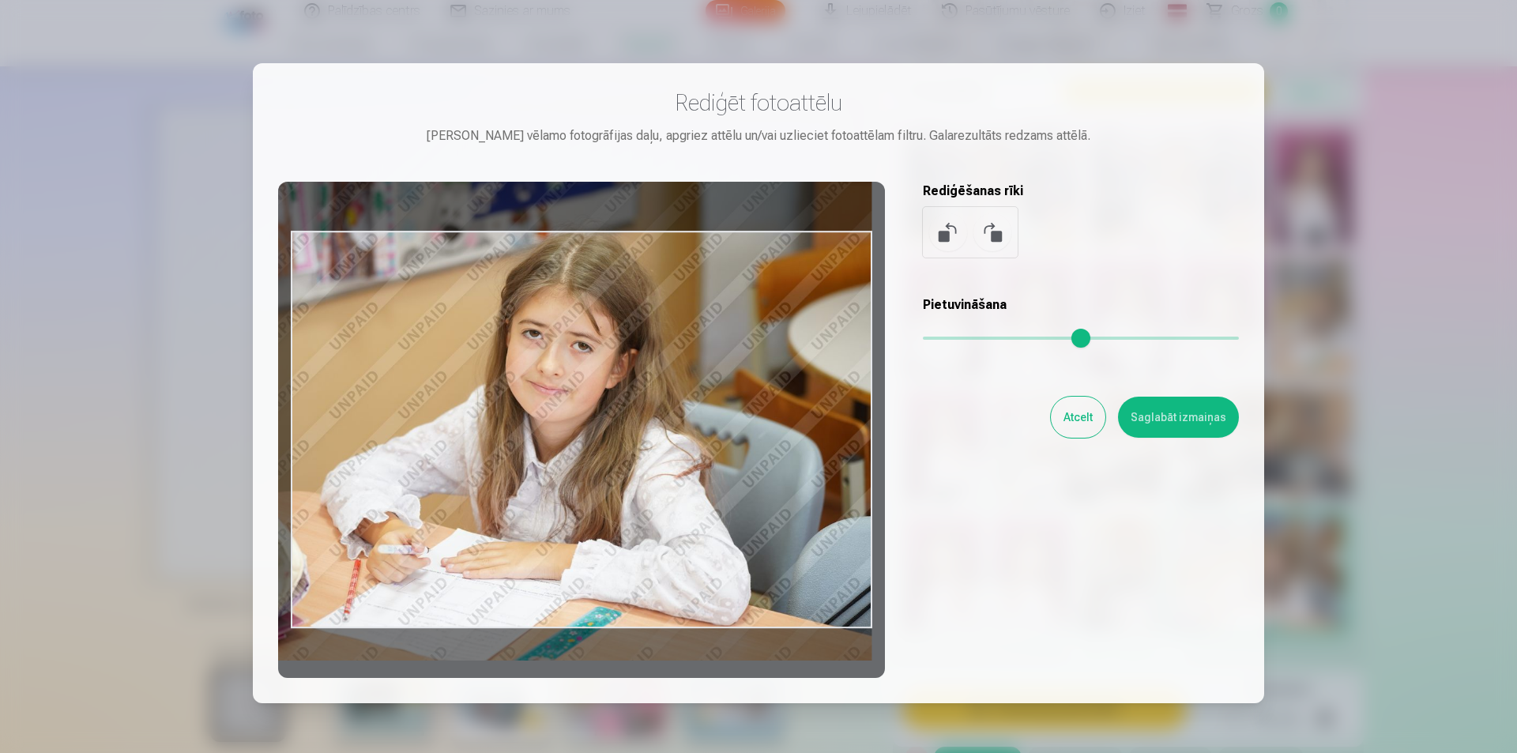
drag, startPoint x: 671, startPoint y: 614, endPoint x: 671, endPoint y: 604, distance: 10.3
click at [671, 604] on div at bounding box center [581, 430] width 607 height 496
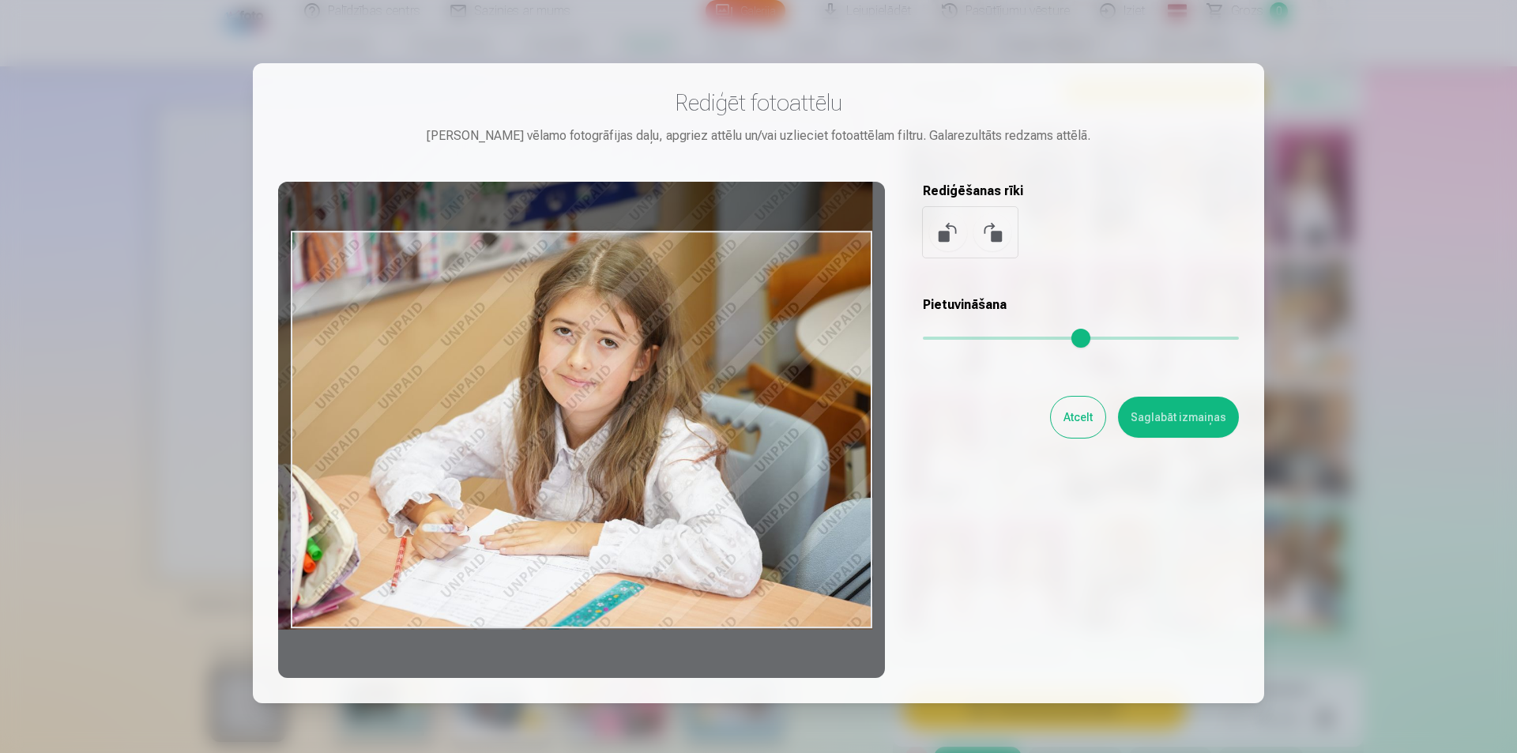
drag, startPoint x: 957, startPoint y: 335, endPoint x: 942, endPoint y: 339, distance: 15.5
click at [942, 339] on input "range" at bounding box center [1081, 338] width 316 height 3
drag, startPoint x: 821, startPoint y: 439, endPoint x: 801, endPoint y: 436, distance: 20.0
click at [801, 436] on div at bounding box center [581, 430] width 607 height 496
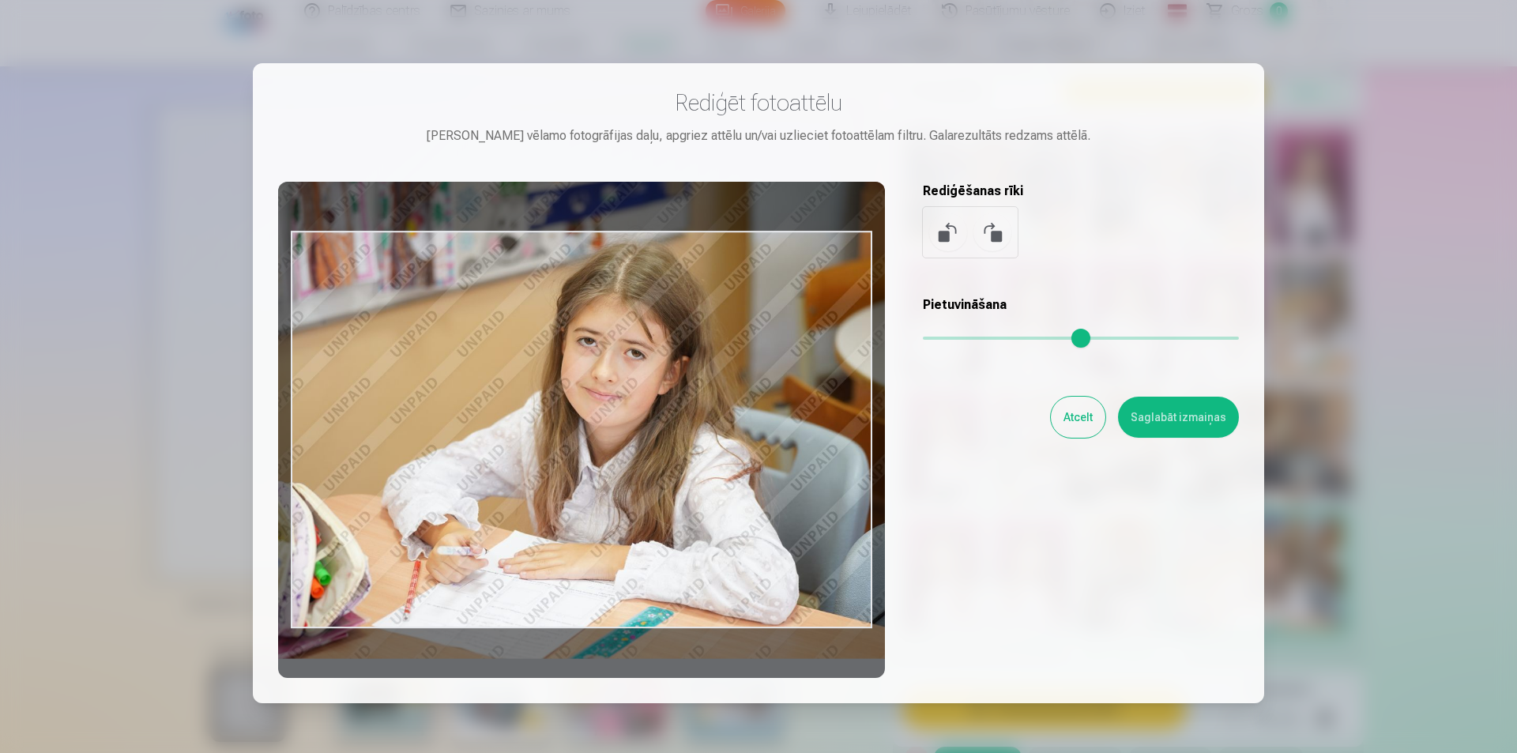
click at [947, 340] on input "range" at bounding box center [1081, 338] width 316 height 3
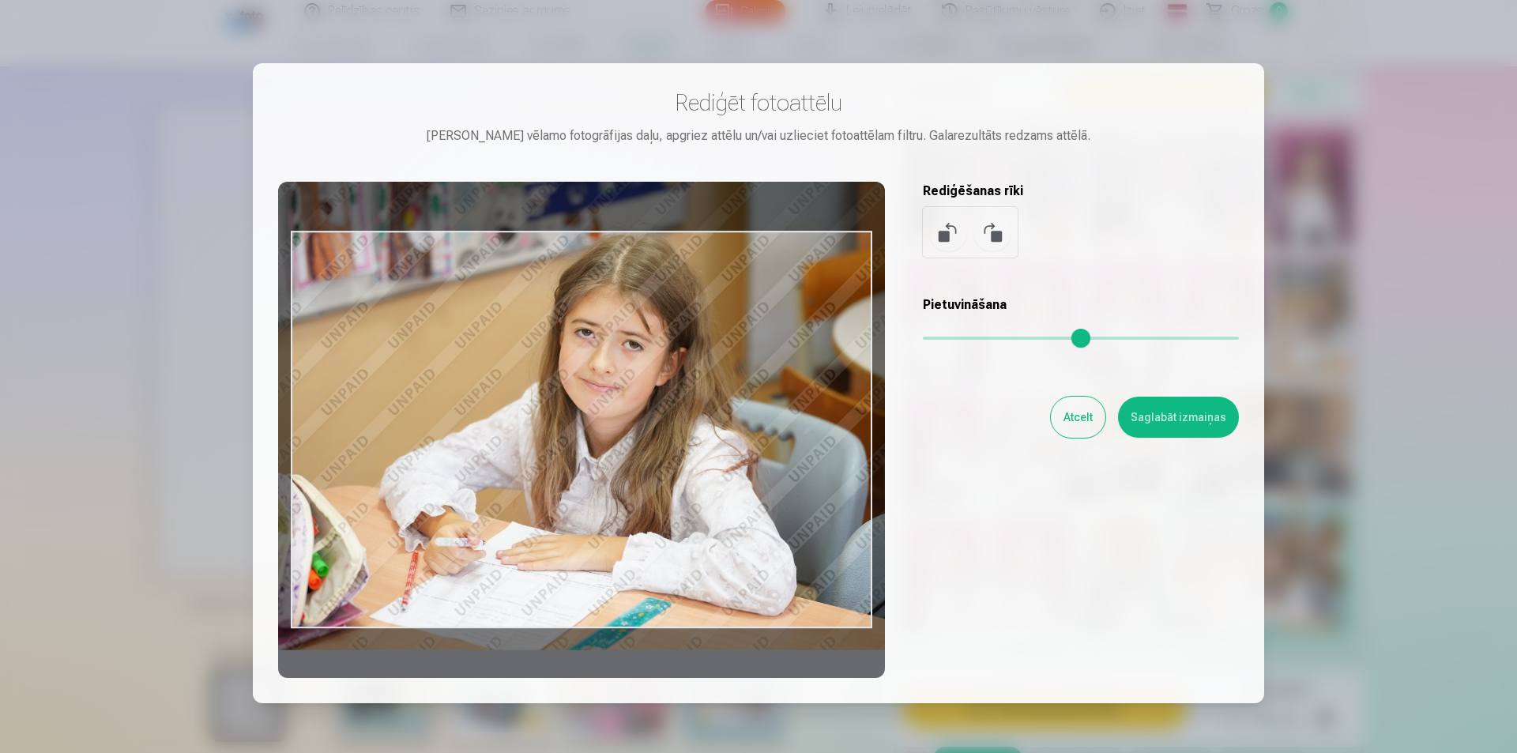
type input "****"
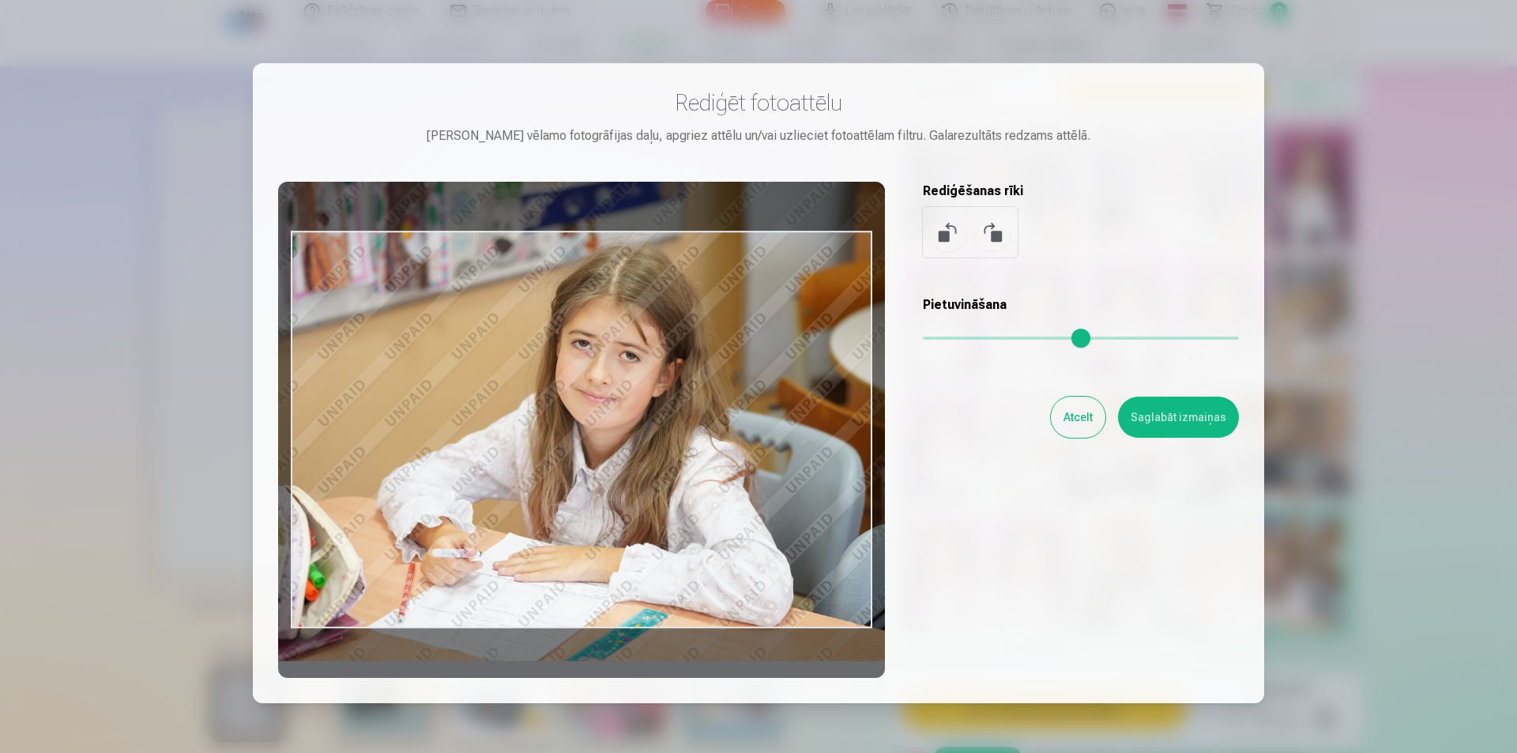
click at [660, 434] on div at bounding box center [581, 430] width 607 height 496
click at [1213, 426] on button "Saglabāt izmaiņas" at bounding box center [1178, 417] width 121 height 41
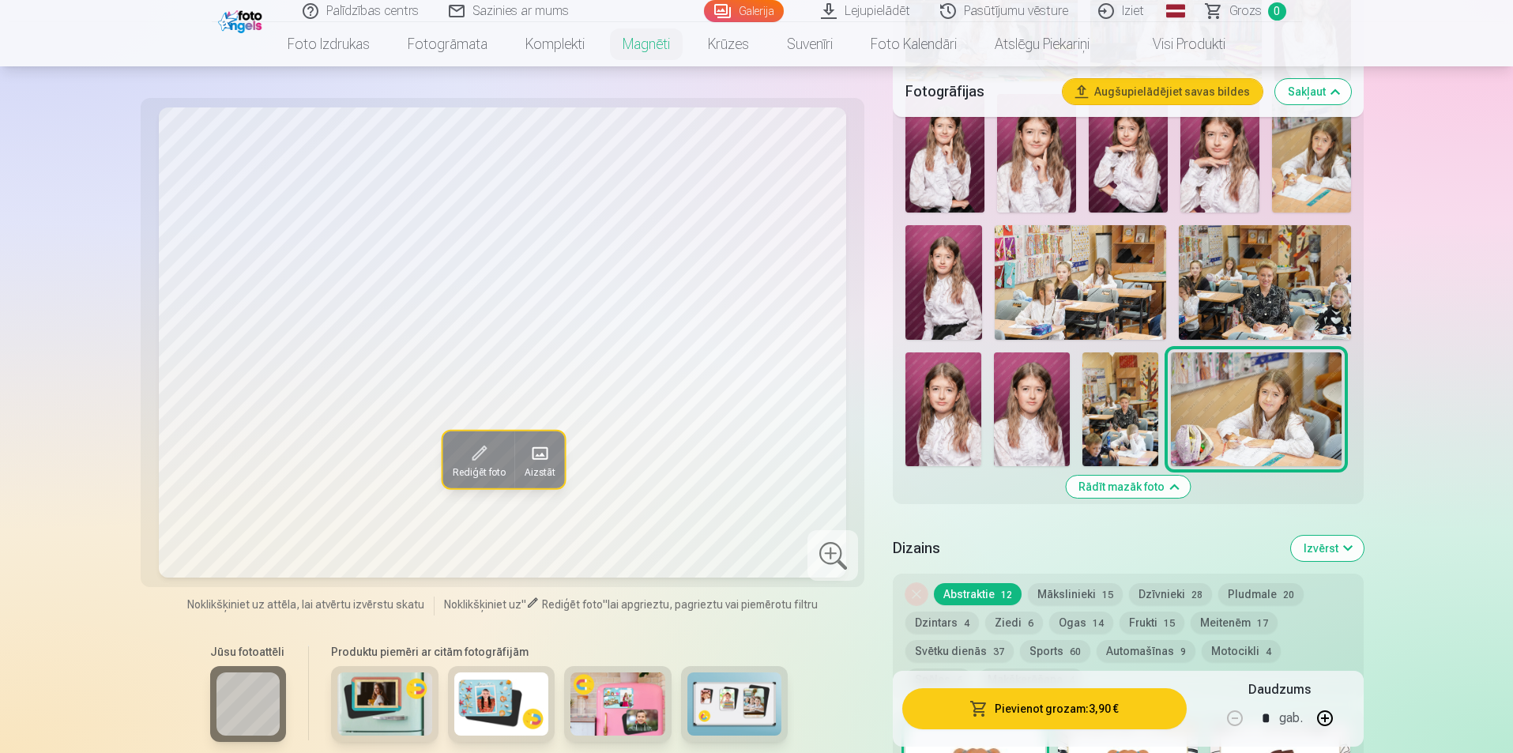
scroll to position [1027, 0]
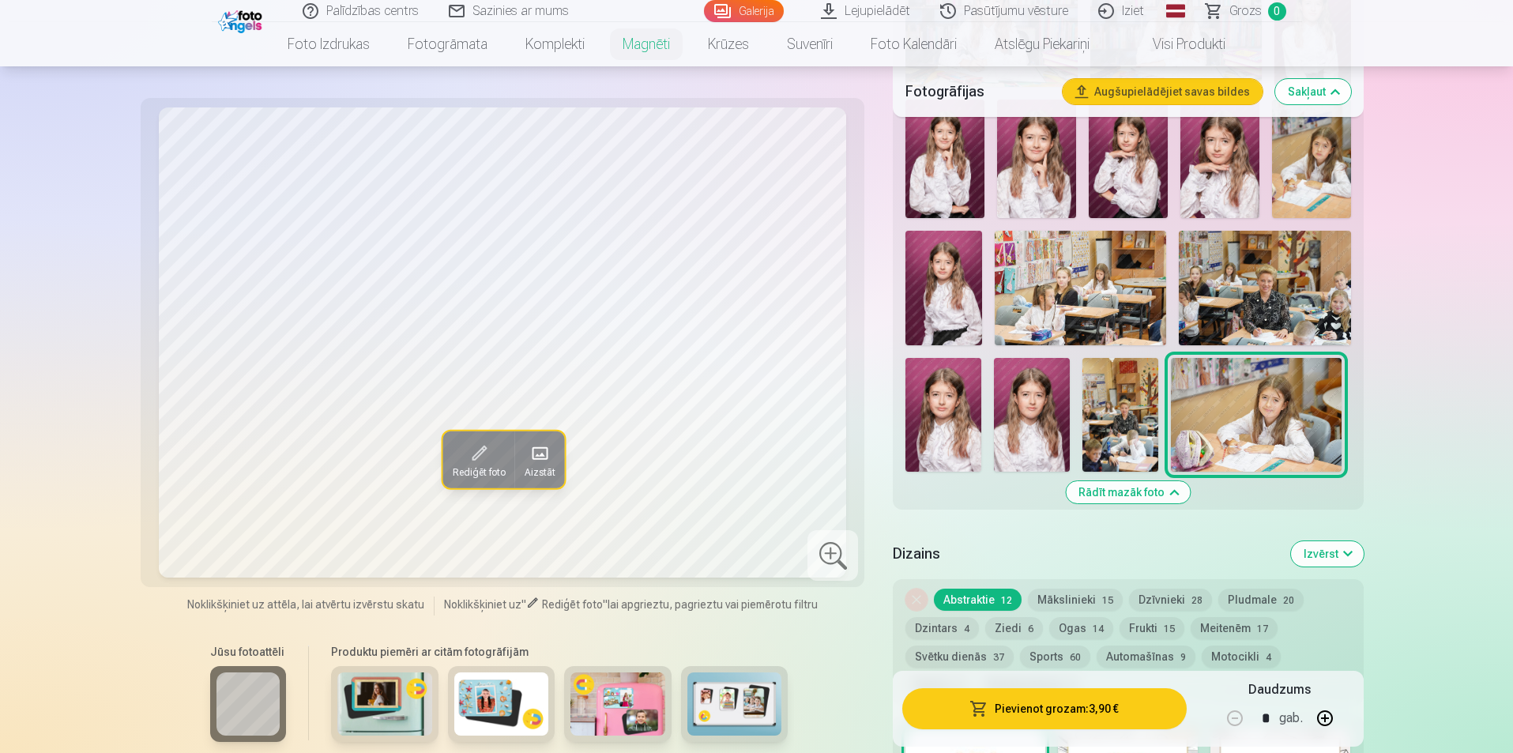
click at [955, 266] on img at bounding box center [943, 288] width 77 height 115
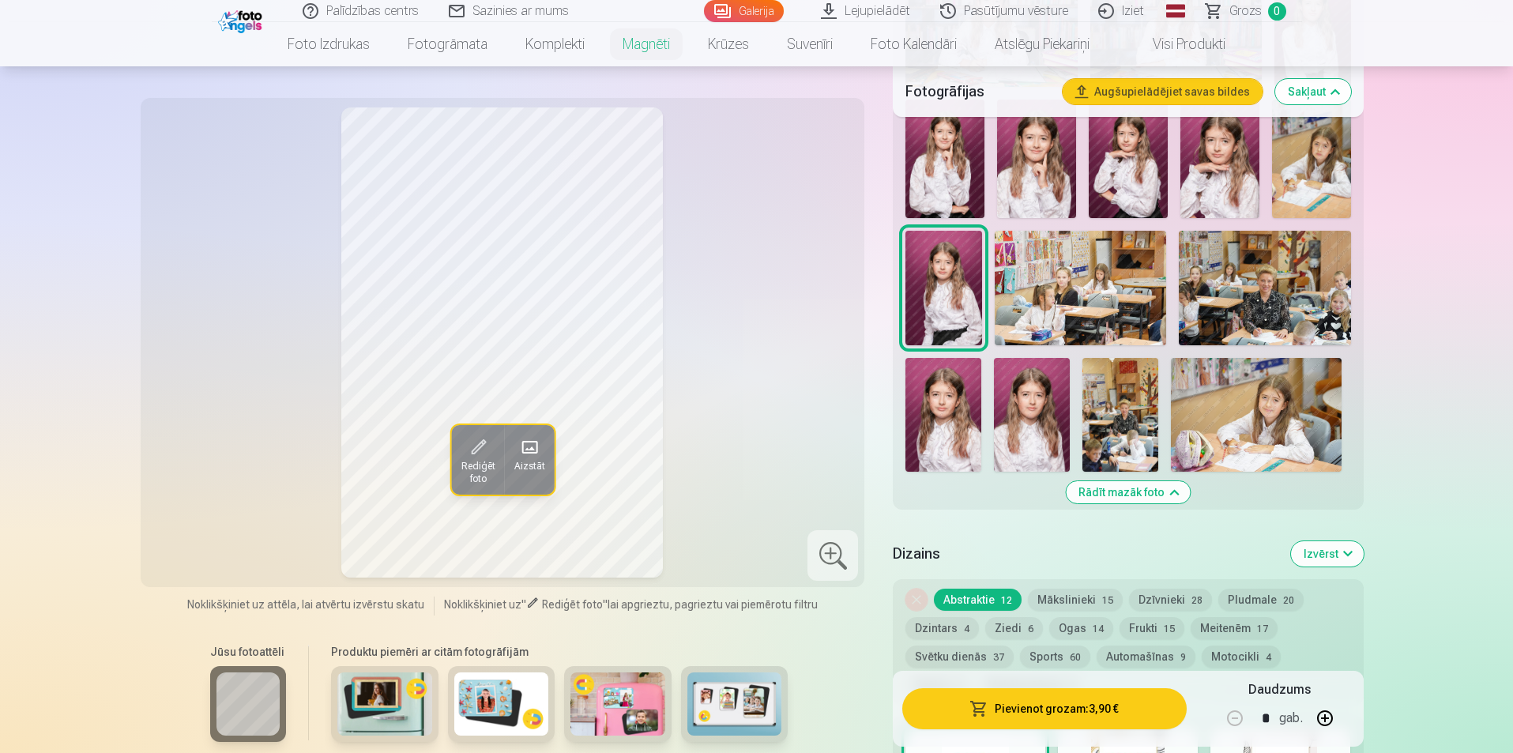
scroll to position [869, 0]
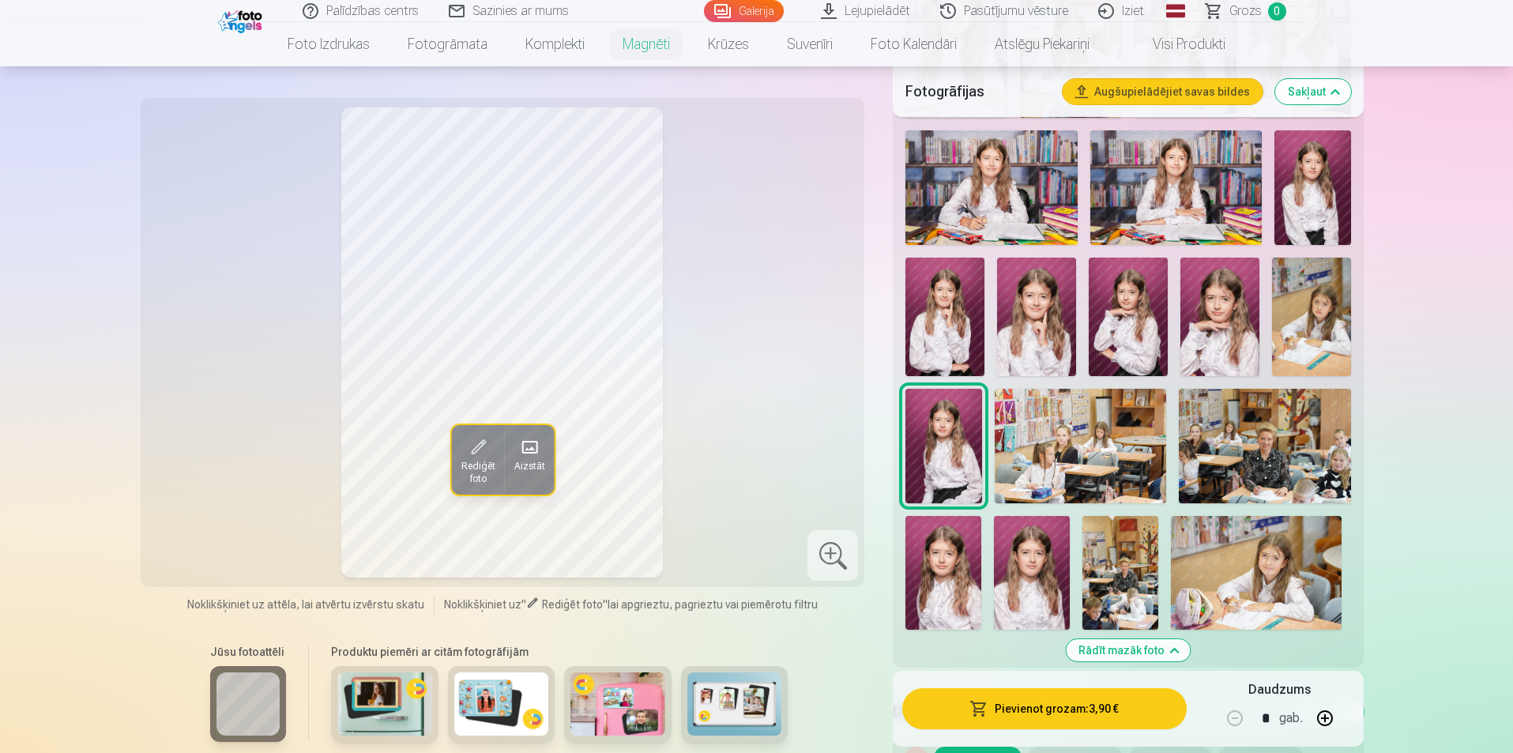
click at [1330, 324] on img at bounding box center [1311, 317] width 79 height 118
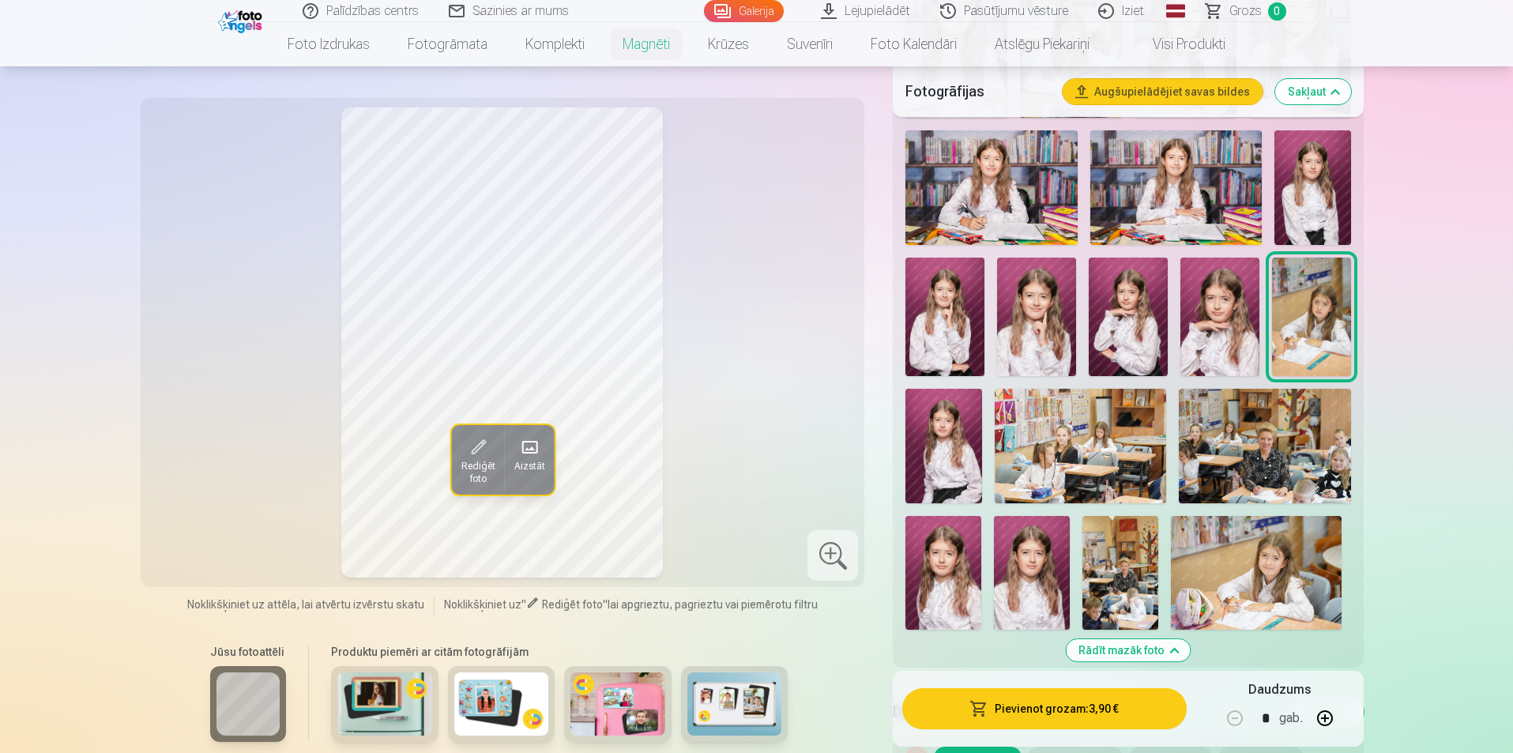
click at [1302, 182] on img at bounding box center [1312, 187] width 77 height 115
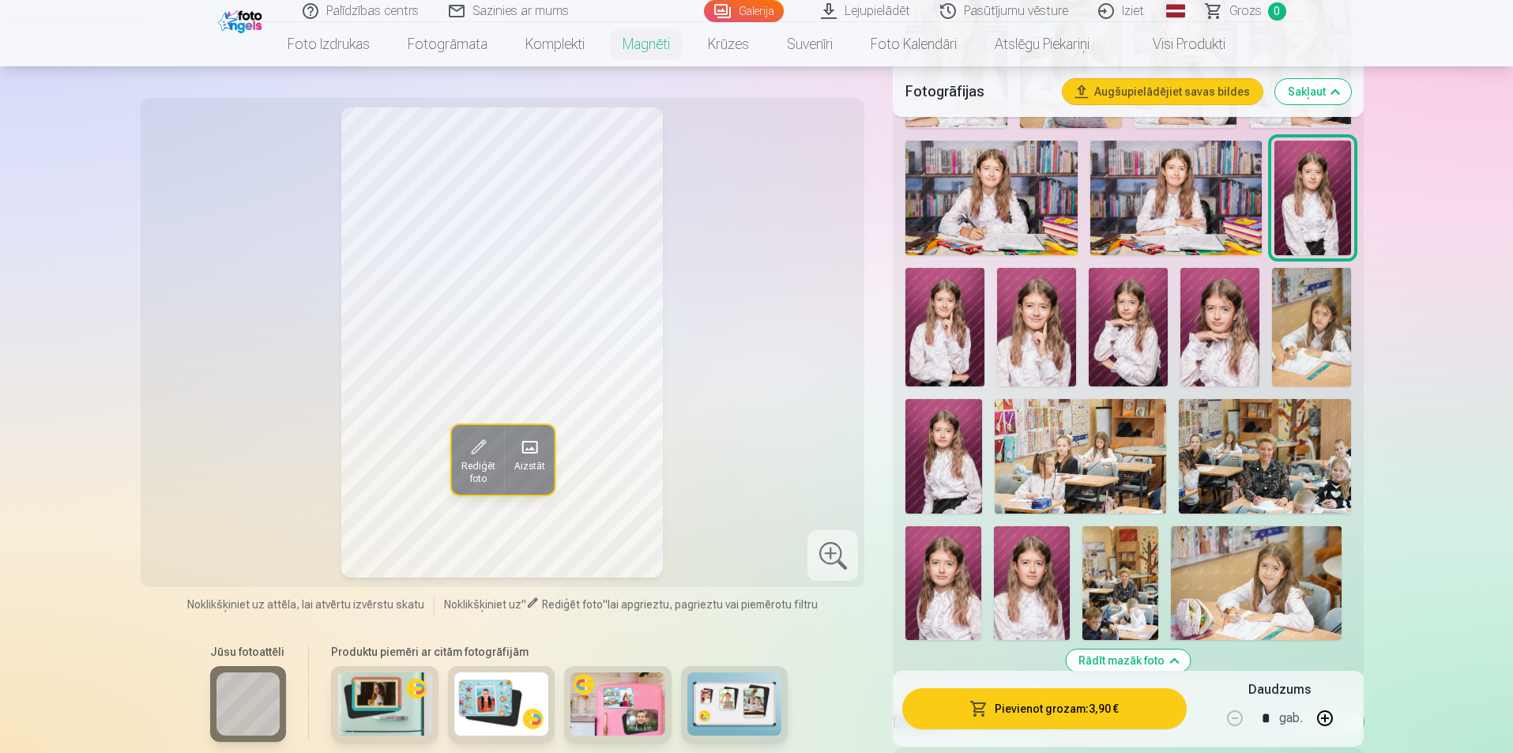
scroll to position [632, 0]
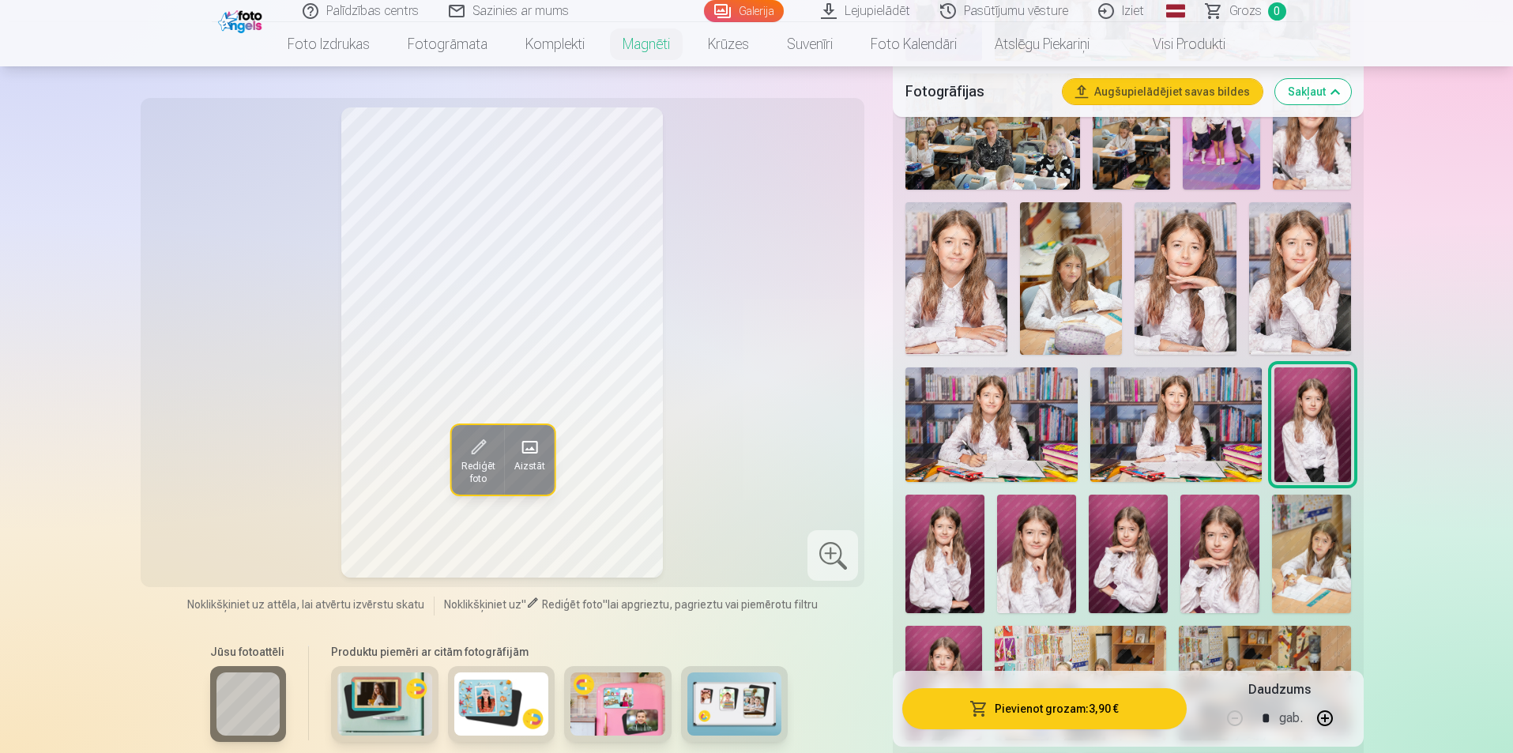
click at [1016, 283] on div at bounding box center [1127, 406] width 457 height 933
click at [1109, 276] on img at bounding box center [1071, 278] width 102 height 152
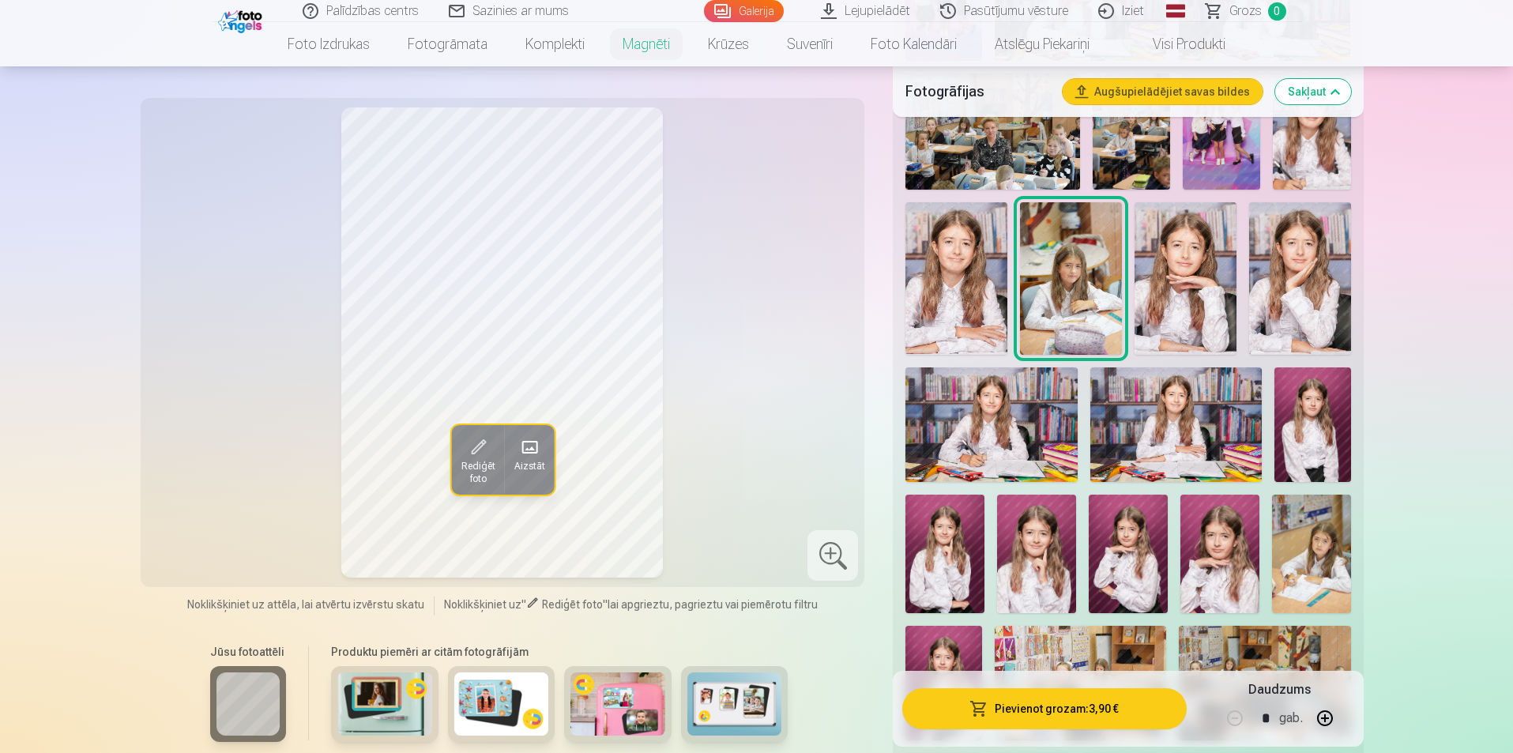
scroll to position [474, 0]
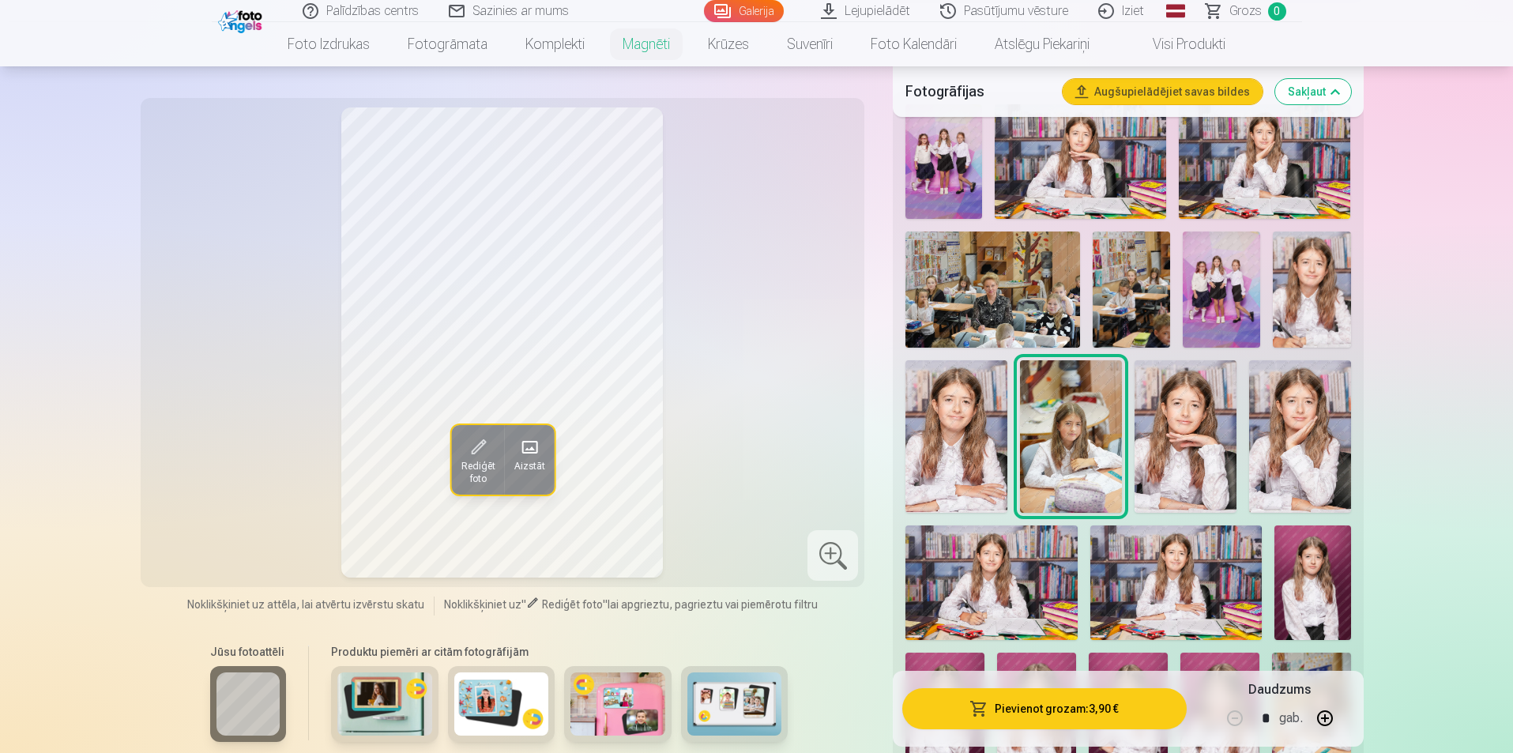
click at [1348, 295] on img at bounding box center [1311, 289] width 77 height 116
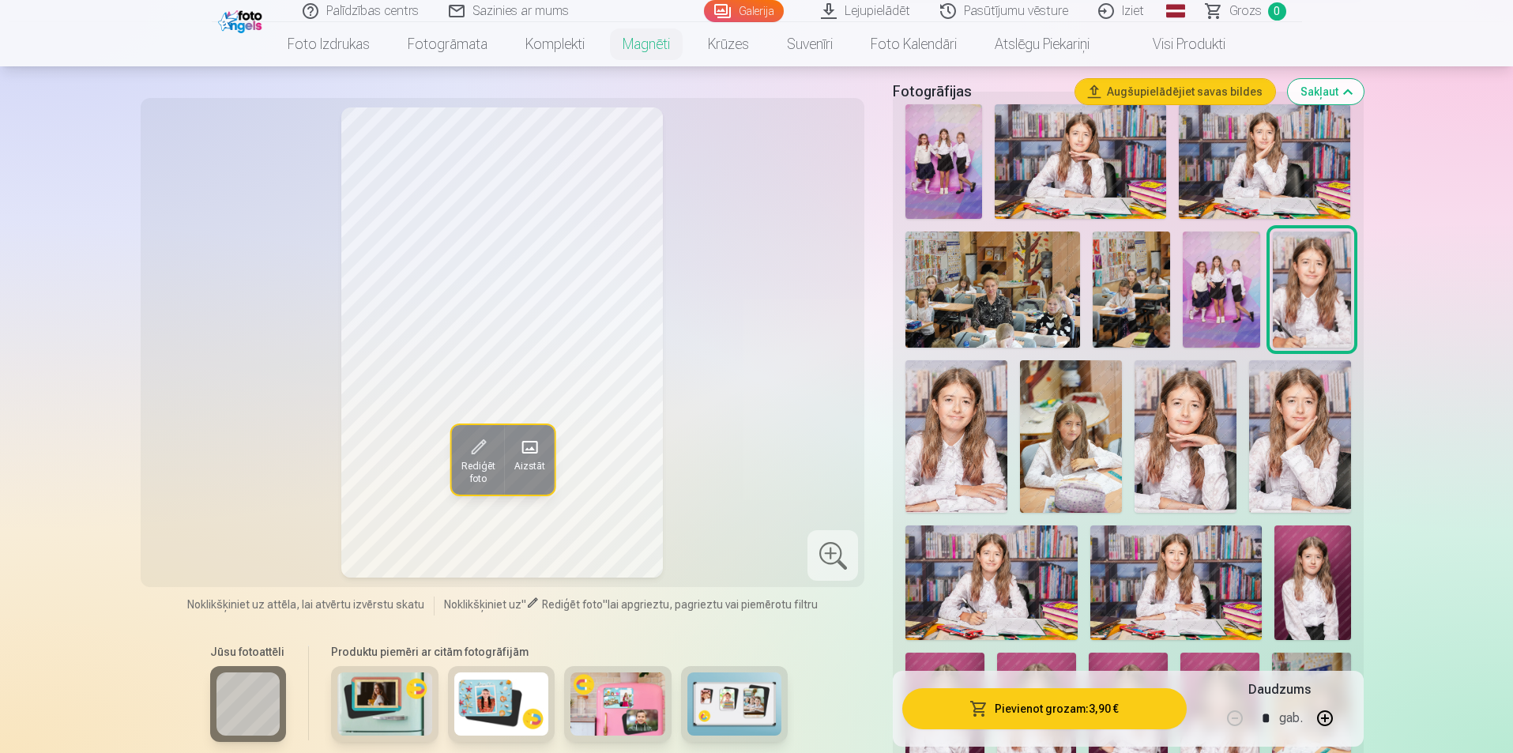
scroll to position [395, 0]
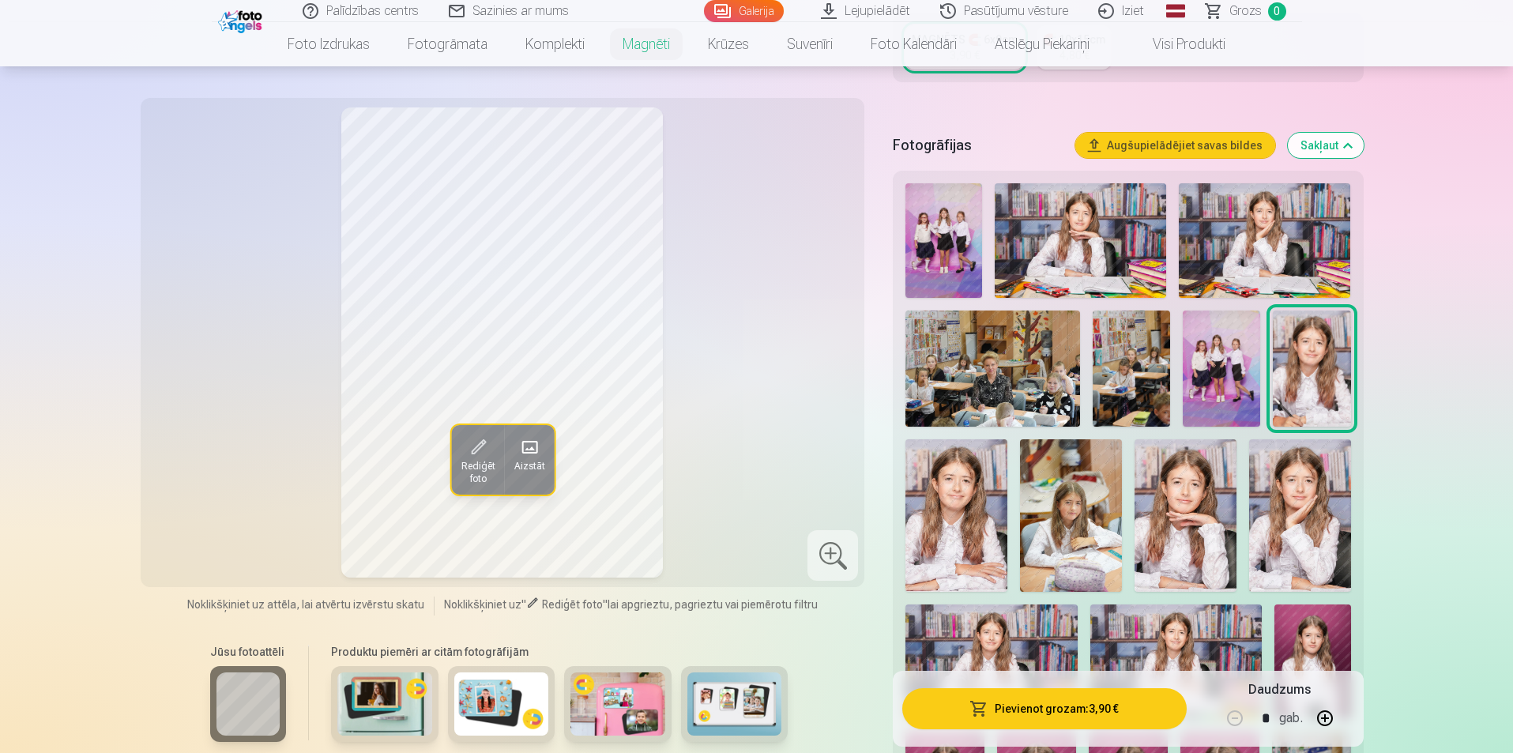
click at [937, 240] on img at bounding box center [943, 240] width 77 height 115
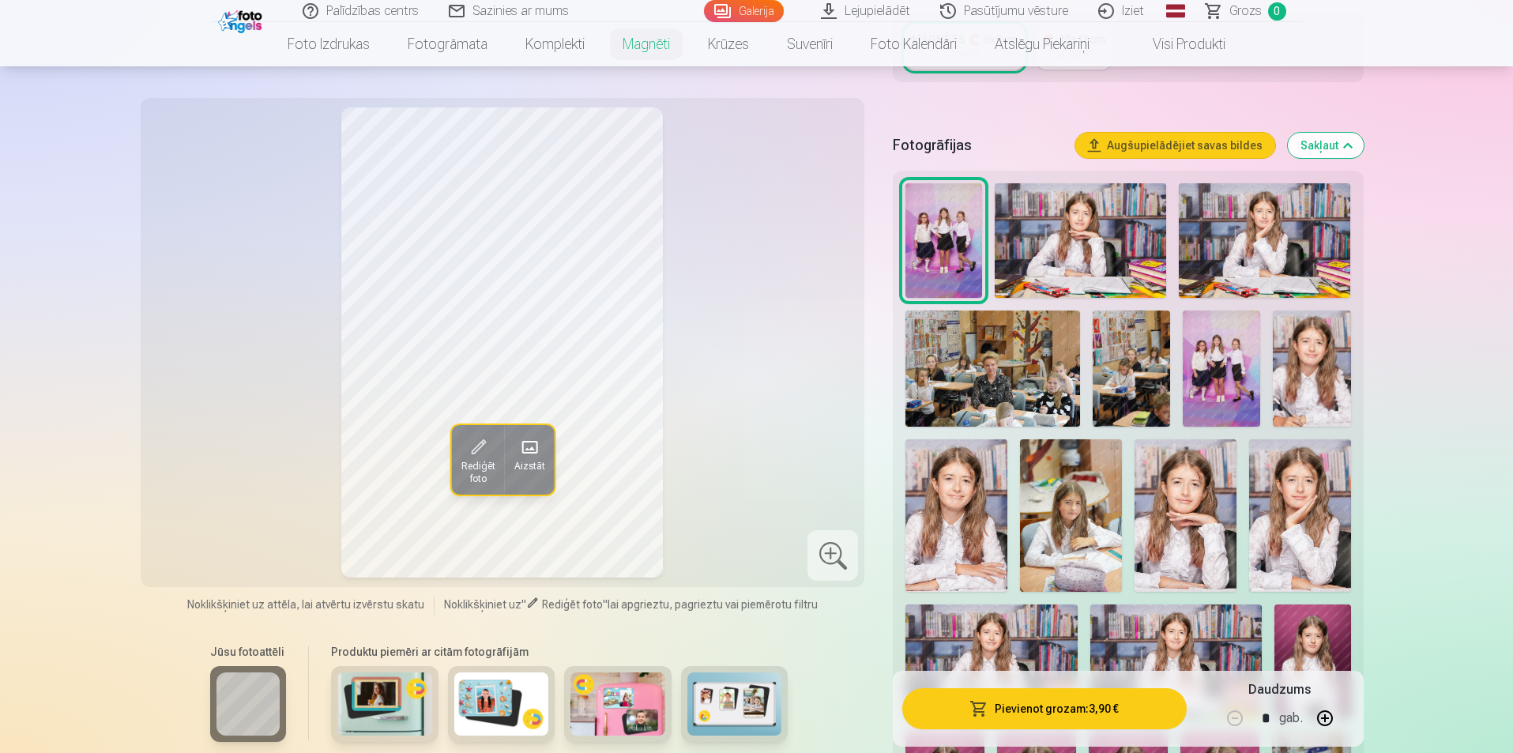
click at [1055, 236] on img at bounding box center [1080, 240] width 171 height 115
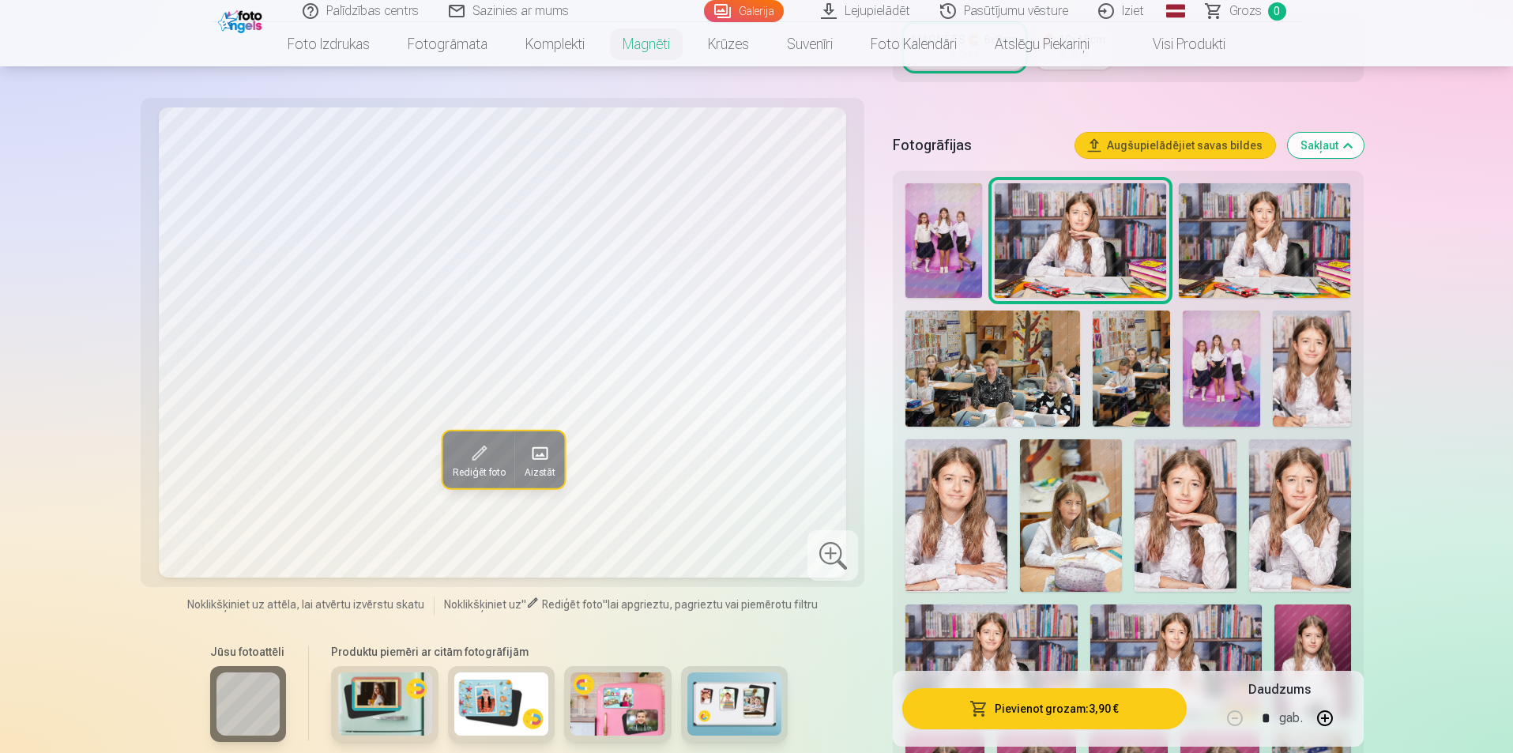
click at [1306, 225] on img at bounding box center [1264, 240] width 171 height 115
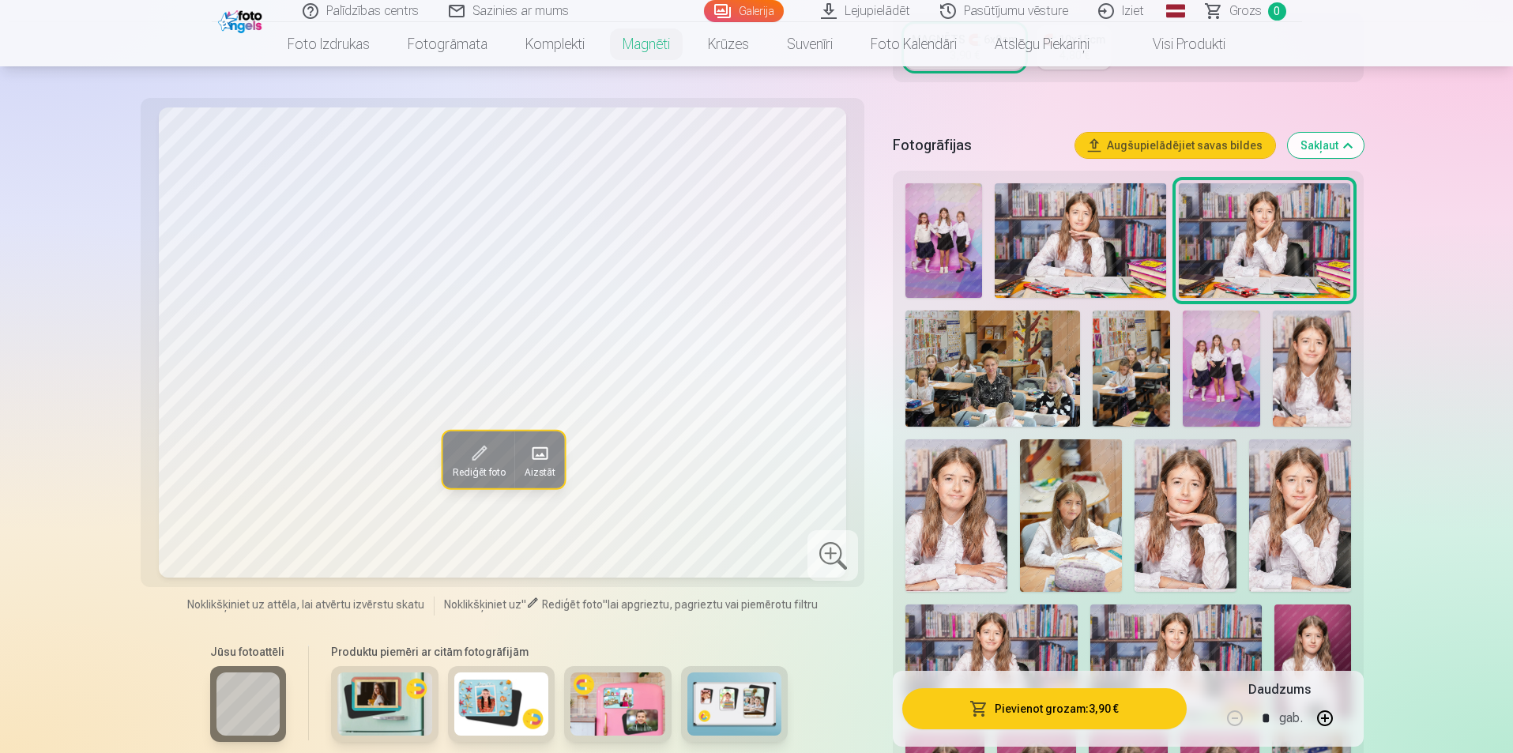
click at [1116, 257] on img at bounding box center [1080, 240] width 171 height 115
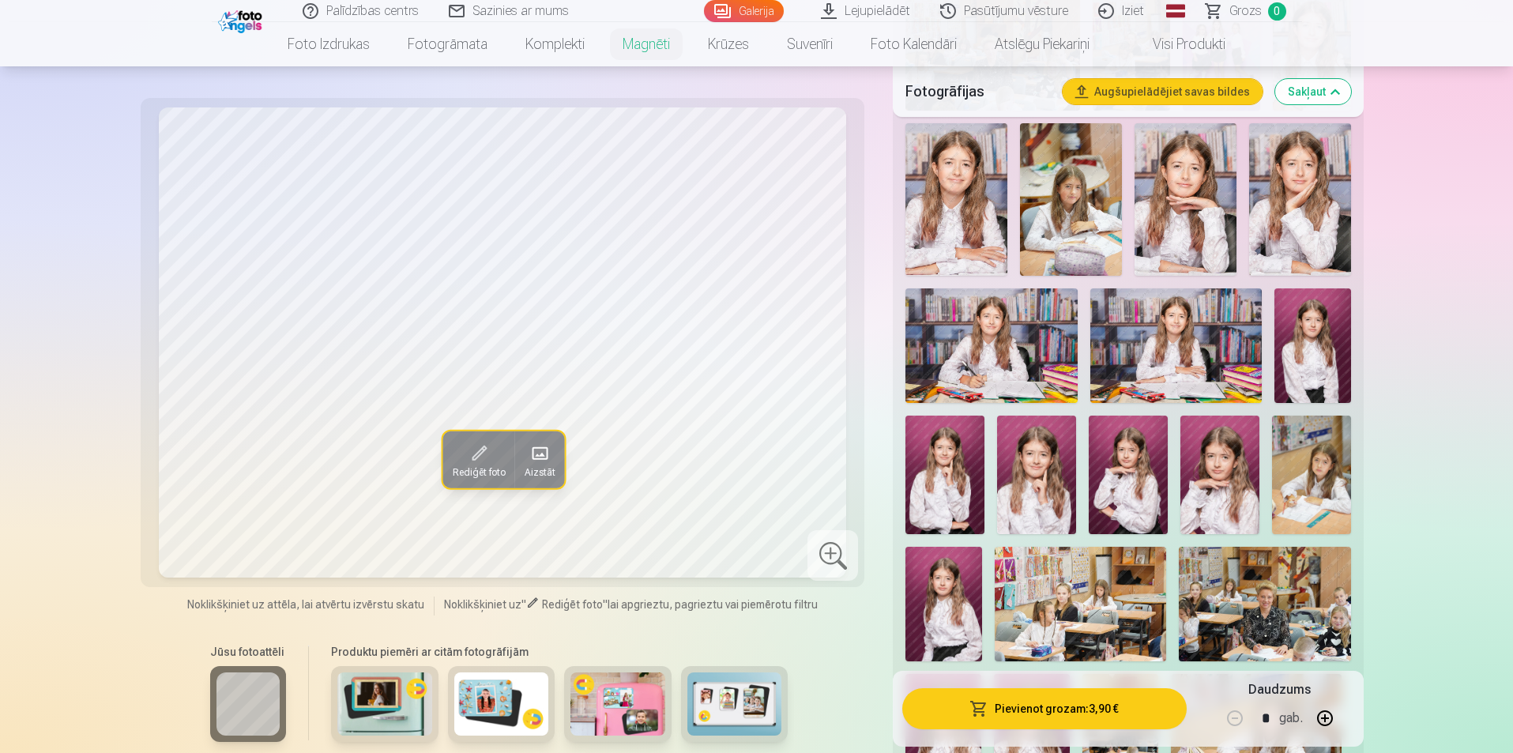
scroll to position [474, 0]
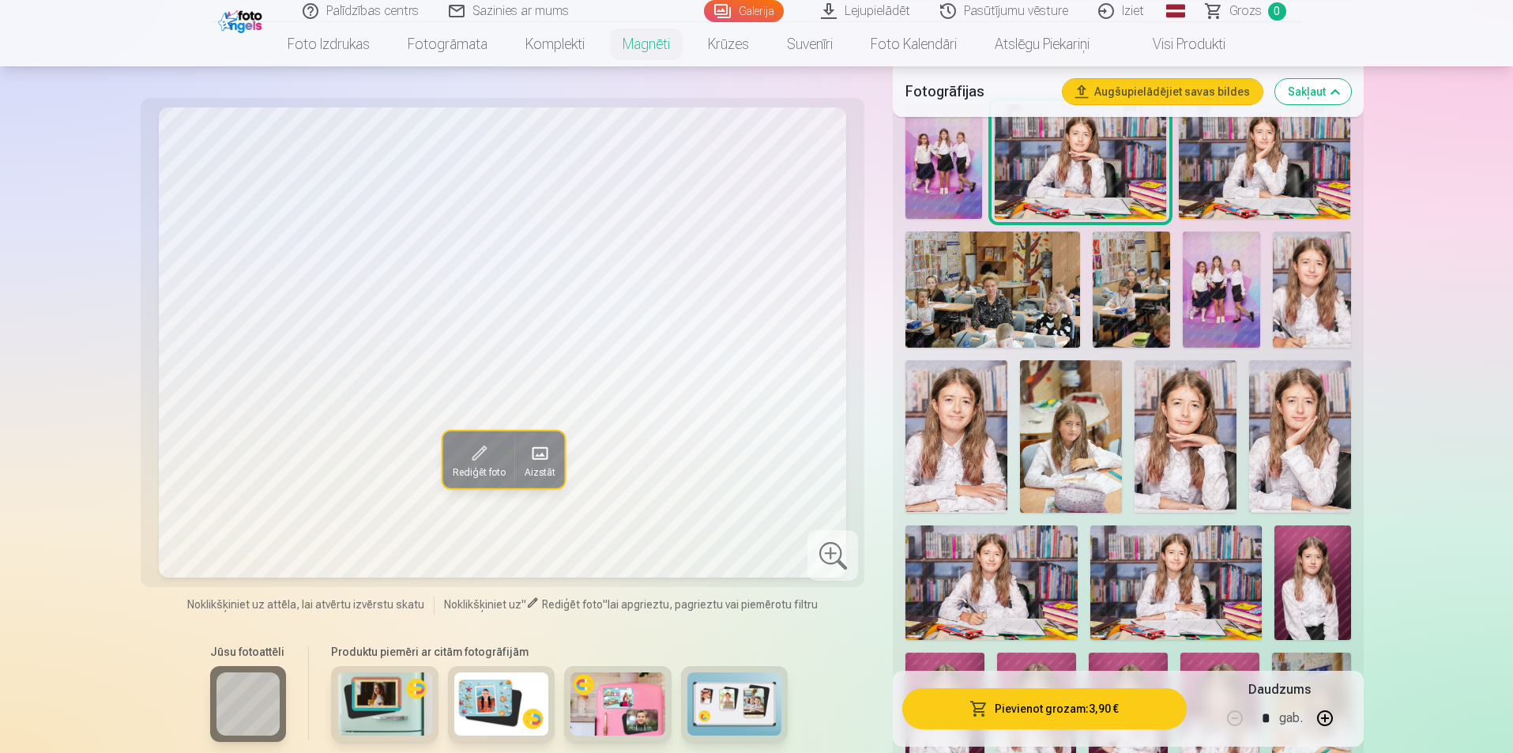
click at [1016, 425] on div at bounding box center [1127, 564] width 457 height 933
click at [1066, 427] on img at bounding box center [1071, 436] width 102 height 152
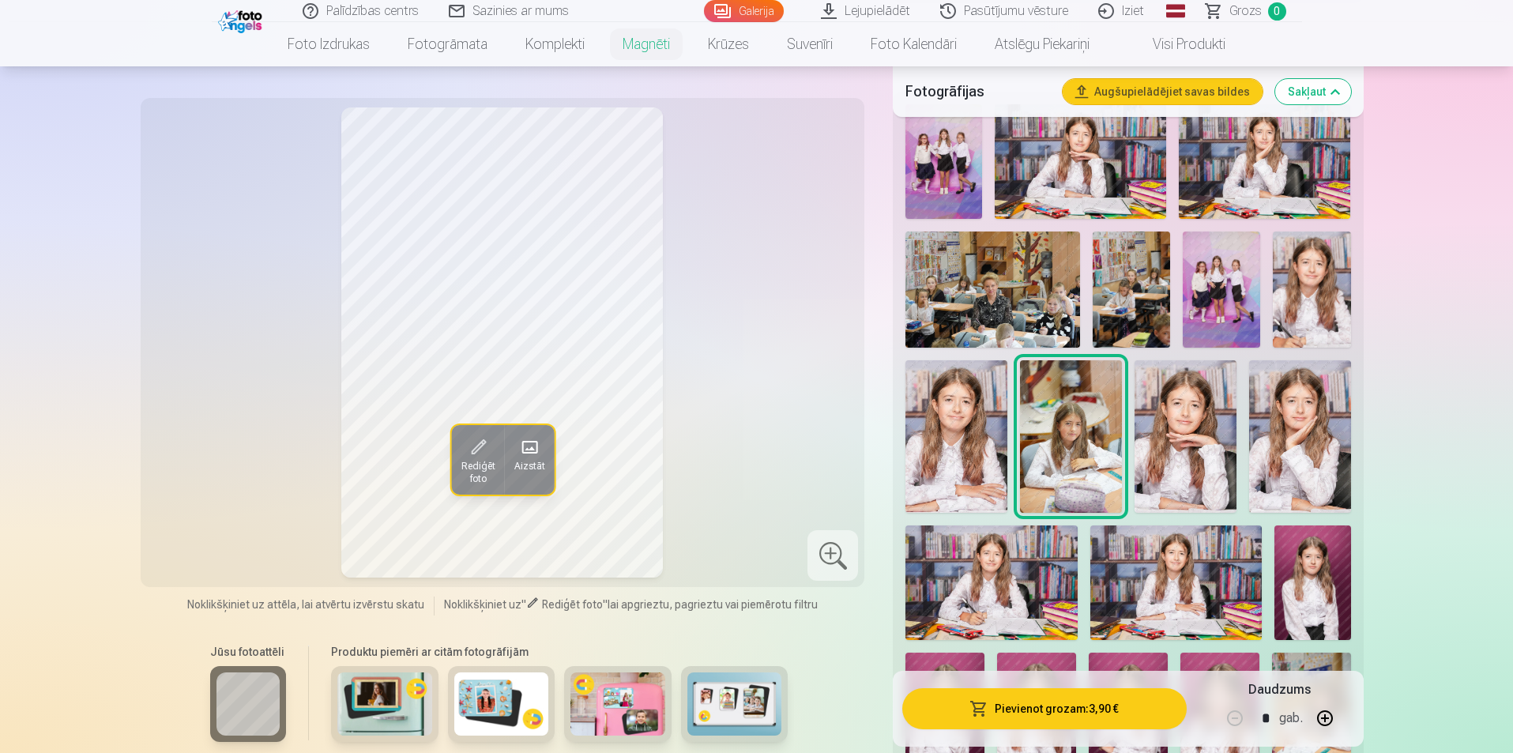
click at [1315, 590] on img at bounding box center [1312, 582] width 77 height 115
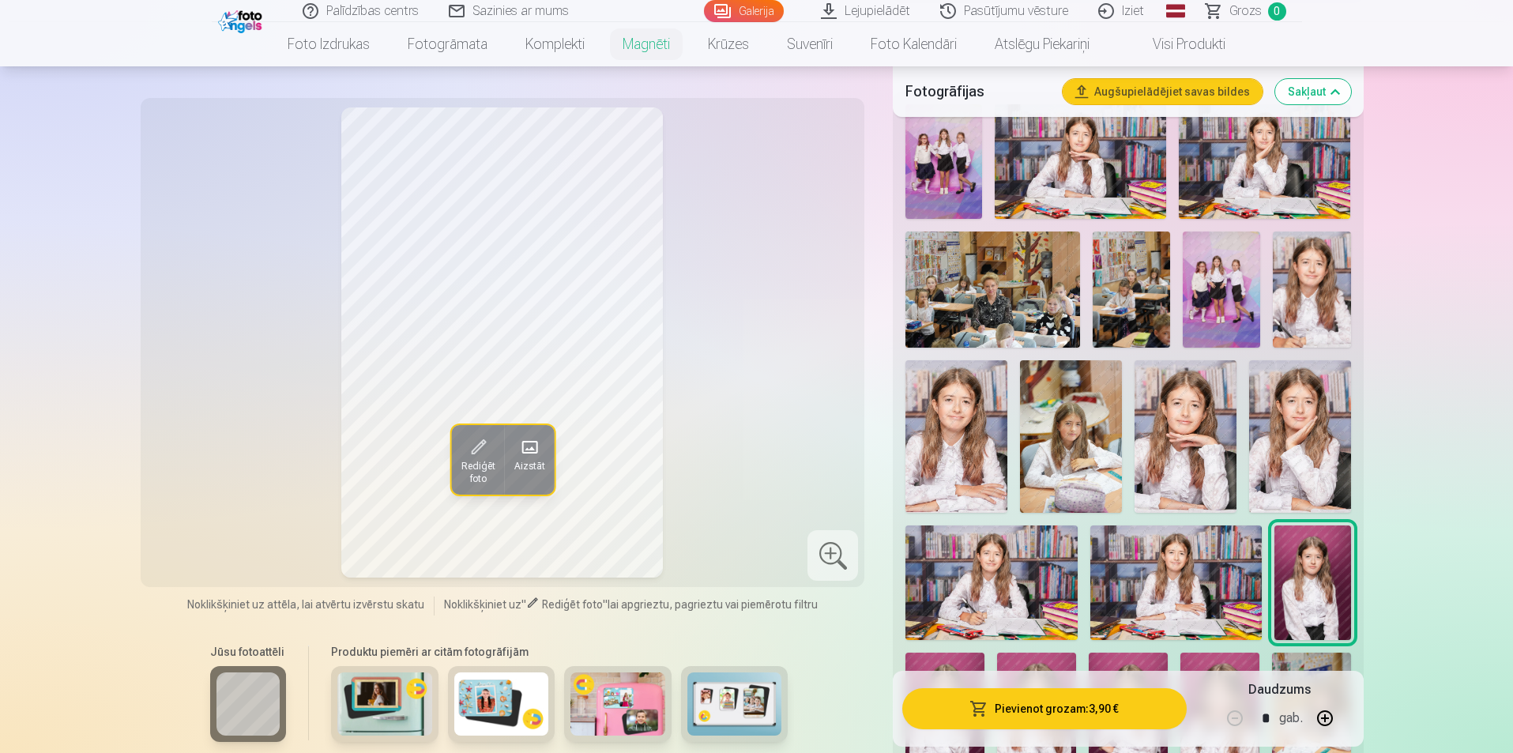
scroll to position [553, 0]
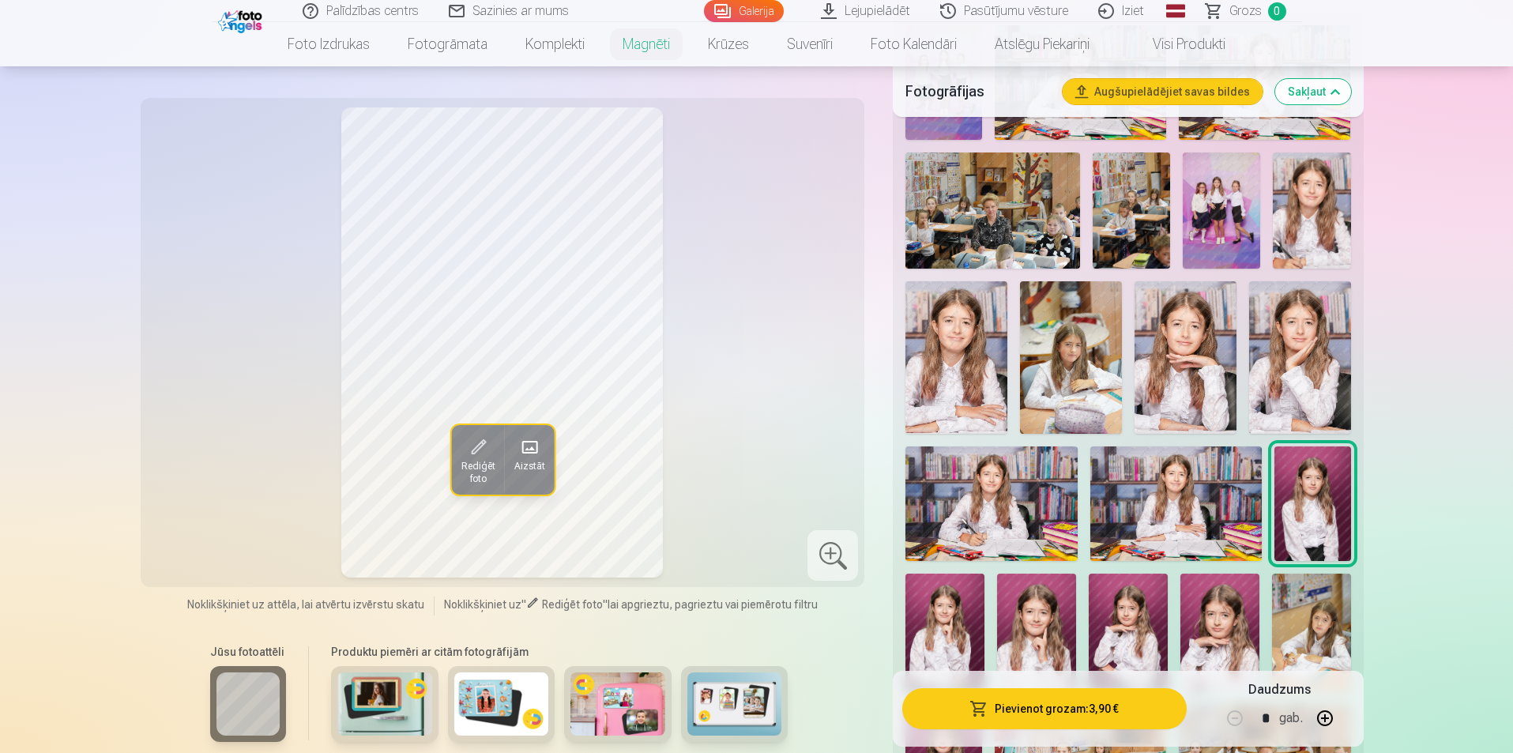
click at [1328, 391] on img at bounding box center [1300, 357] width 102 height 152
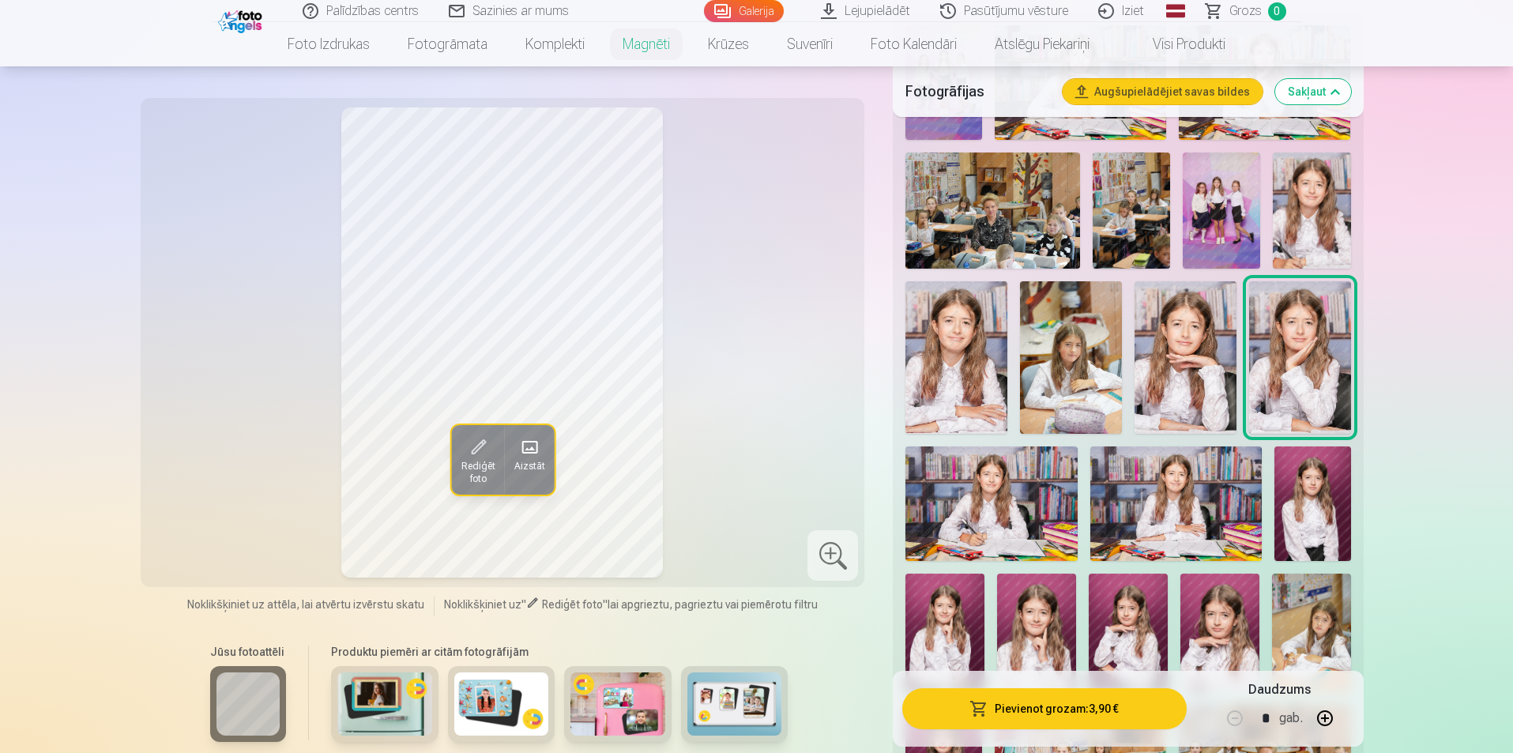
click at [1218, 622] on img at bounding box center [1219, 633] width 79 height 118
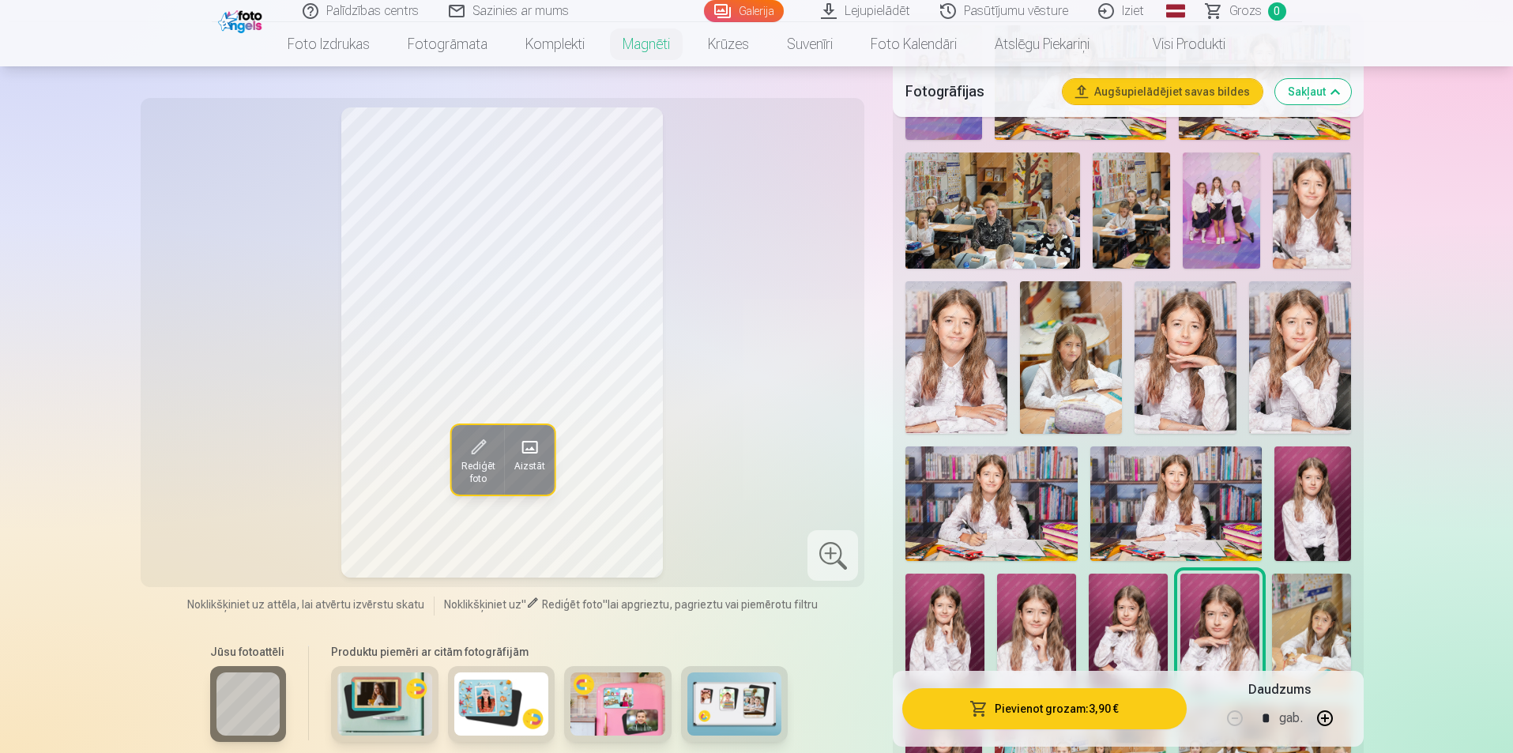
click at [1112, 623] on img at bounding box center [1128, 633] width 79 height 118
click at [1047, 623] on img at bounding box center [1036, 633] width 79 height 118
click at [1323, 623] on img at bounding box center [1311, 633] width 79 height 118
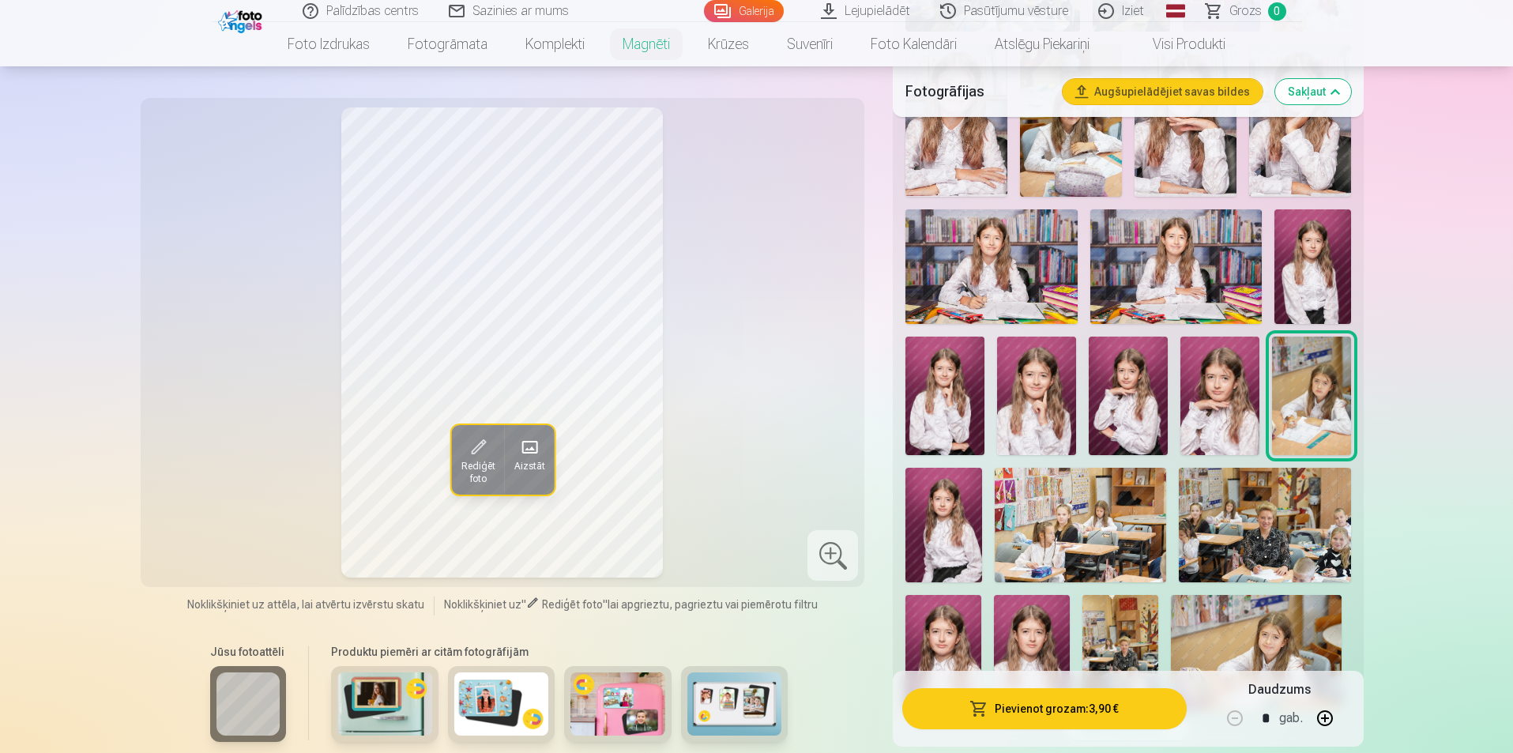
scroll to position [869, 0]
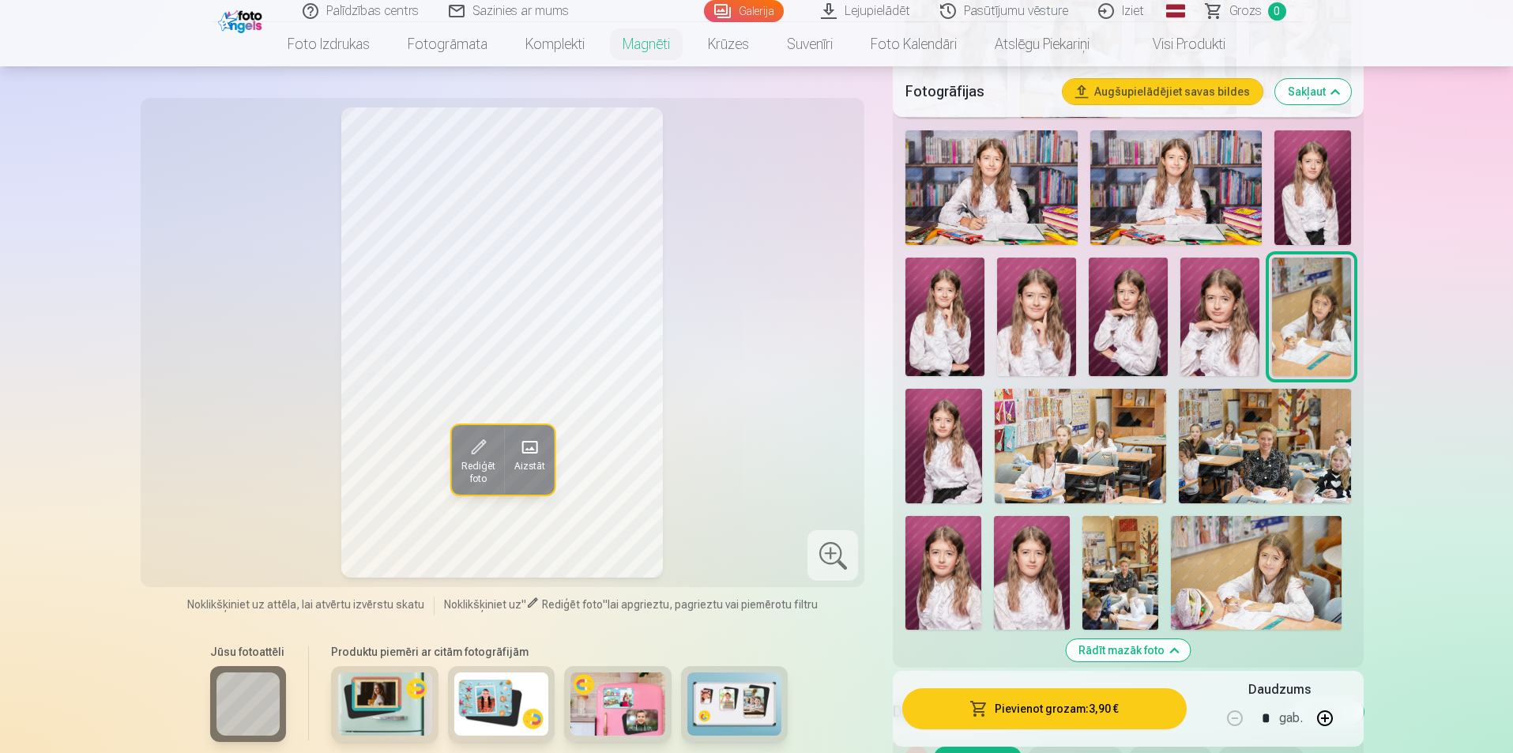
click at [946, 434] on img at bounding box center [943, 446] width 77 height 115
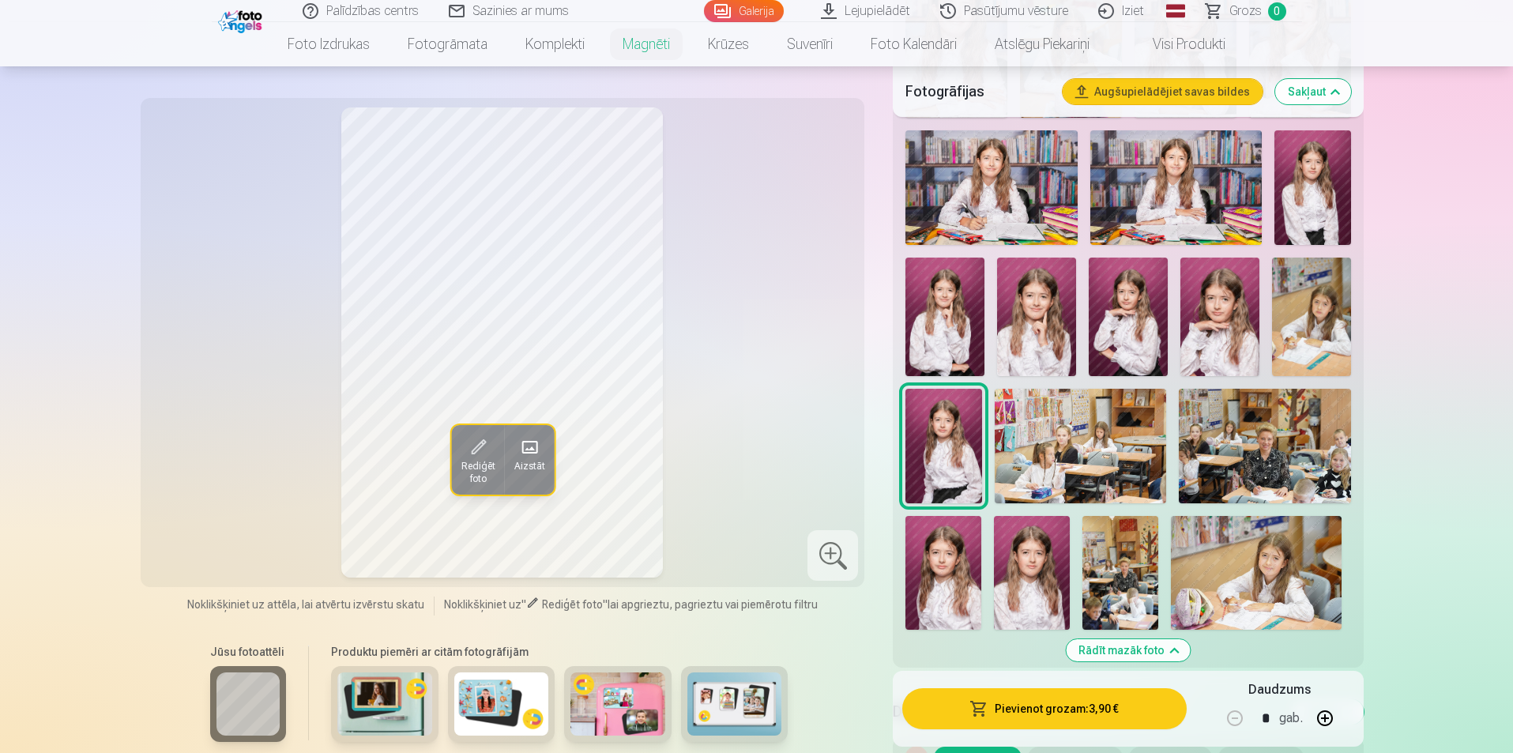
click at [1021, 552] on img at bounding box center [1032, 573] width 76 height 114
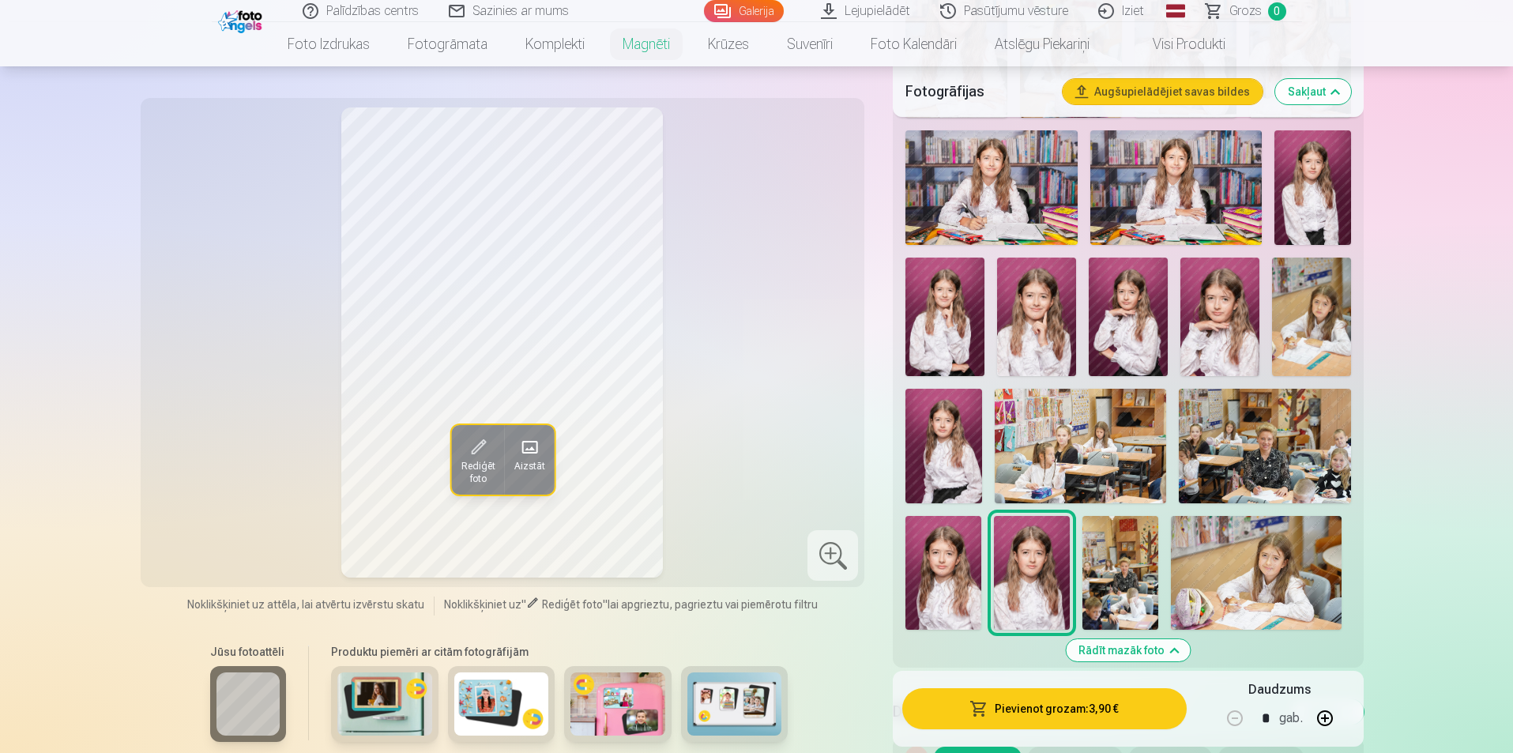
click at [944, 562] on img at bounding box center [943, 573] width 76 height 114
click at [1334, 566] on img at bounding box center [1256, 573] width 171 height 114
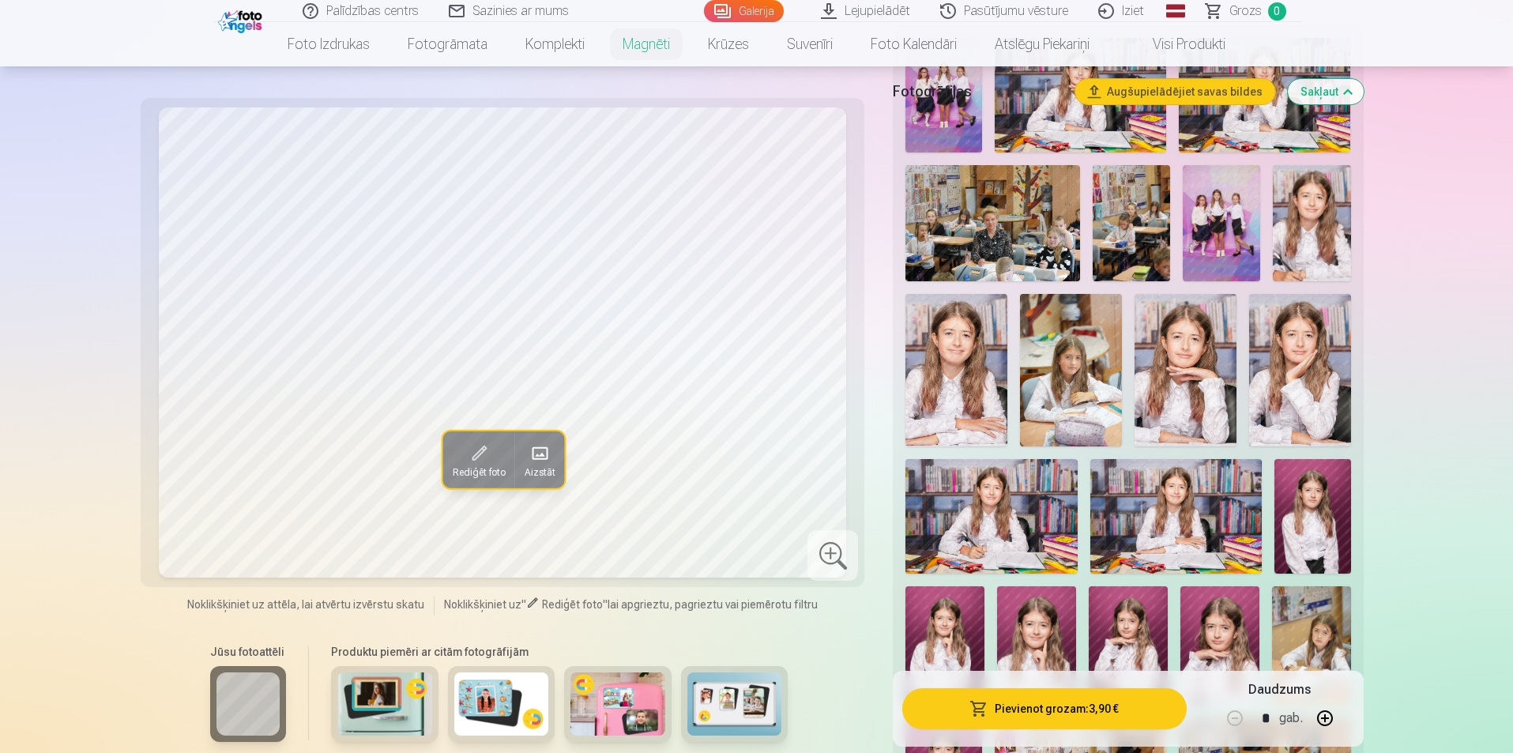
scroll to position [316, 0]
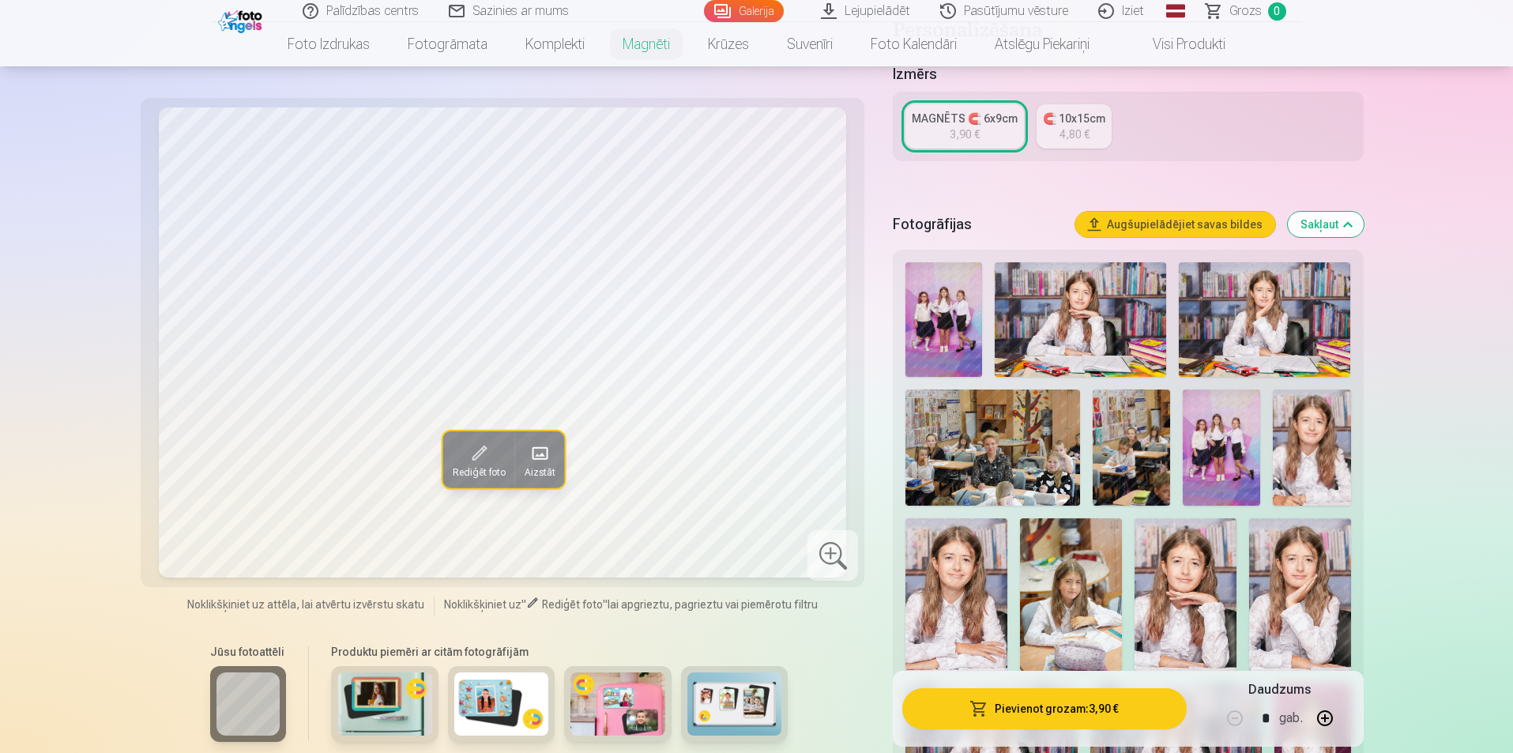
click at [1006, 446] on img at bounding box center [992, 447] width 175 height 116
